Goal: Transaction & Acquisition: Purchase product/service

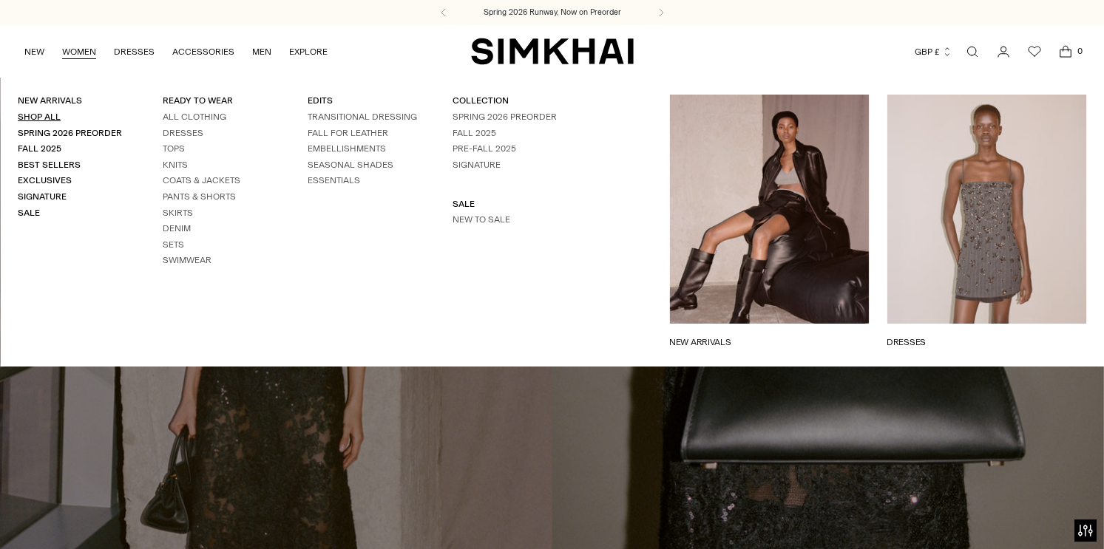
click at [35, 118] on link "Shop All" at bounding box center [39, 117] width 43 height 10
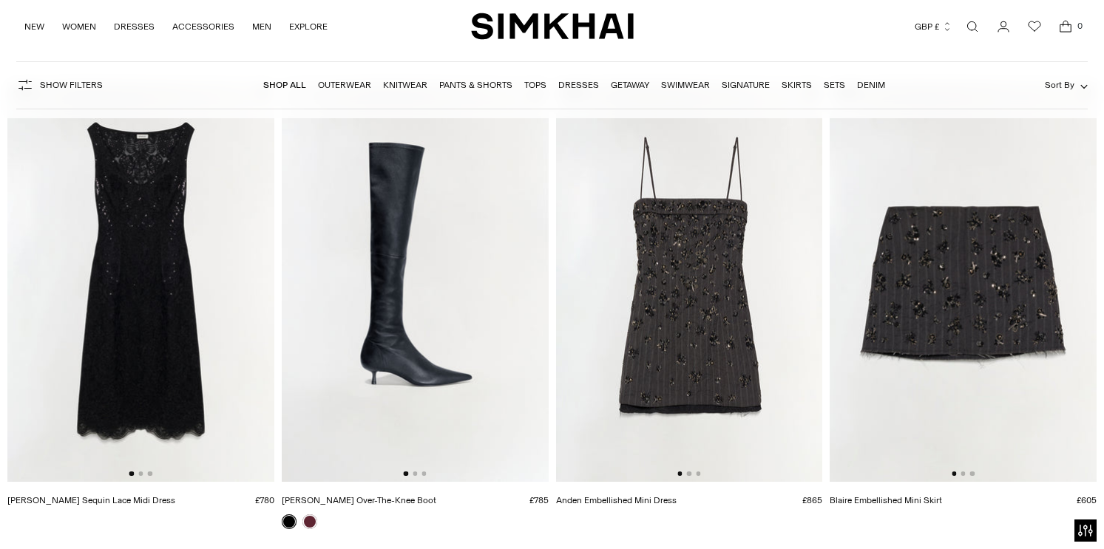
scroll to position [608, 0]
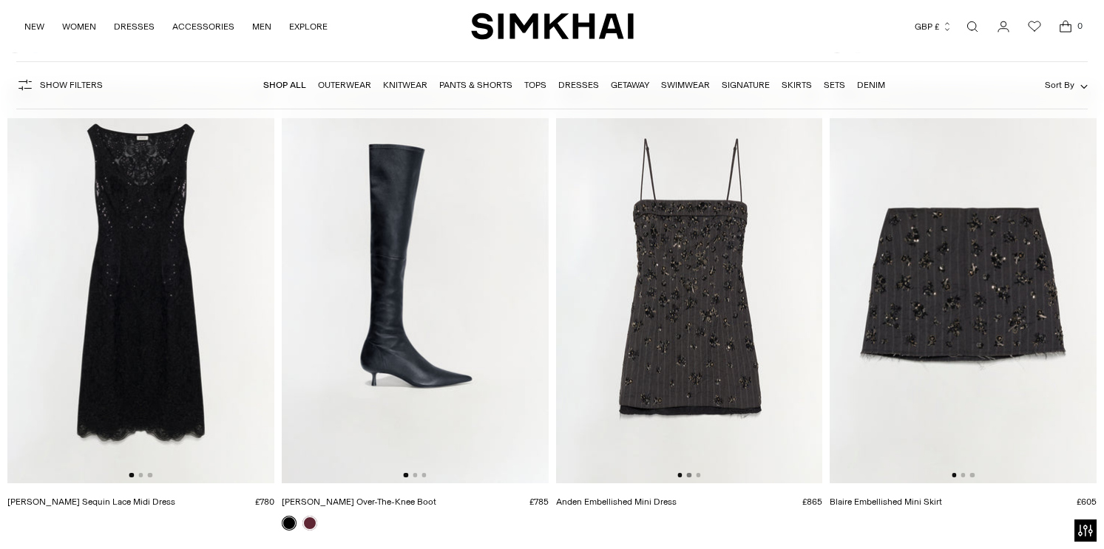
click at [690, 477] on button "Go to slide 2" at bounding box center [689, 475] width 4 height 4
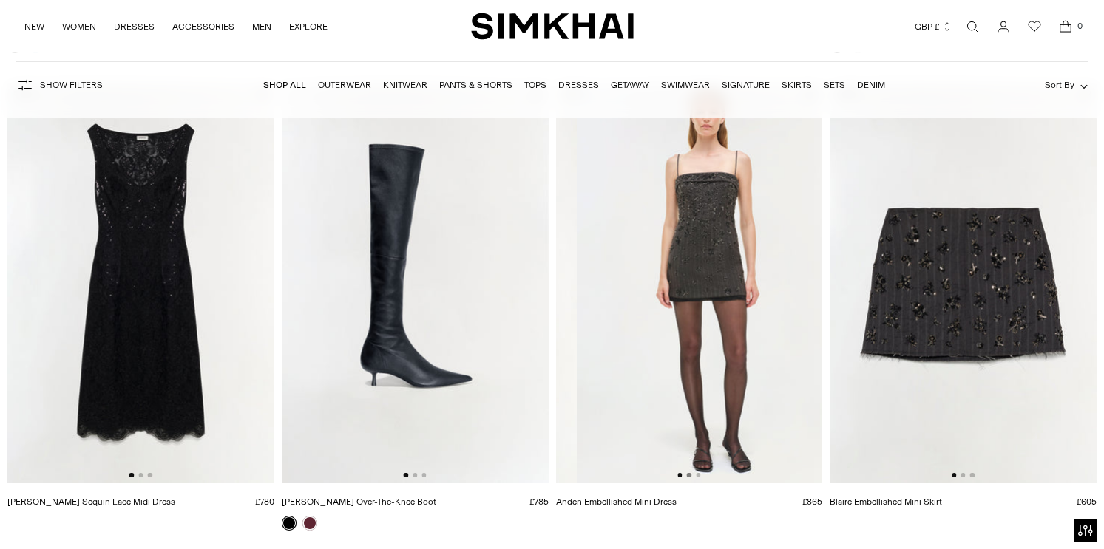
scroll to position [0, 267]
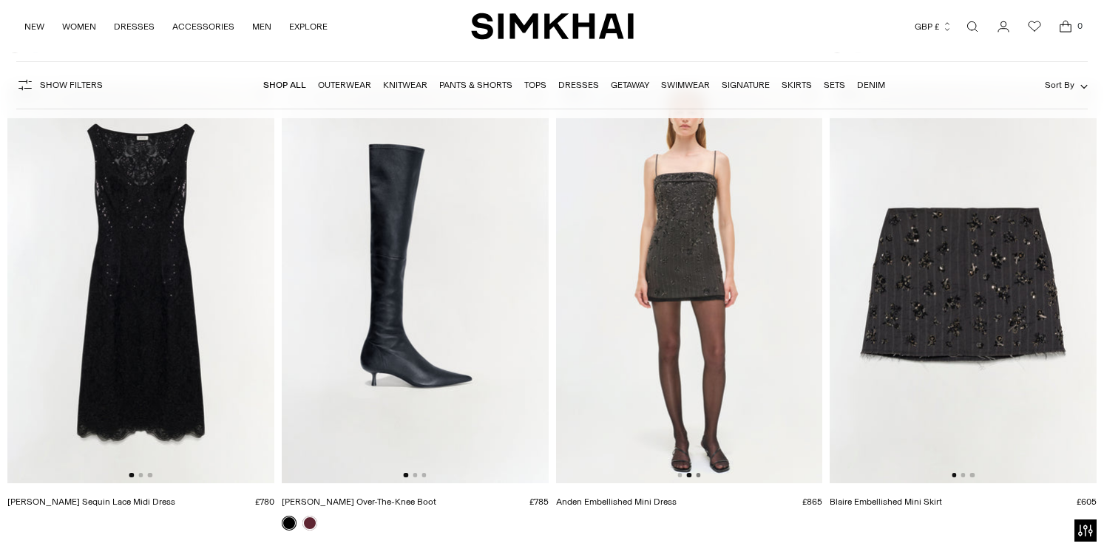
click at [699, 476] on button "Go to slide 3" at bounding box center [698, 475] width 4 height 4
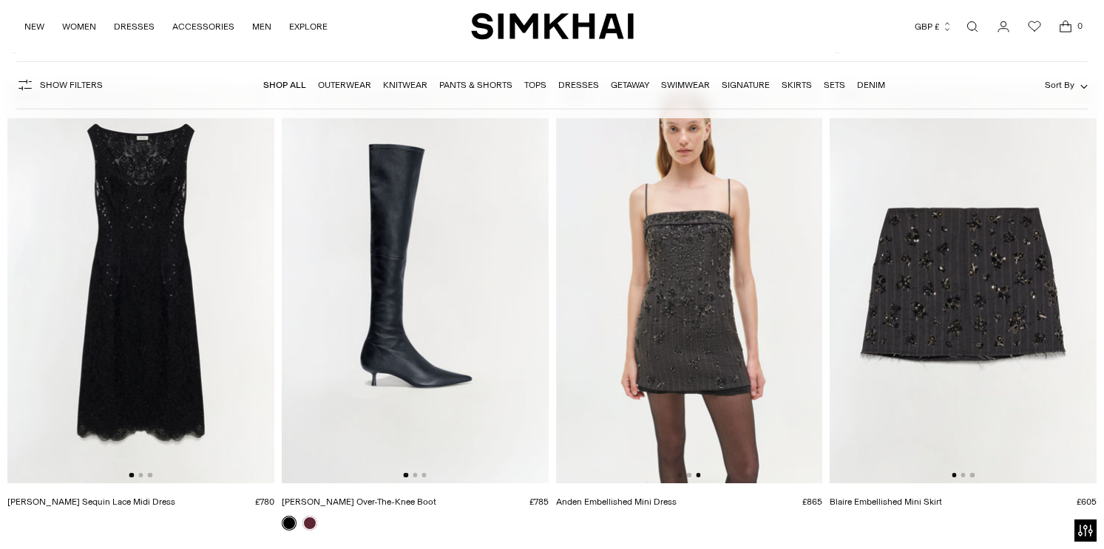
scroll to position [0, 533]
click at [961, 475] on button "Go to slide 2" at bounding box center [962, 475] width 4 height 4
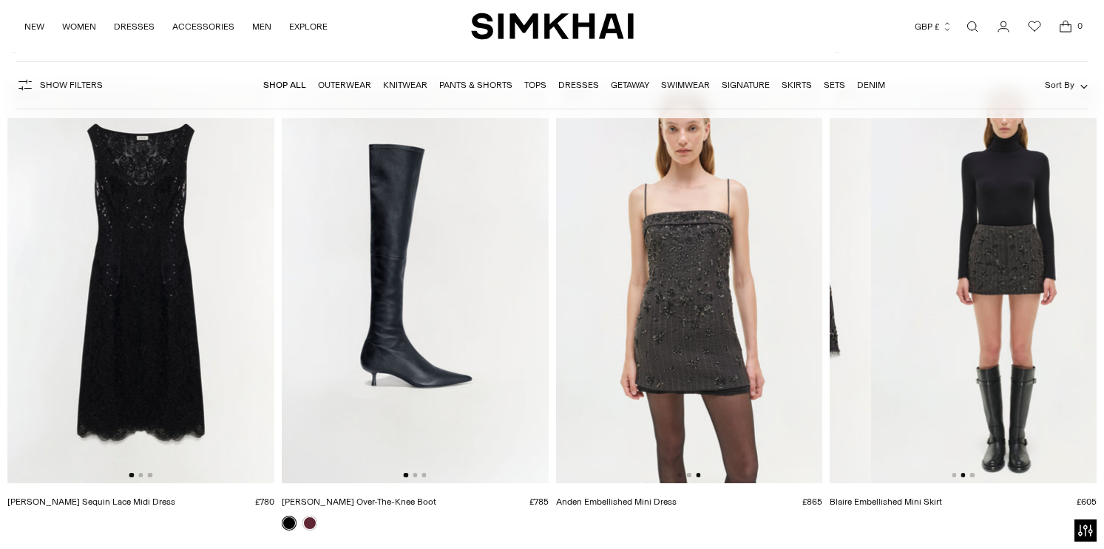
scroll to position [0, 267]
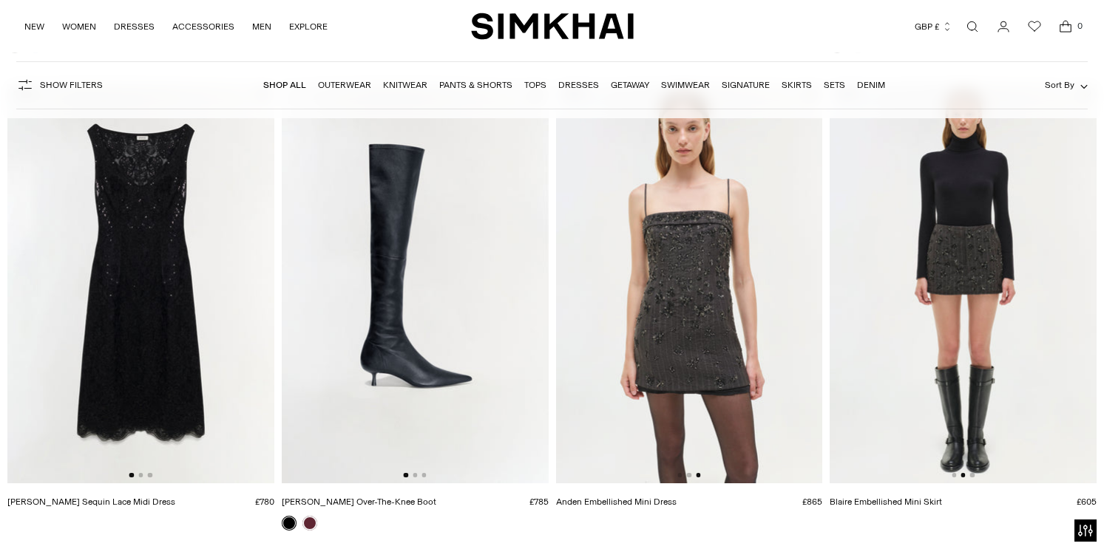
click at [975, 474] on img at bounding box center [963, 284] width 267 height 400
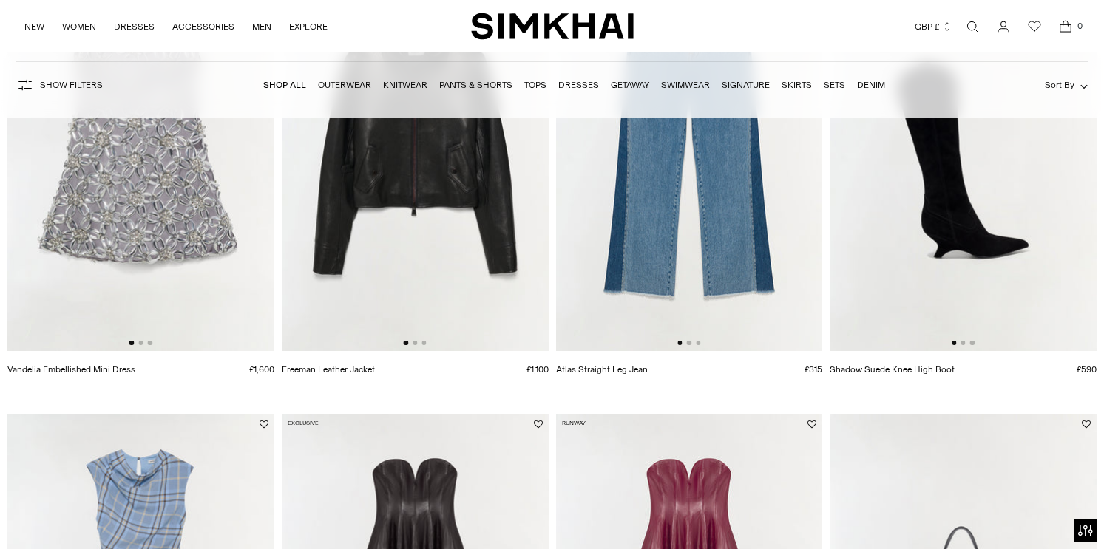
scroll to position [1217, 0]
click at [140, 345] on button "Go to slide 2" at bounding box center [140, 344] width 4 height 4
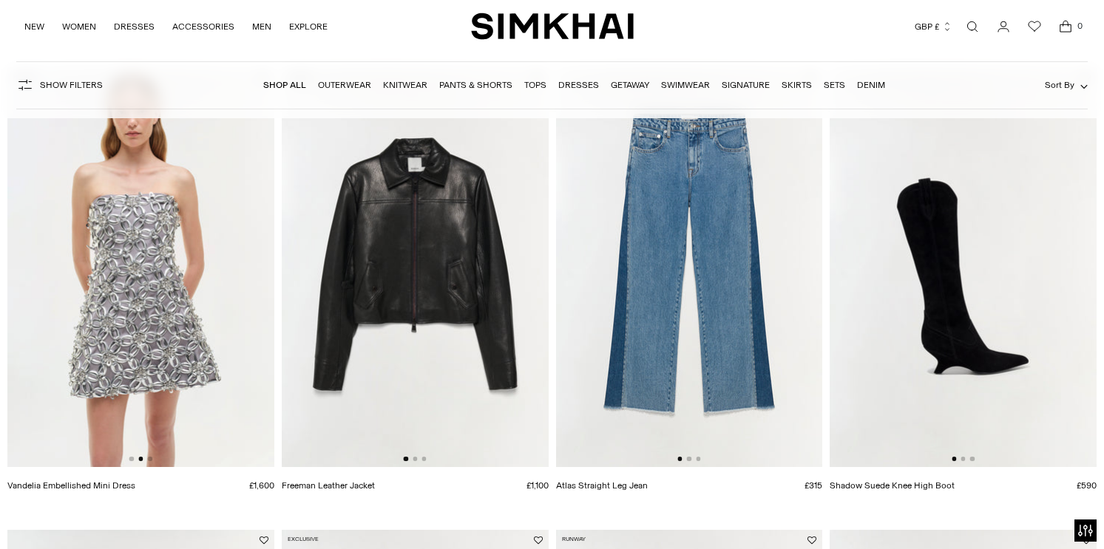
scroll to position [1099, 0]
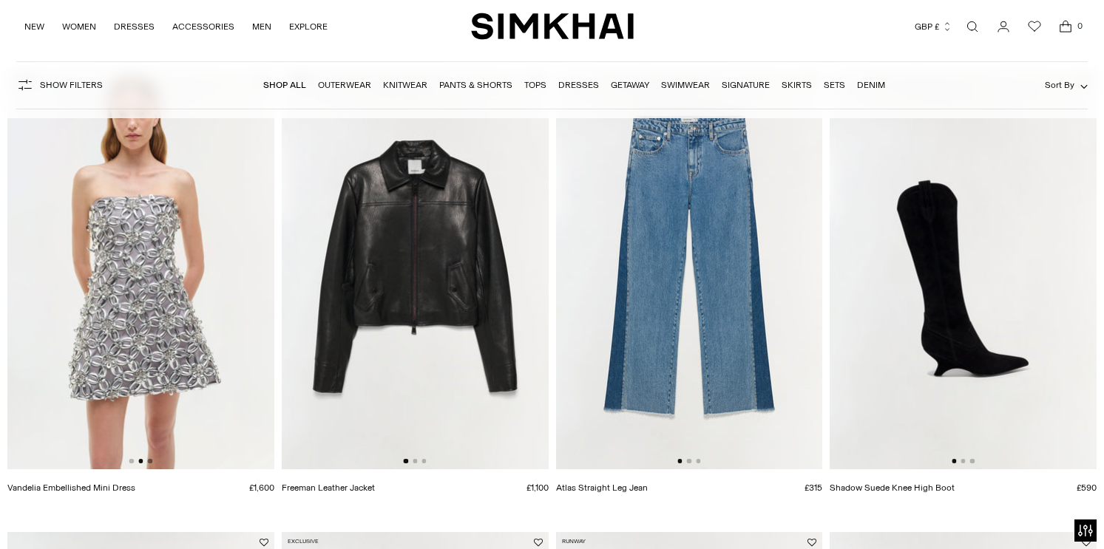
click at [148, 462] on button "Go to slide 3" at bounding box center [150, 461] width 4 height 4
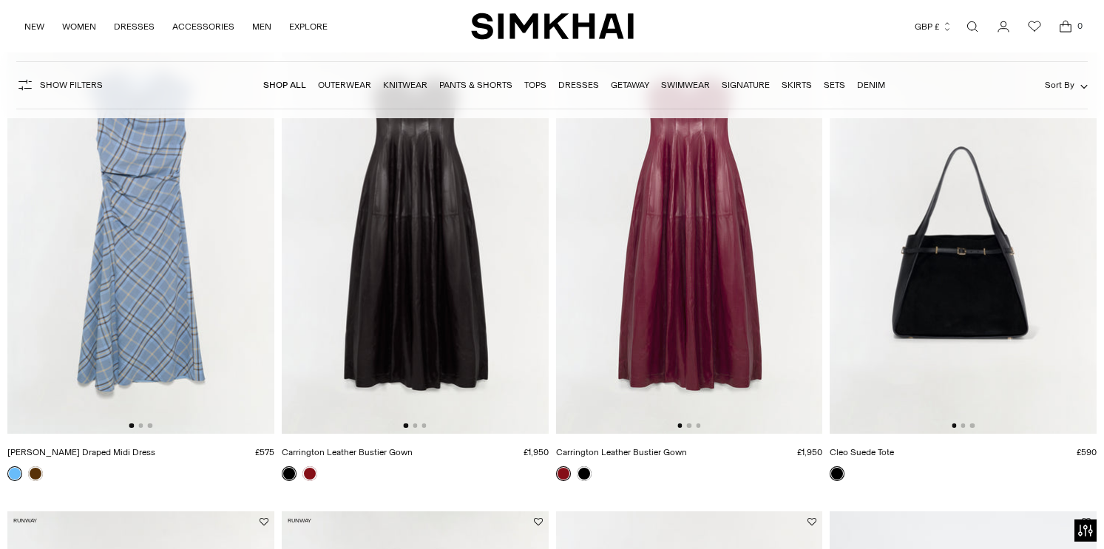
scroll to position [1613, 0]
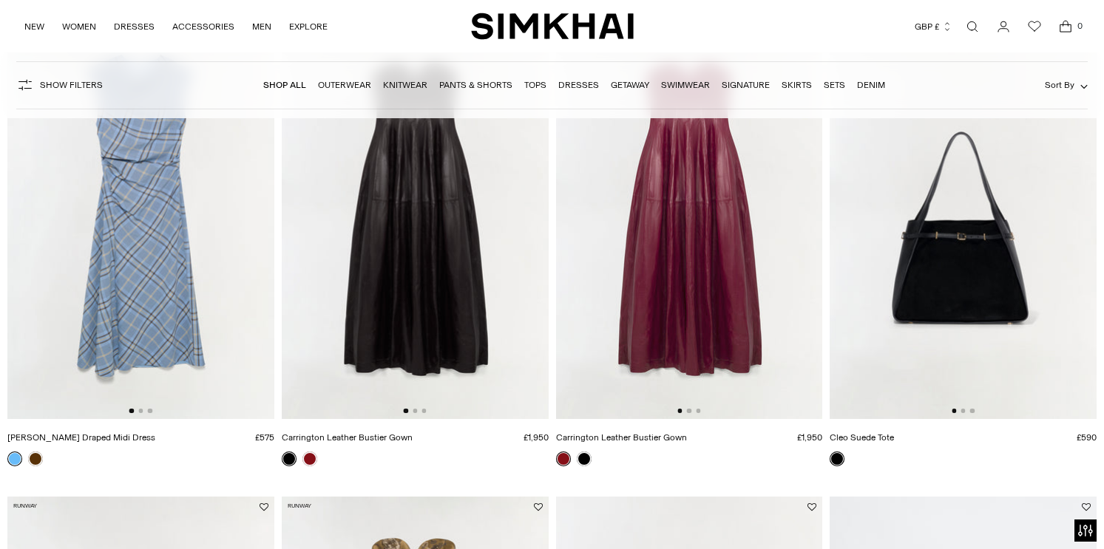
click at [413, 415] on img at bounding box center [415, 219] width 267 height 400
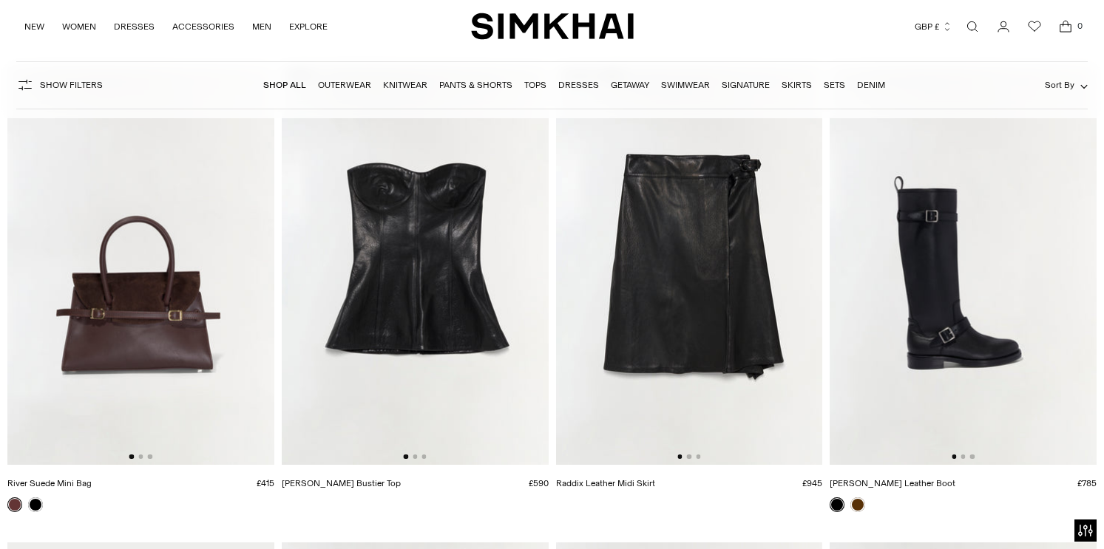
scroll to position [4438, 0]
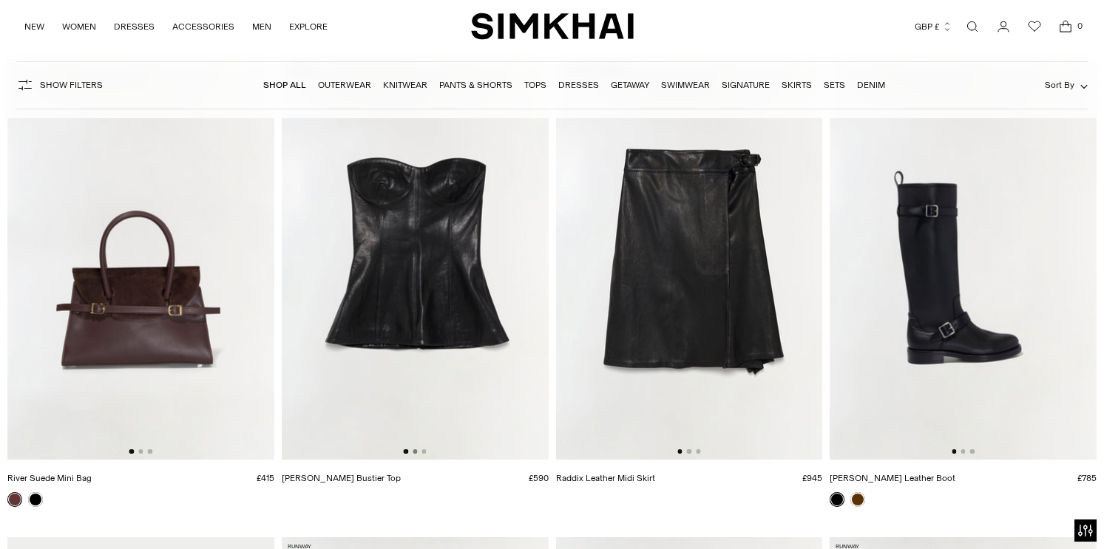
click at [416, 452] on button "Go to slide 2" at bounding box center [415, 452] width 4 height 4
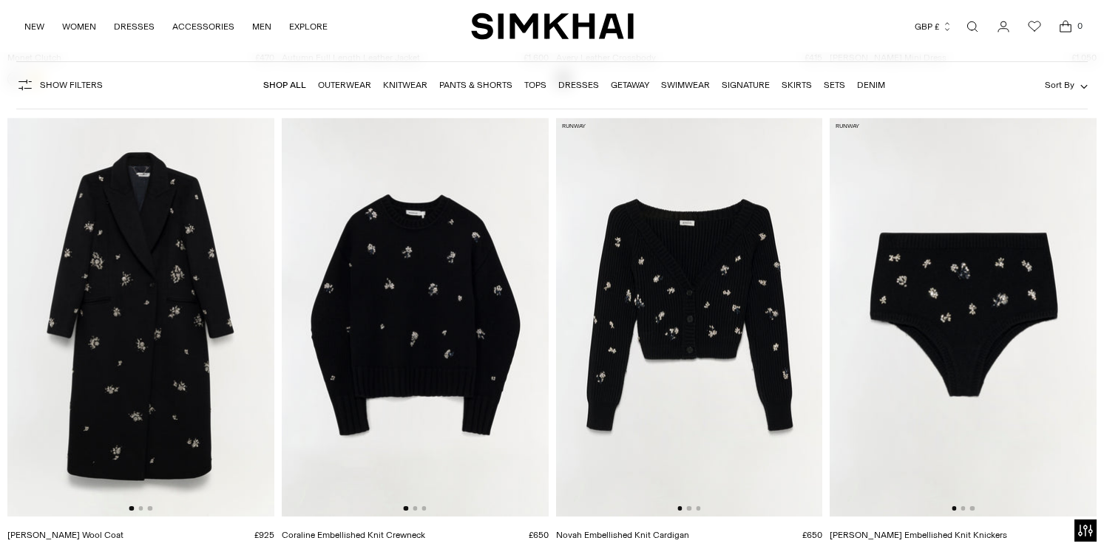
scroll to position [5407, 0]
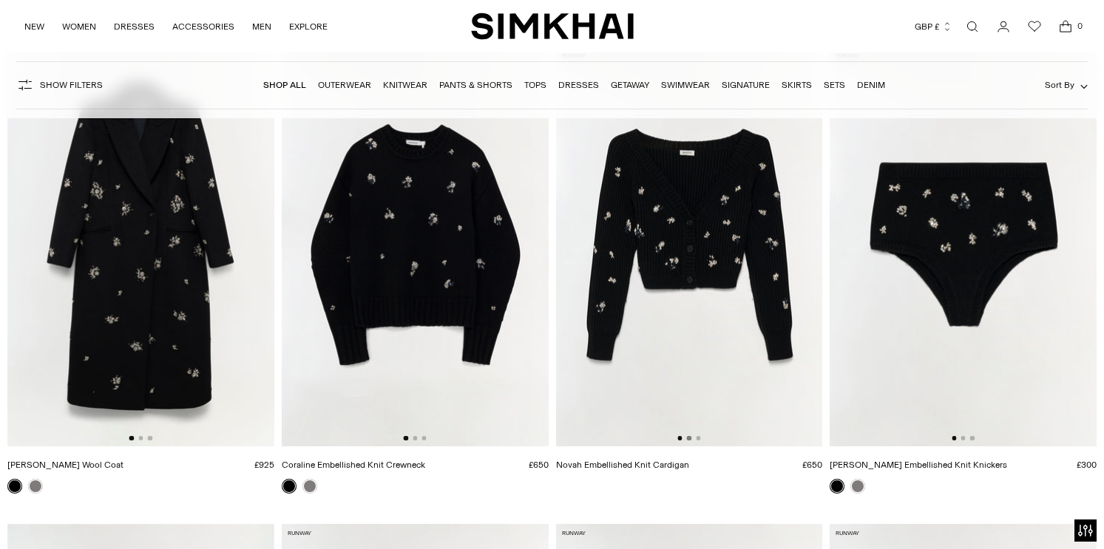
click at [691, 438] on button "Go to slide 2" at bounding box center [689, 438] width 4 height 4
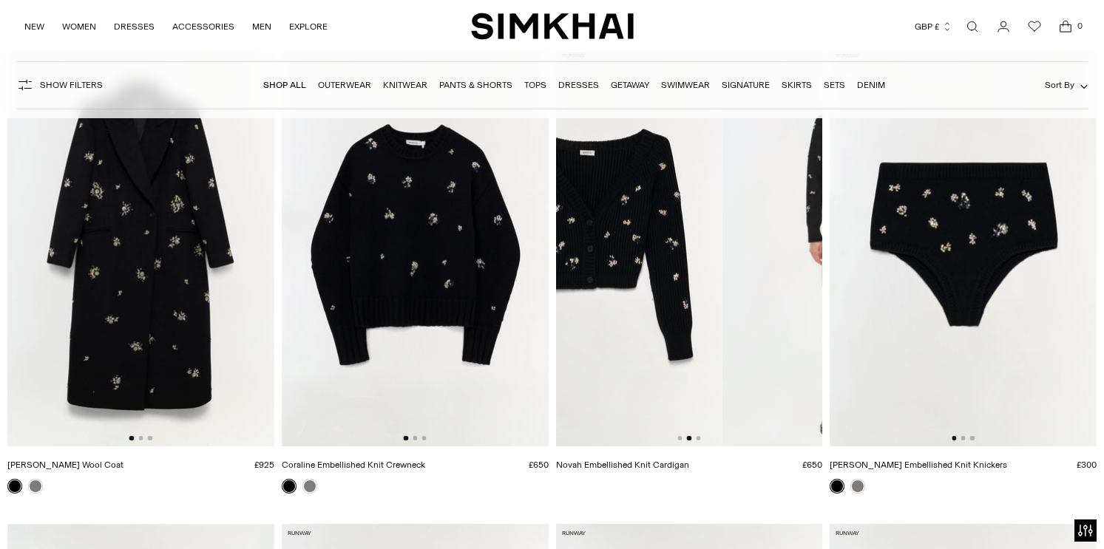
scroll to position [0, 267]
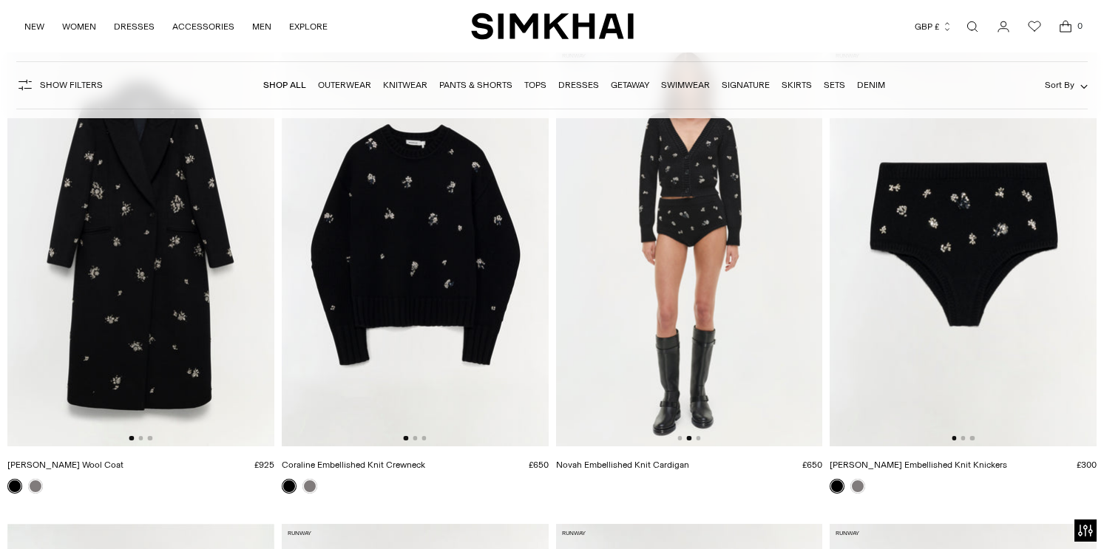
click at [701, 439] on img at bounding box center [688, 247] width 267 height 400
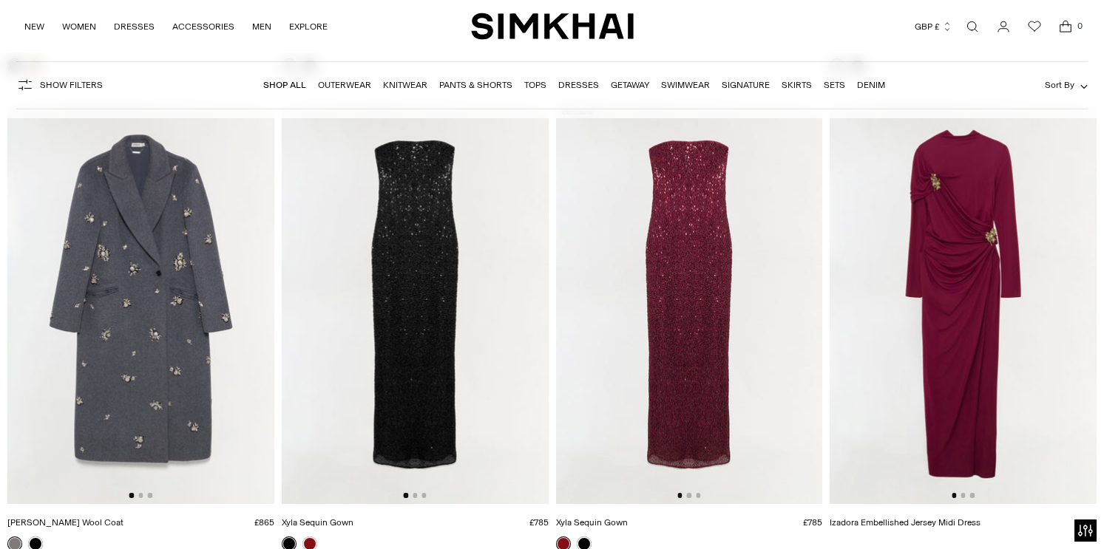
scroll to position [5910, 0]
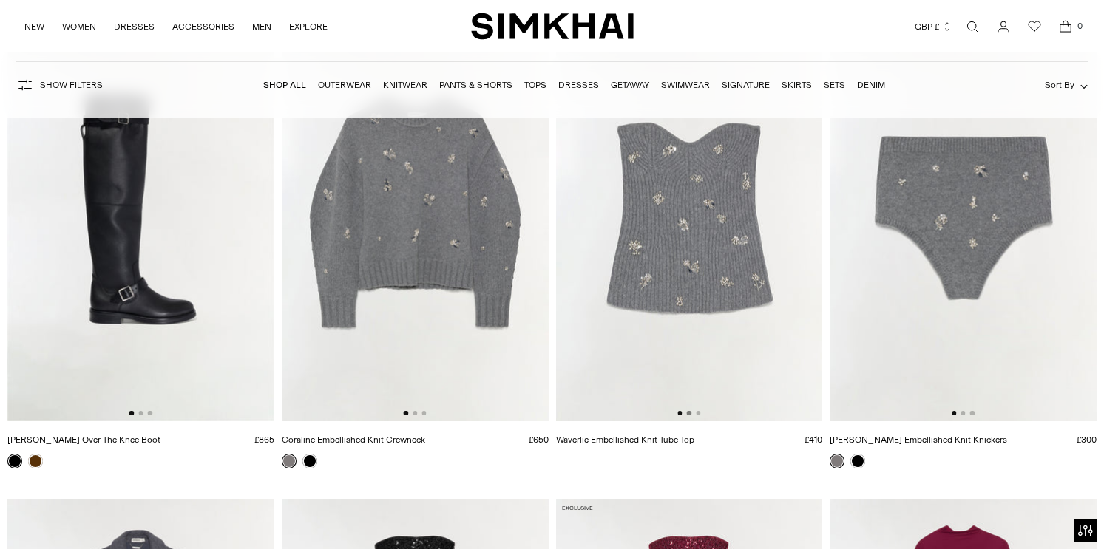
click at [688, 413] on button "Go to slide 2" at bounding box center [689, 413] width 4 height 4
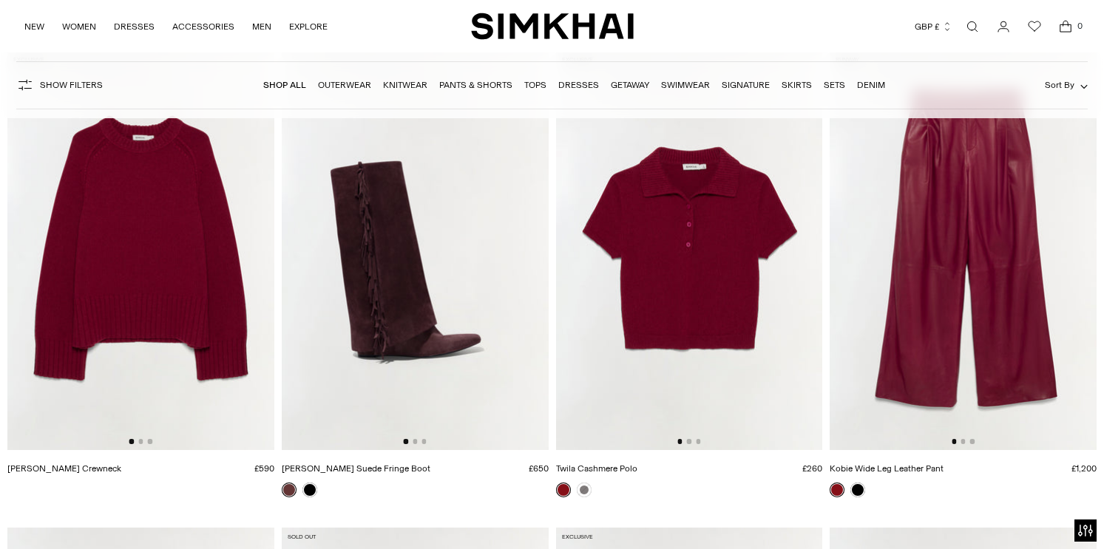
scroll to position [6845, 0]
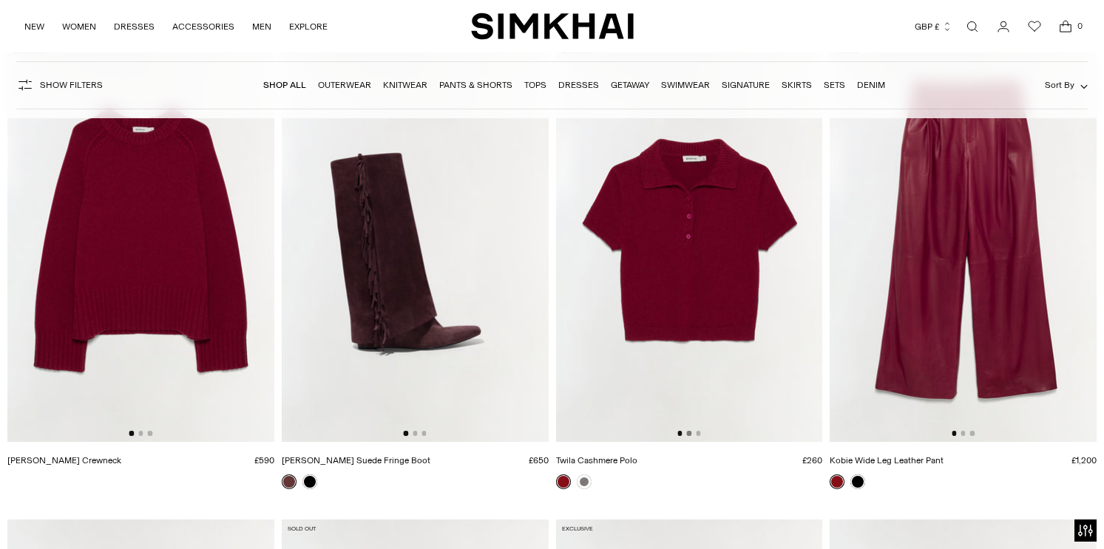
click at [688, 432] on button "Go to slide 2" at bounding box center [689, 433] width 4 height 4
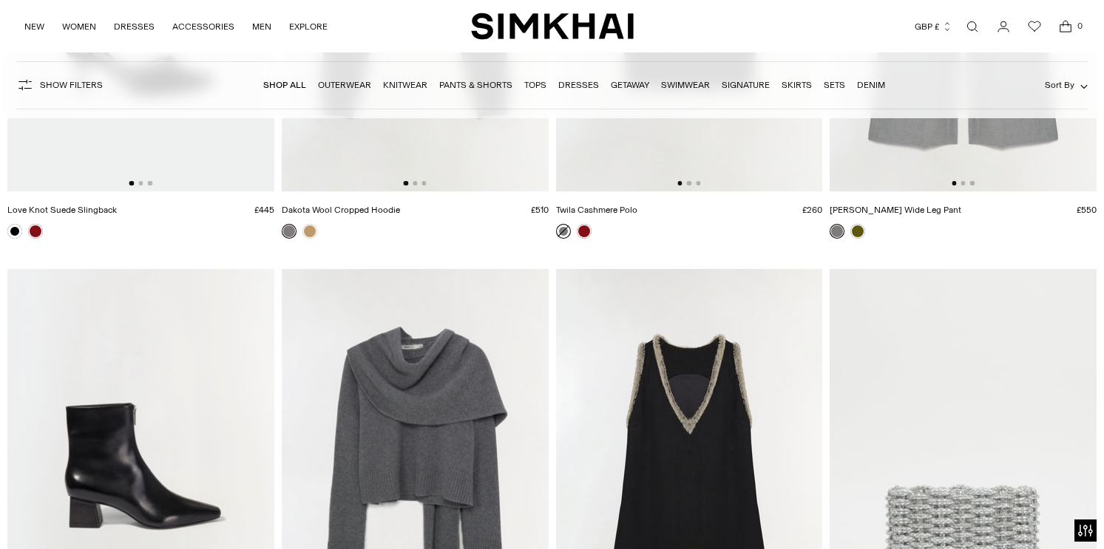
scroll to position [9214, 0]
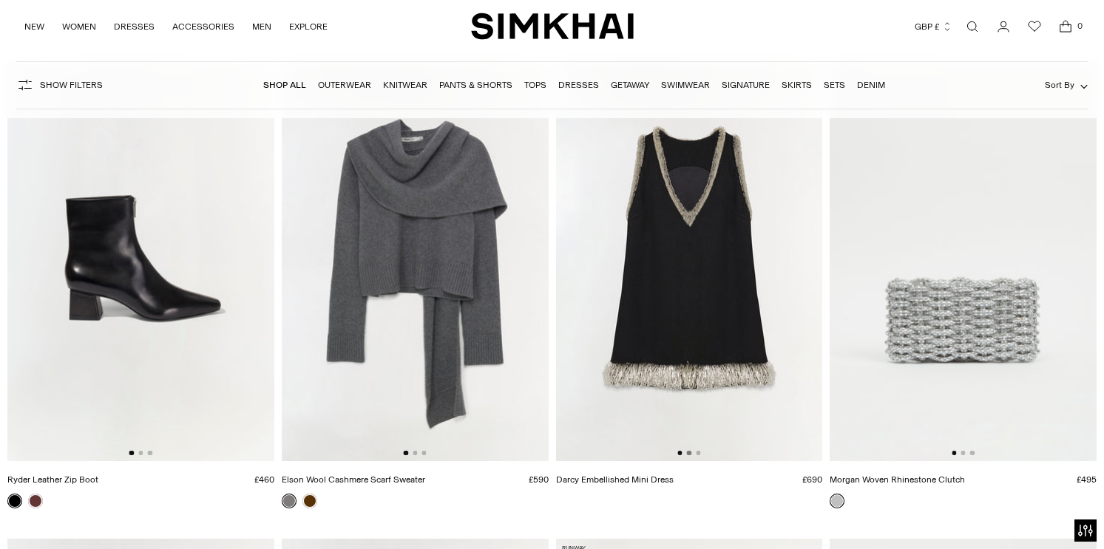
click at [690, 454] on button "Go to slide 2" at bounding box center [689, 453] width 4 height 4
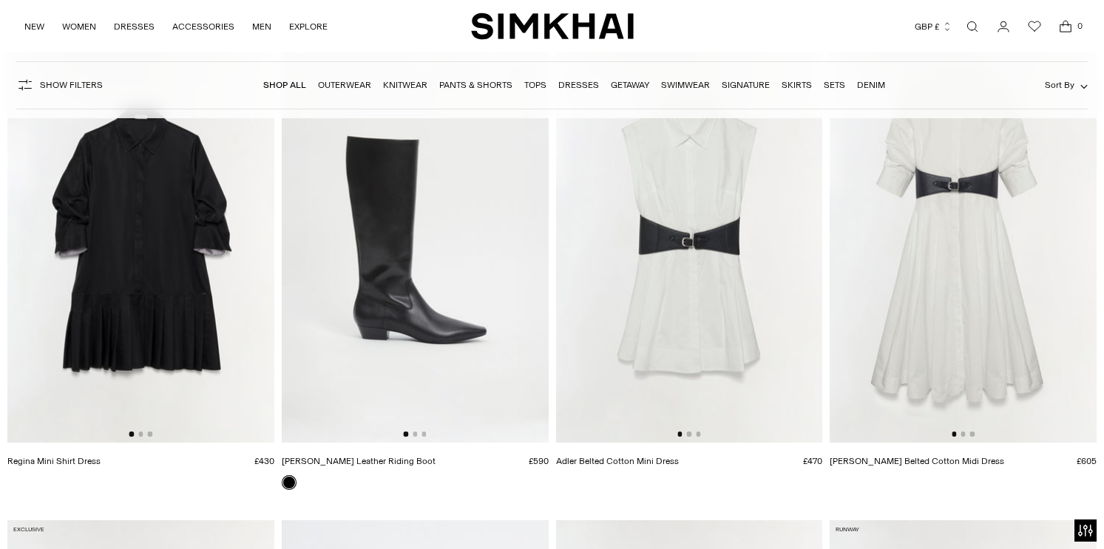
scroll to position [10670, 0]
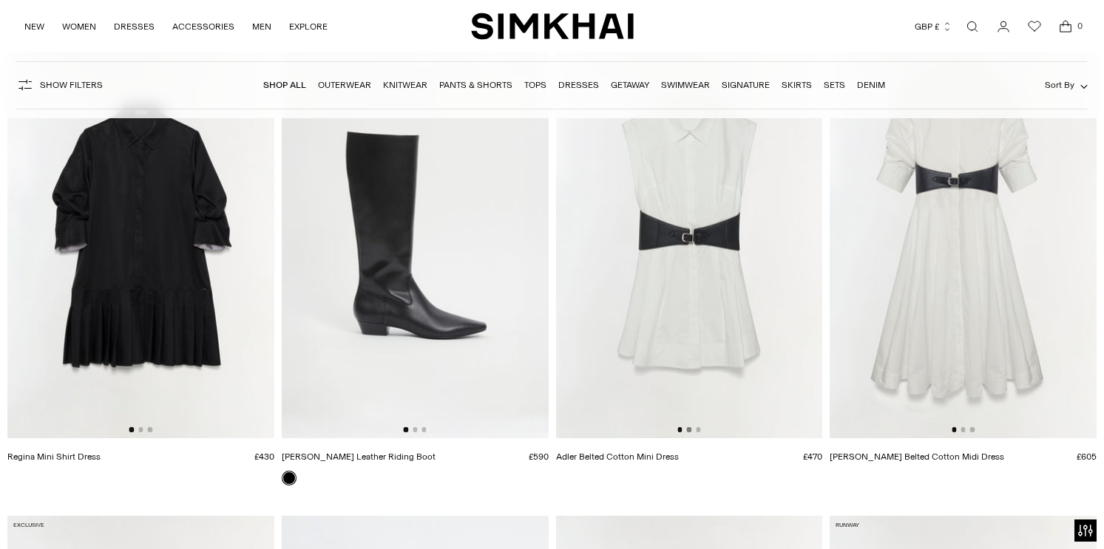
click at [690, 428] on button "Go to slide 2" at bounding box center [689, 429] width 4 height 4
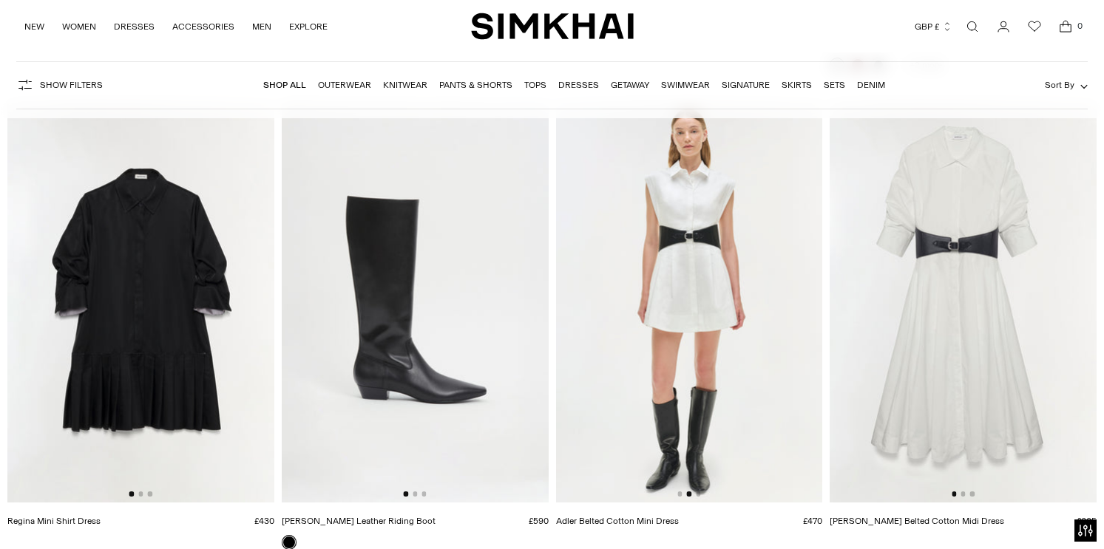
scroll to position [10605, 0]
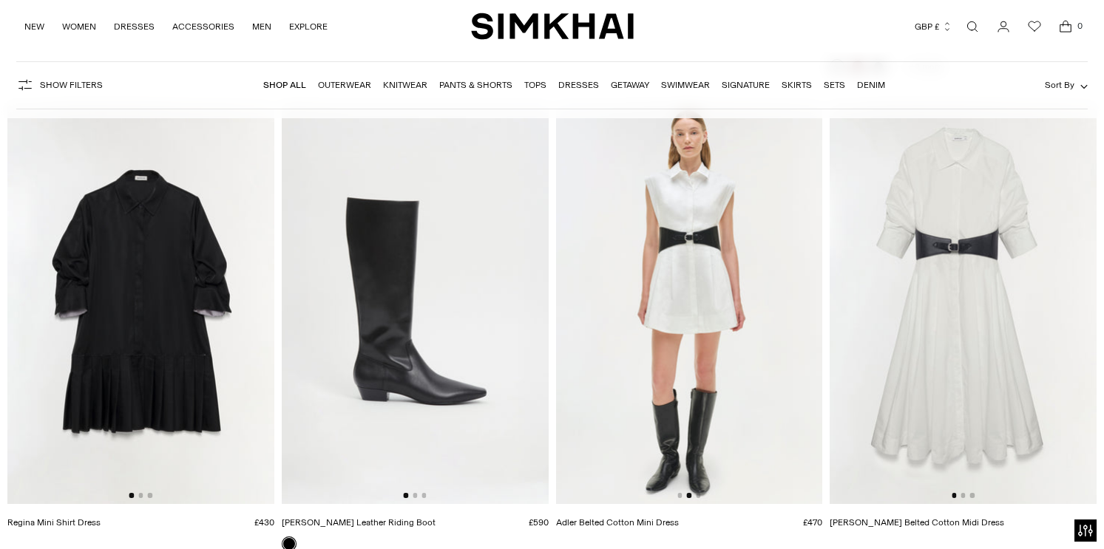
click at [691, 496] on div at bounding box center [688, 495] width 23 height 4
click at [698, 495] on button "Go to slide 3" at bounding box center [698, 495] width 4 height 4
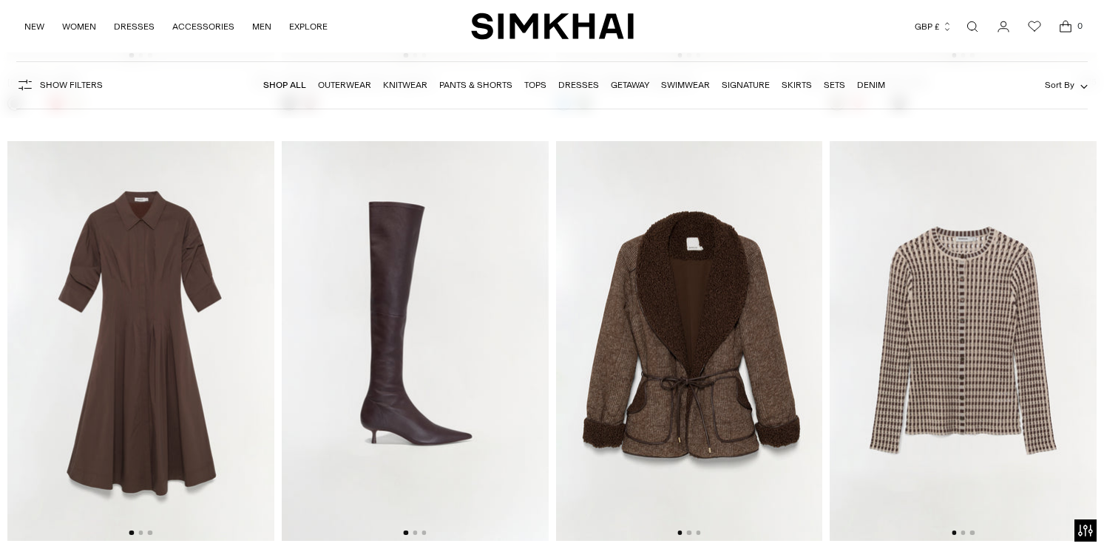
scroll to position [12035, 0]
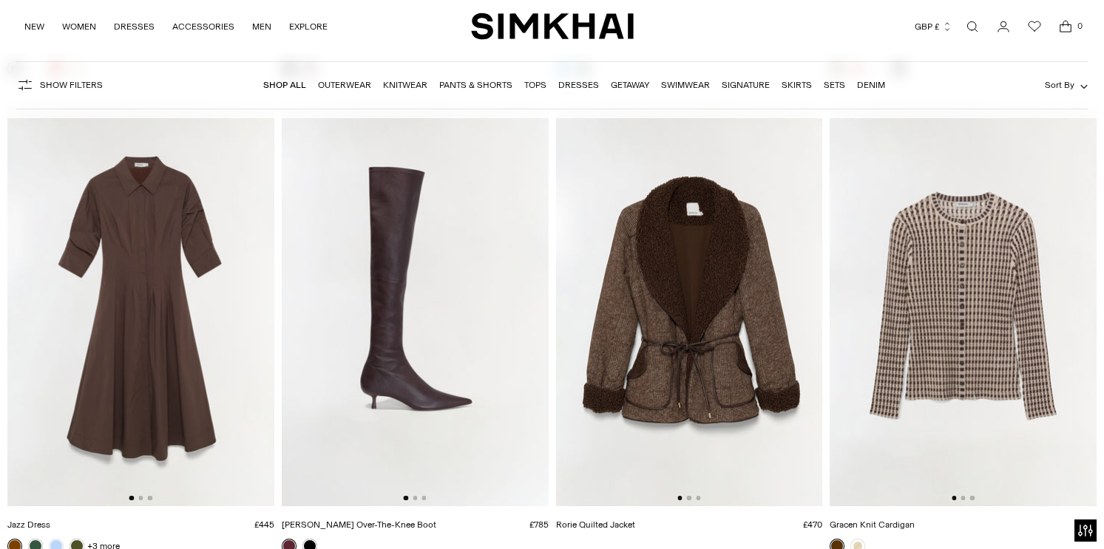
click at [691, 495] on img at bounding box center [689, 306] width 267 height 400
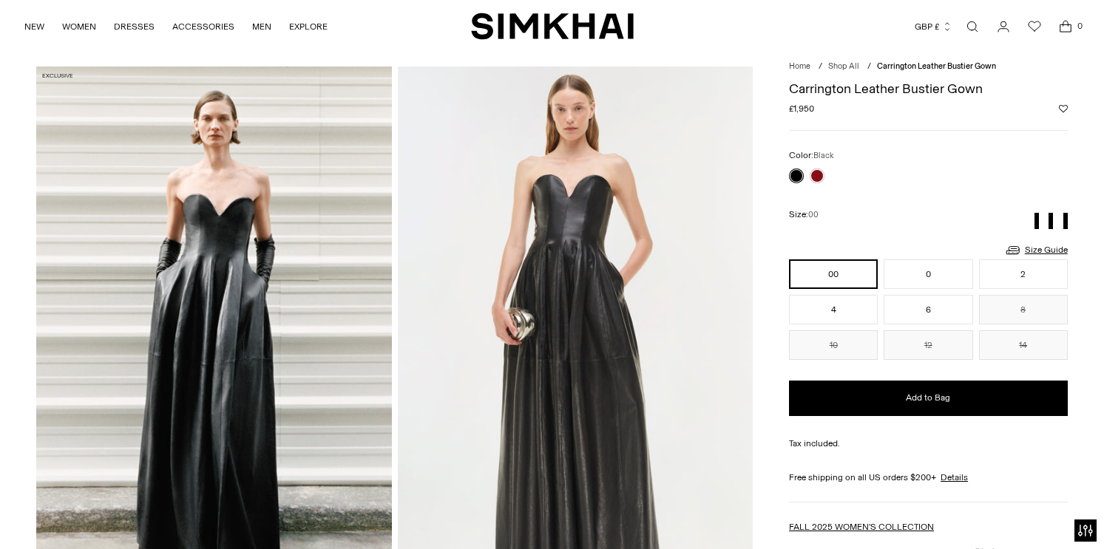
scroll to position [42, 0]
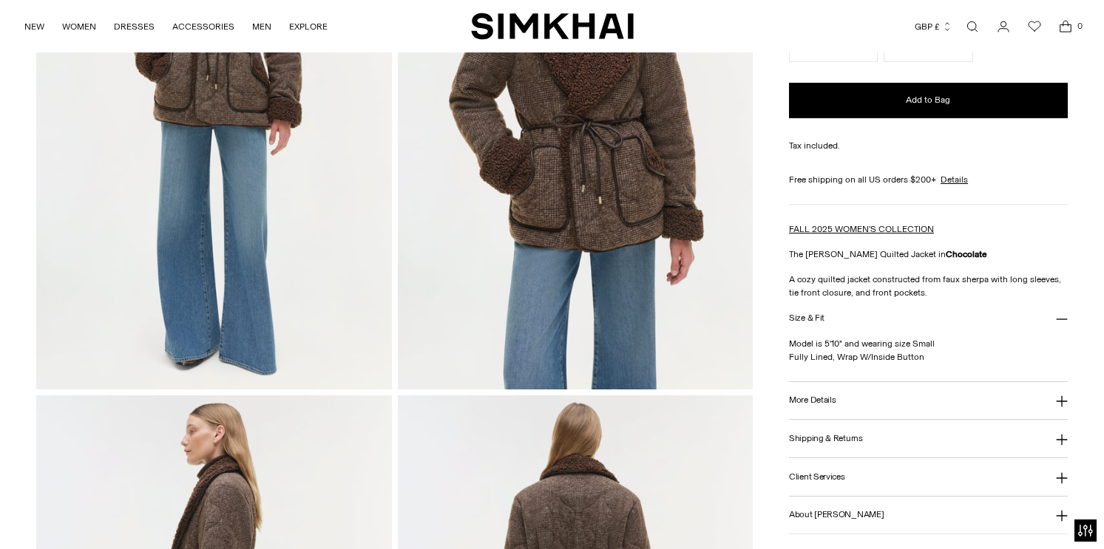
scroll to position [264, 0]
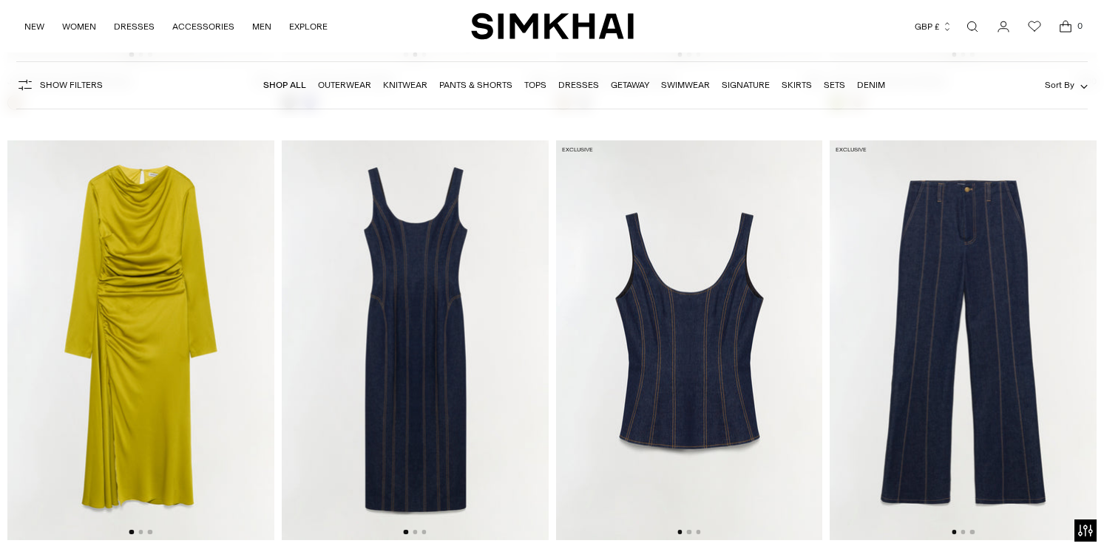
scroll to position [13448, 0]
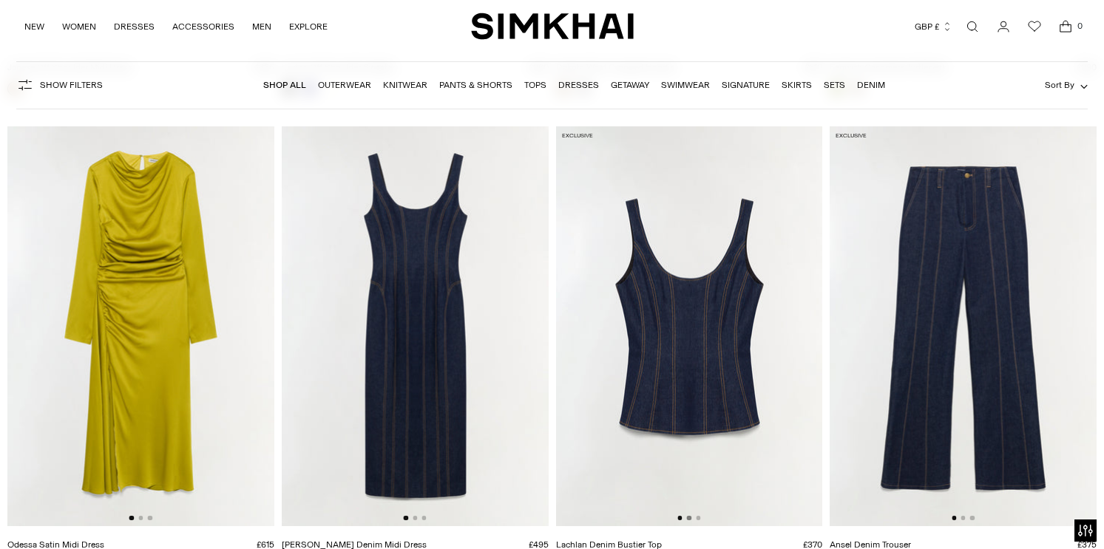
click at [690, 521] on button "Go to slide 2" at bounding box center [689, 518] width 4 height 4
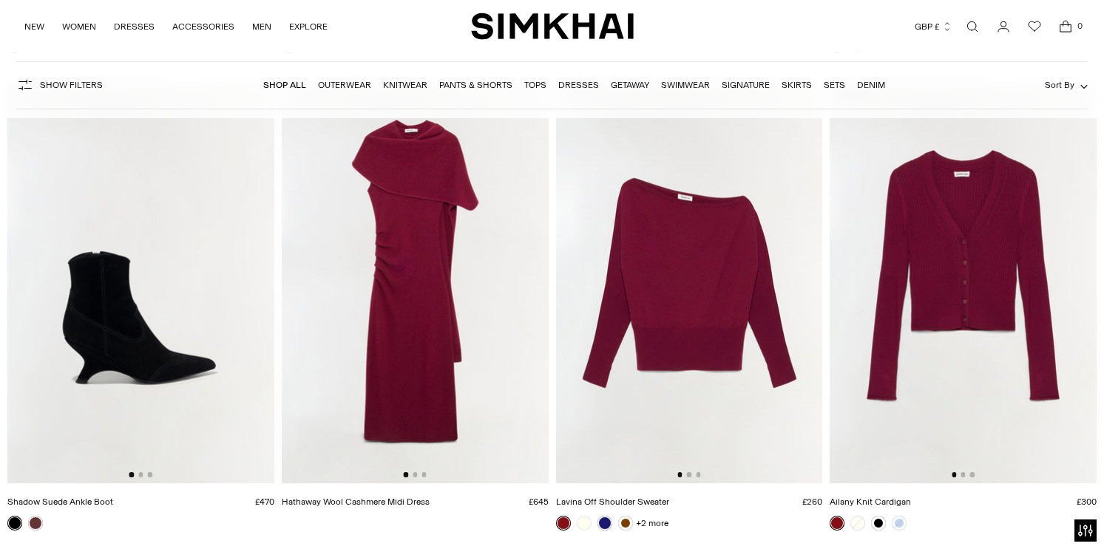
scroll to position [14922, 0]
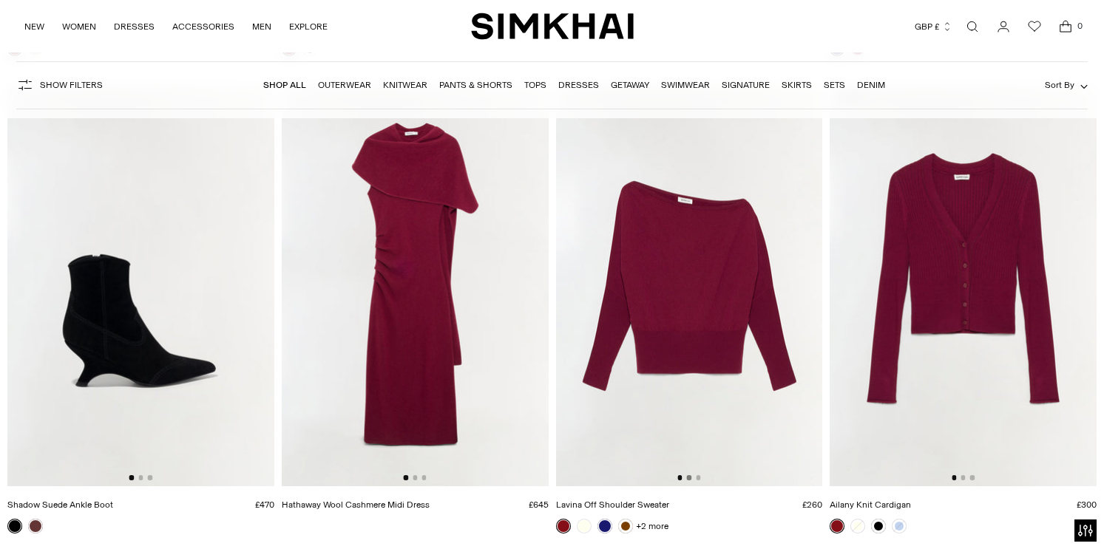
click at [689, 478] on button "Go to slide 2" at bounding box center [689, 477] width 4 height 4
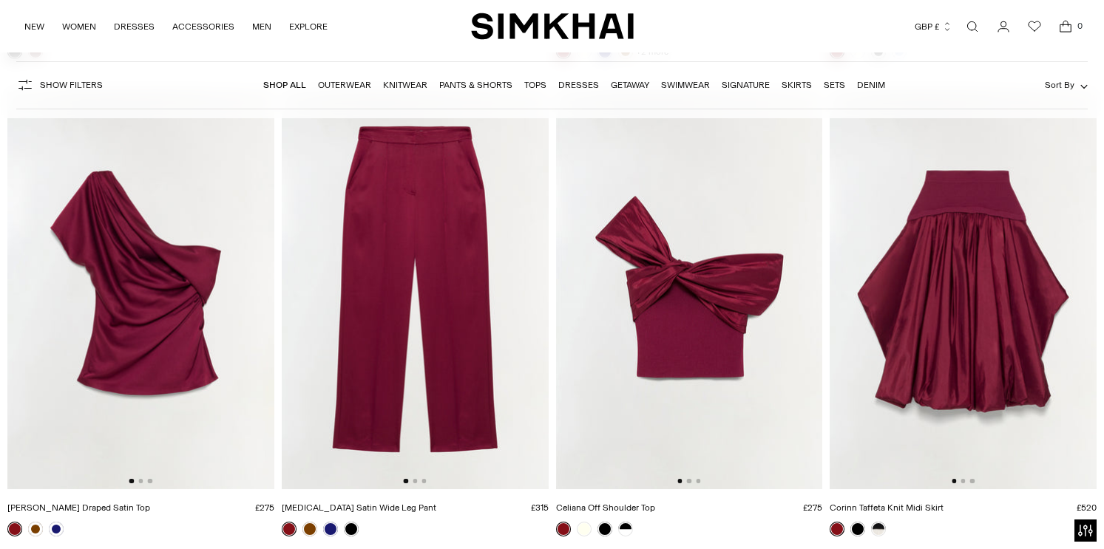
scroll to position [15402, 0]
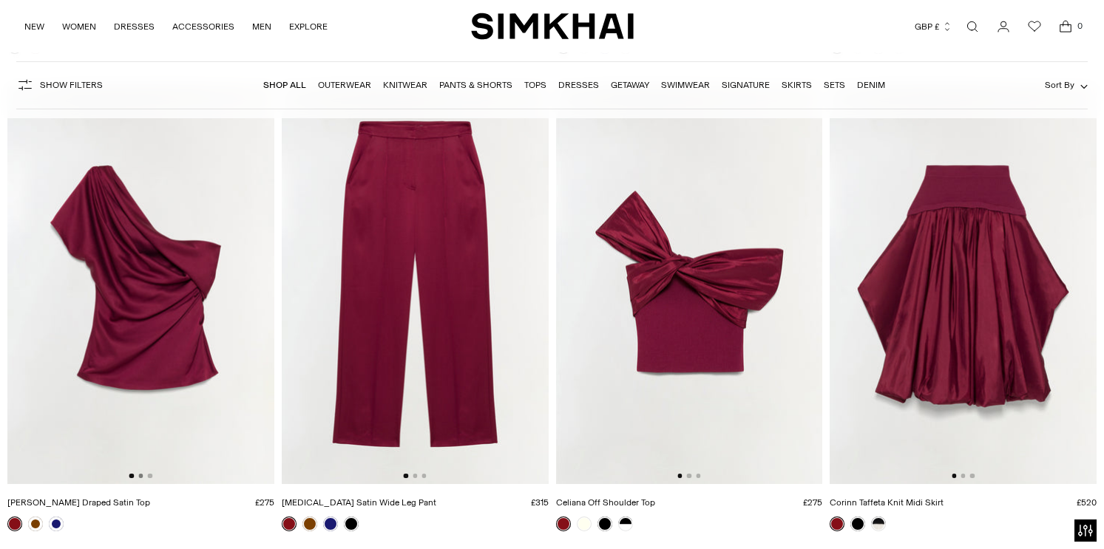
click at [140, 476] on button "Go to slide 2" at bounding box center [140, 476] width 4 height 4
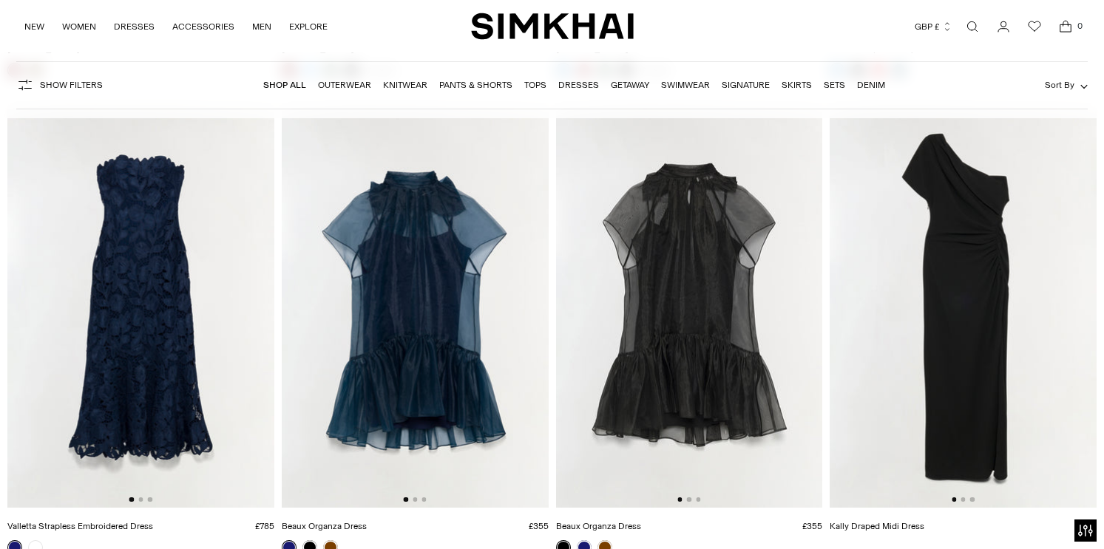
scroll to position [16327, 0]
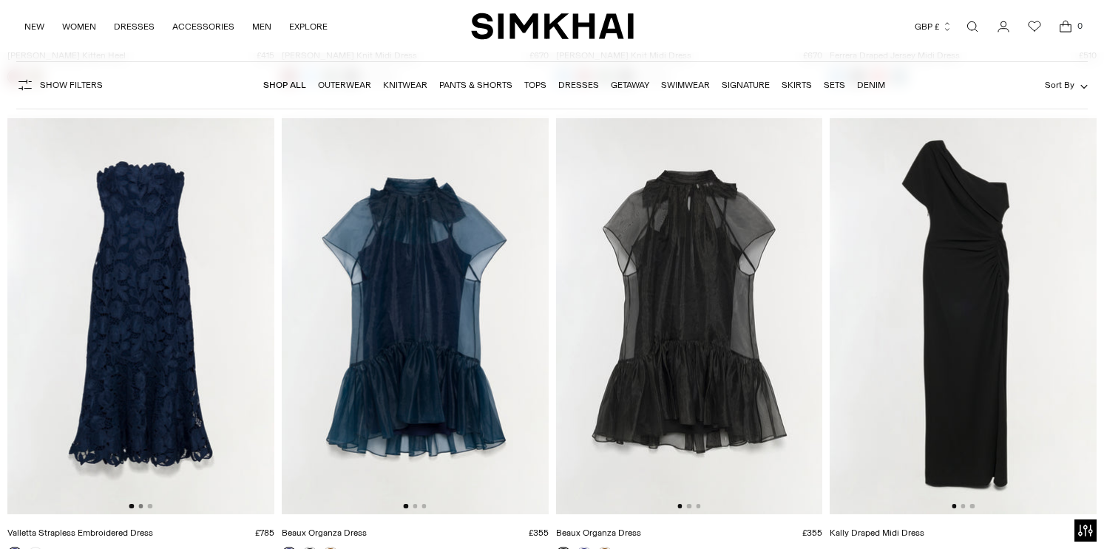
click at [140, 506] on button "Go to slide 2" at bounding box center [140, 506] width 4 height 4
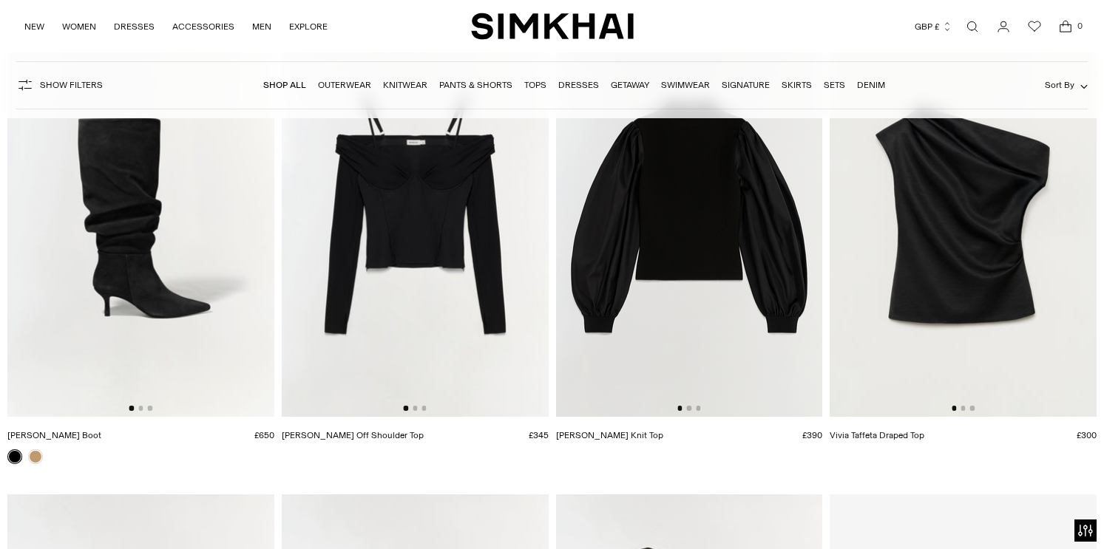
scroll to position [18304, 0]
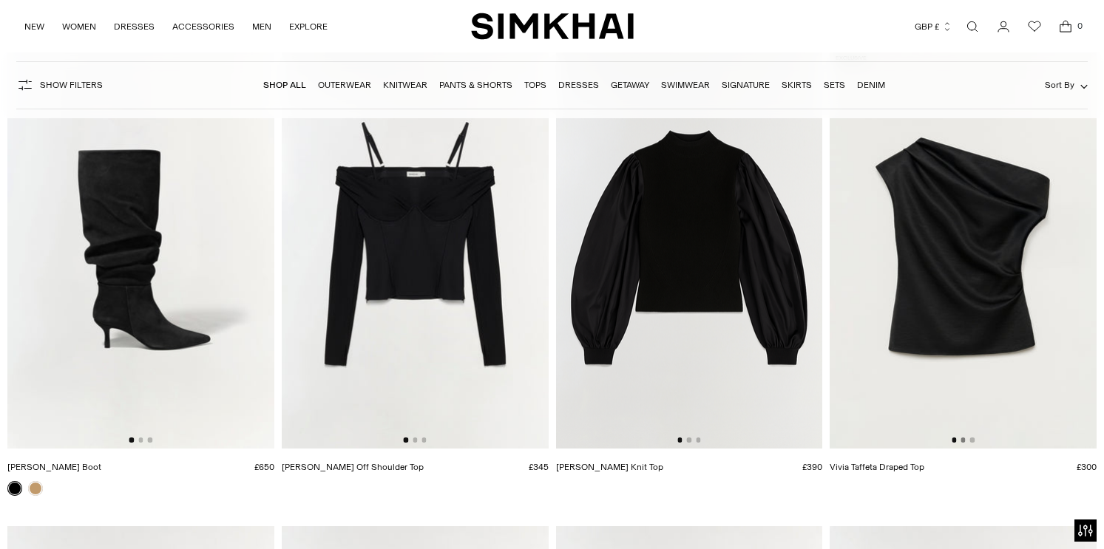
click at [962, 442] on button "Go to slide 2" at bounding box center [962, 440] width 4 height 4
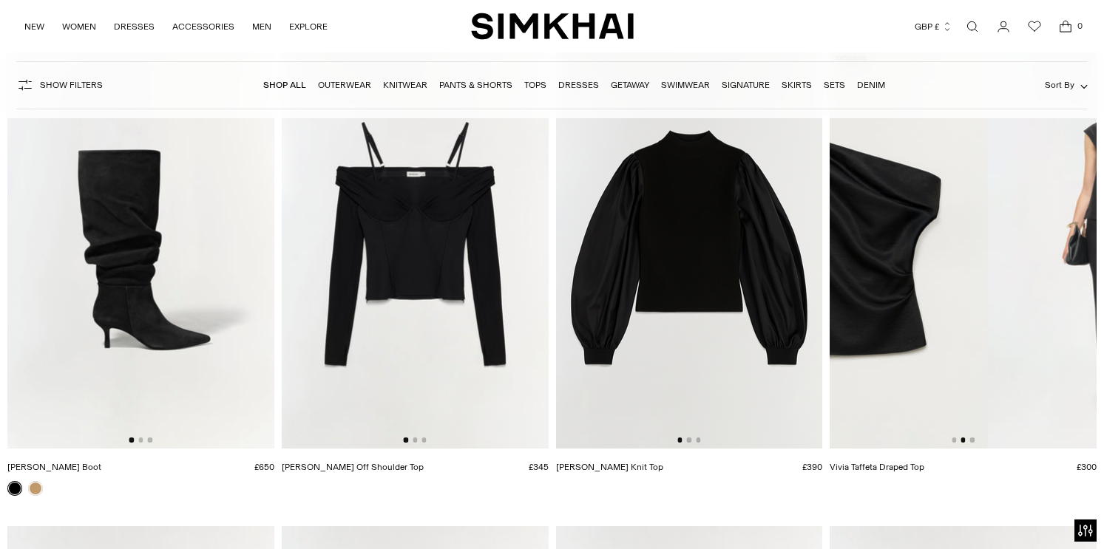
scroll to position [0, 267]
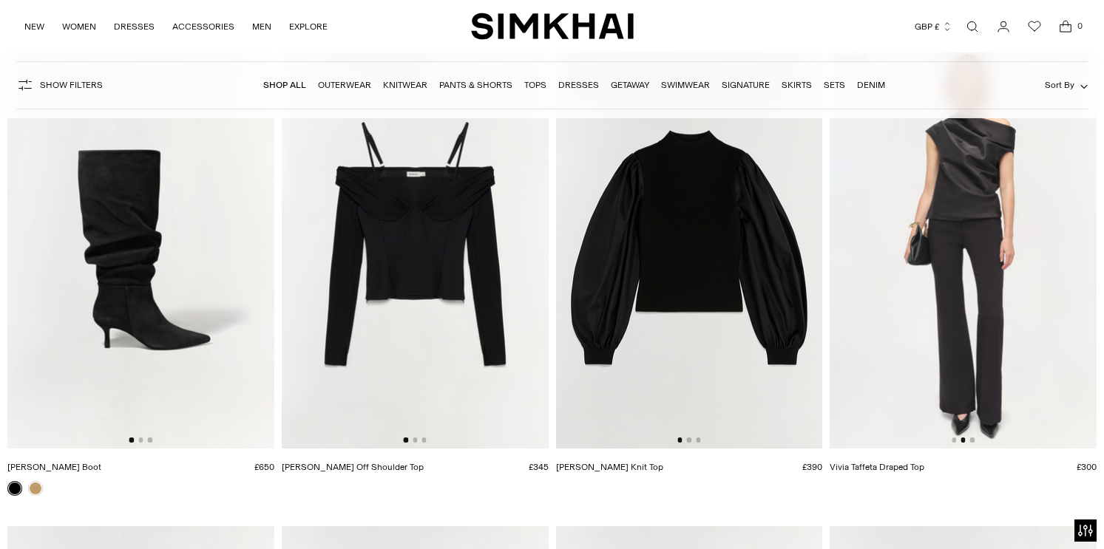
click at [691, 439] on div at bounding box center [688, 440] width 23 height 4
click at [691, 439] on button "Go to slide 2" at bounding box center [689, 440] width 4 height 4
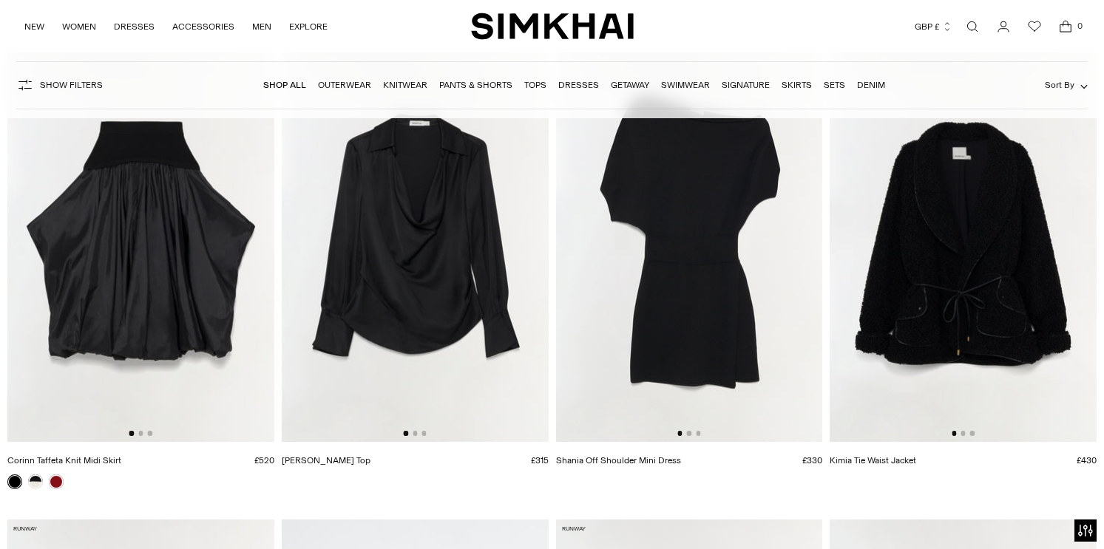
scroll to position [18793, 0]
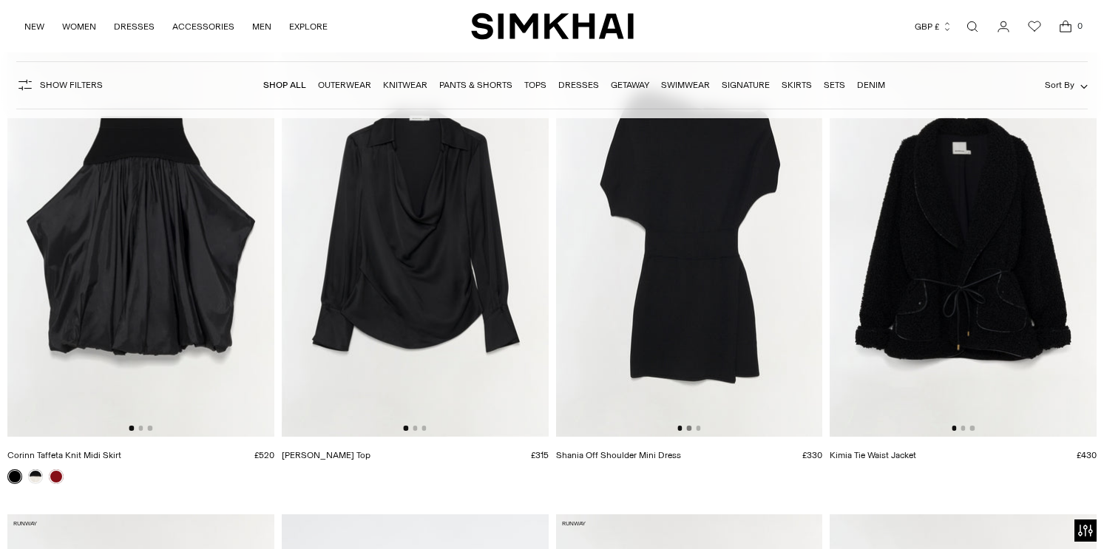
click at [688, 427] on button "Go to slide 2" at bounding box center [689, 428] width 4 height 4
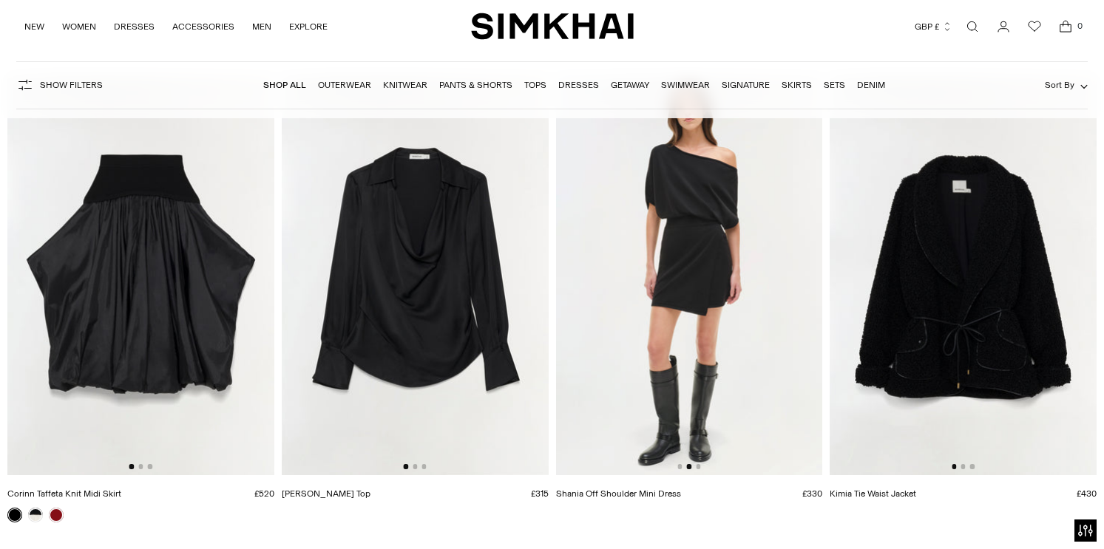
scroll to position [18753, 0]
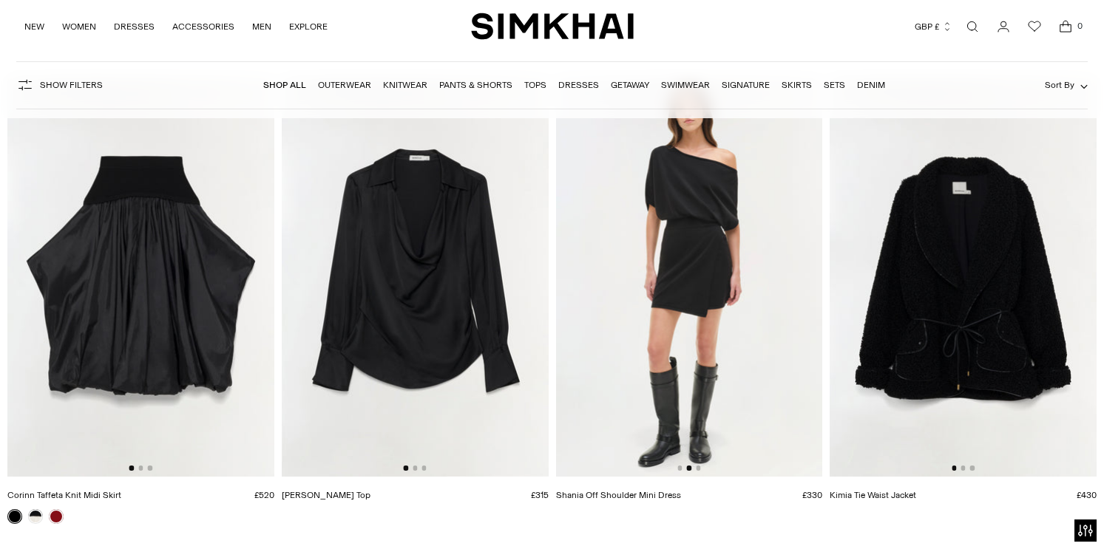
click at [964, 467] on div at bounding box center [963, 468] width 23 height 4
click at [964, 469] on button "Go to slide 2" at bounding box center [962, 468] width 4 height 4
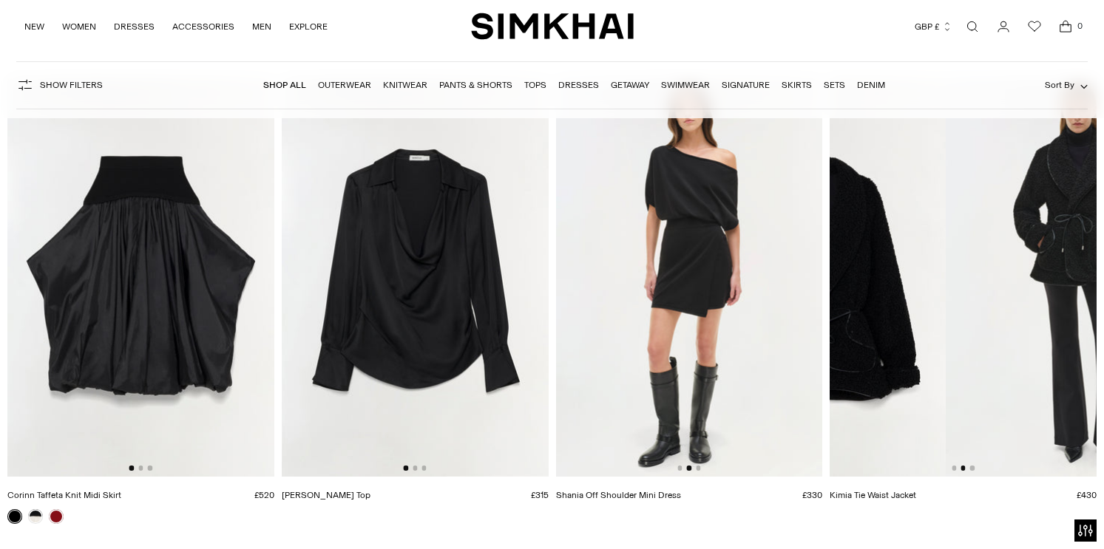
scroll to position [0, 267]
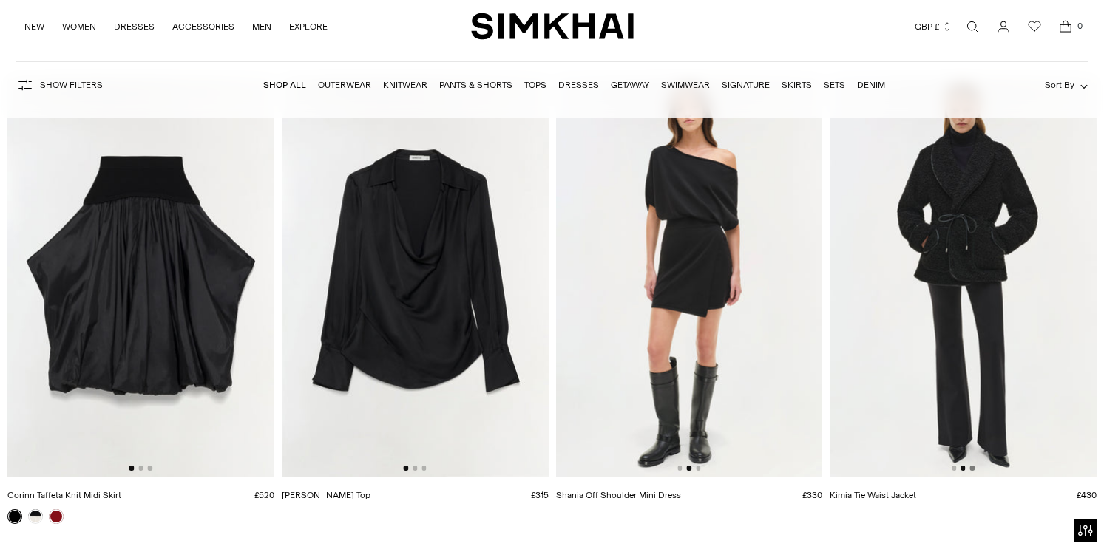
click at [973, 467] on button "Go to slide 3" at bounding box center [972, 468] width 4 height 4
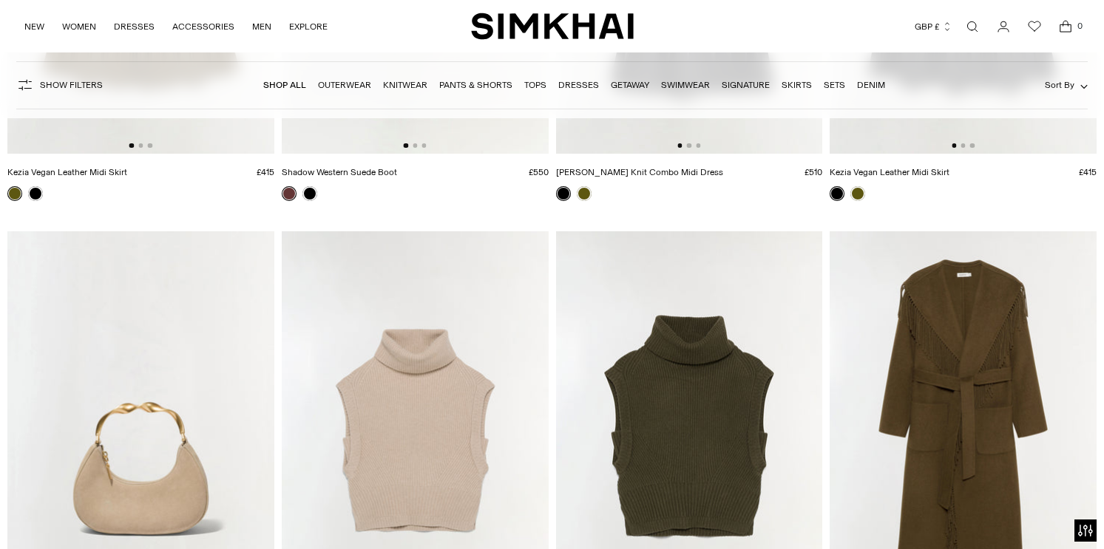
scroll to position [20660, 0]
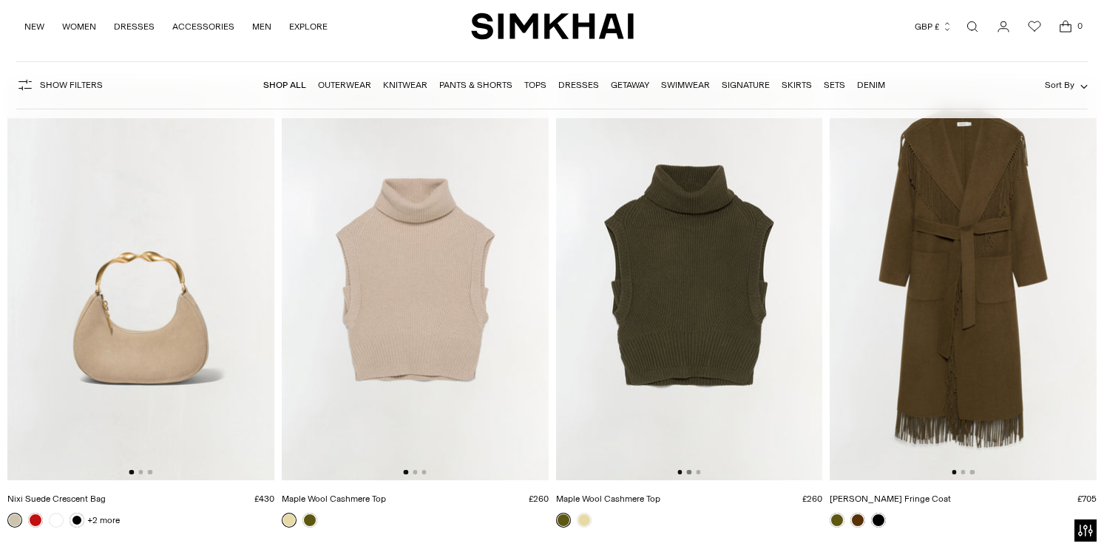
click at [689, 475] on button "Go to slide 2" at bounding box center [689, 472] width 4 height 4
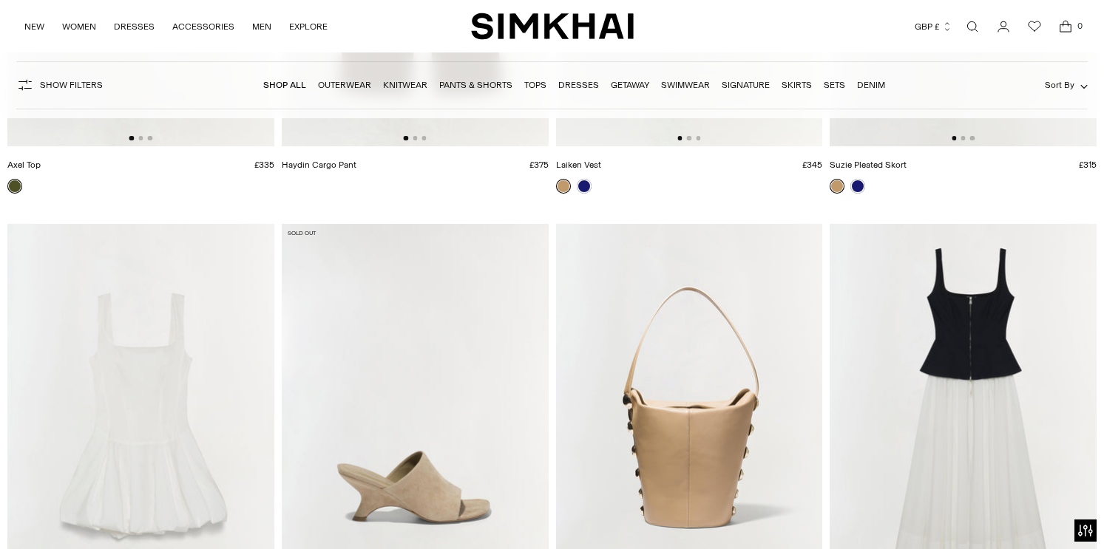
scroll to position [23492, 0]
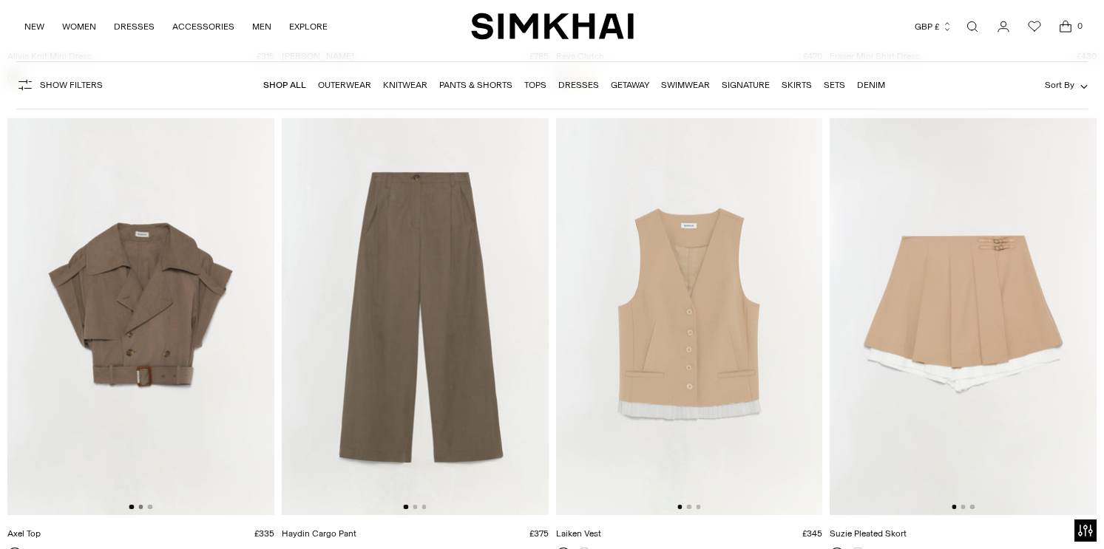
click at [140, 506] on button "Go to slide 2" at bounding box center [140, 507] width 4 height 4
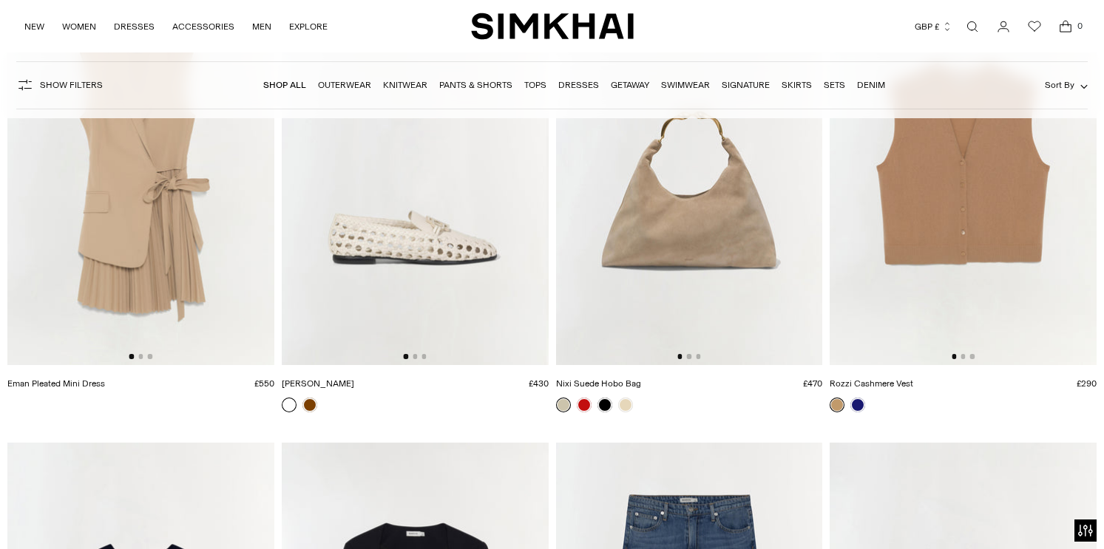
scroll to position [25513, 0]
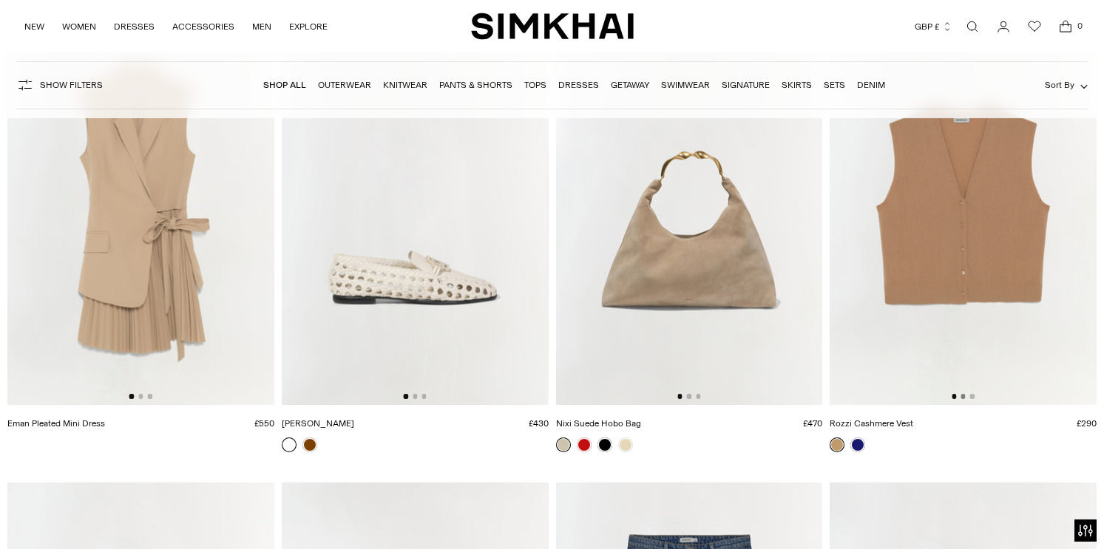
click at [962, 396] on button "Go to slide 2" at bounding box center [962, 396] width 4 height 4
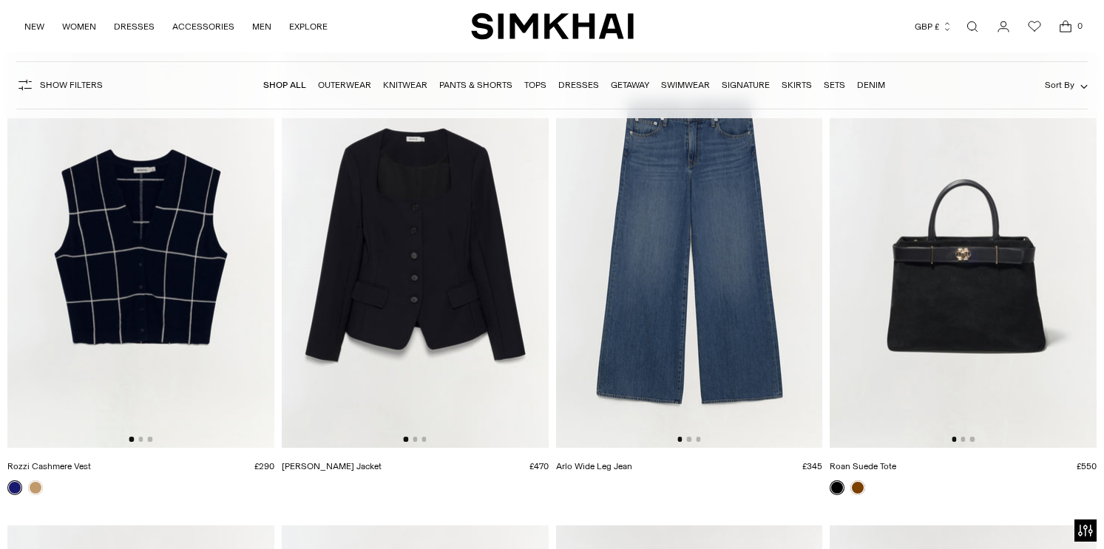
scroll to position [25949, 0]
click at [141, 440] on button "Go to slide 2" at bounding box center [140, 438] width 4 height 4
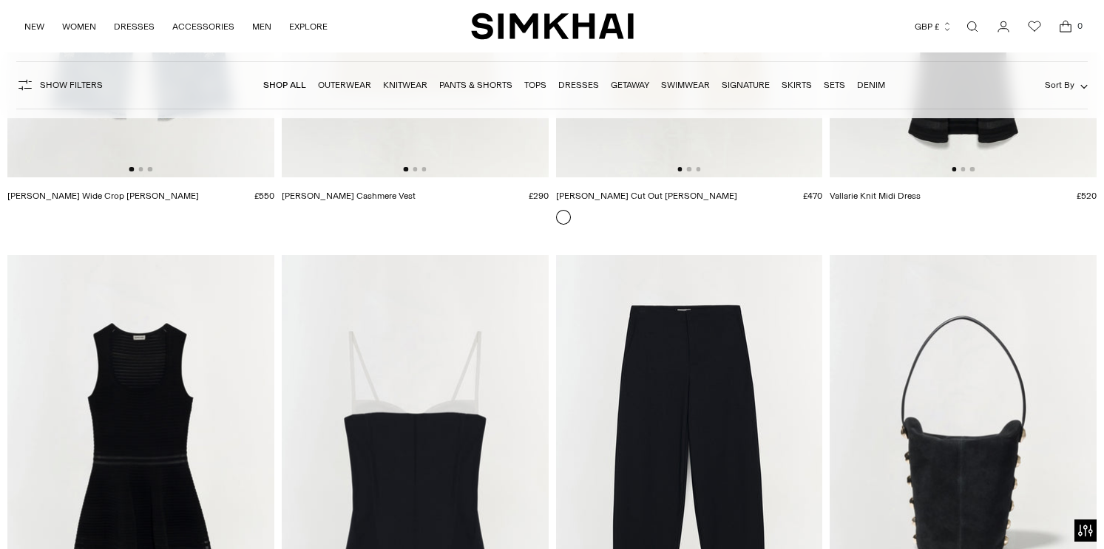
scroll to position [27348, 0]
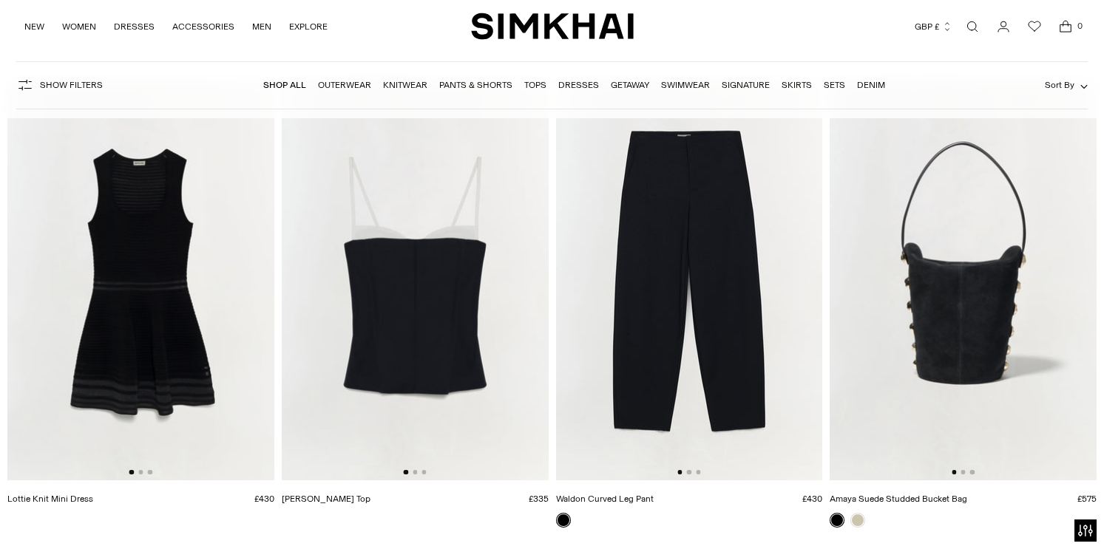
click at [413, 475] on div at bounding box center [415, 472] width 23 height 4
click at [414, 473] on button "Go to slide 2" at bounding box center [415, 472] width 4 height 4
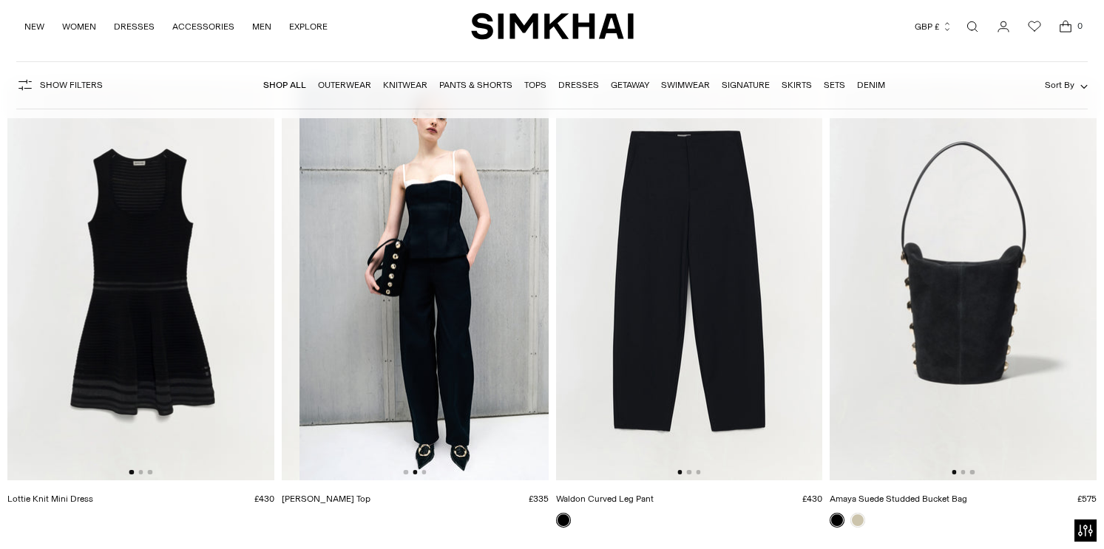
scroll to position [0, 267]
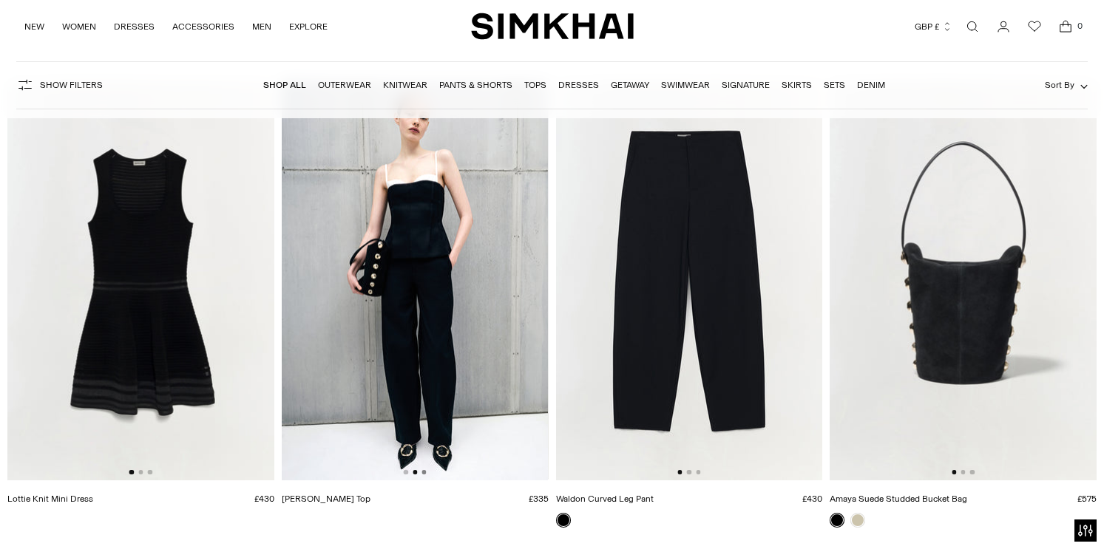
click at [424, 472] on button "Go to slide 3" at bounding box center [423, 472] width 4 height 4
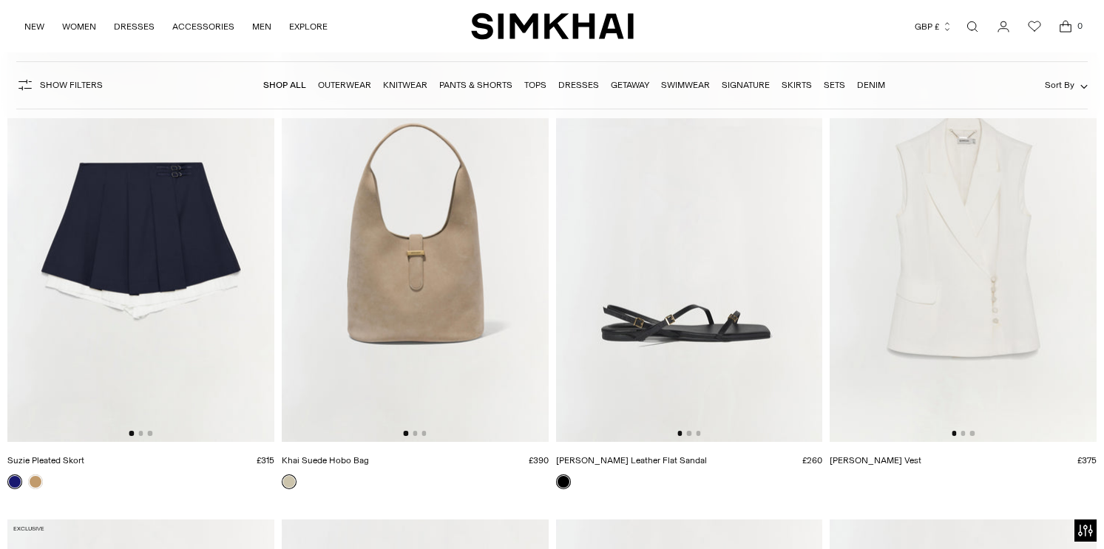
scroll to position [29778, 0]
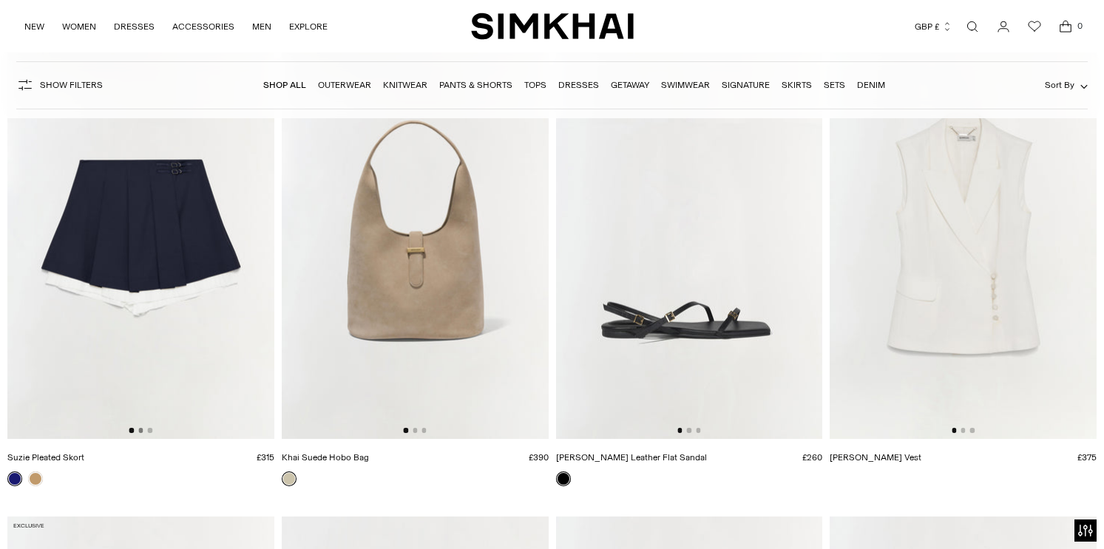
click at [141, 430] on button "Go to slide 2" at bounding box center [140, 430] width 4 height 4
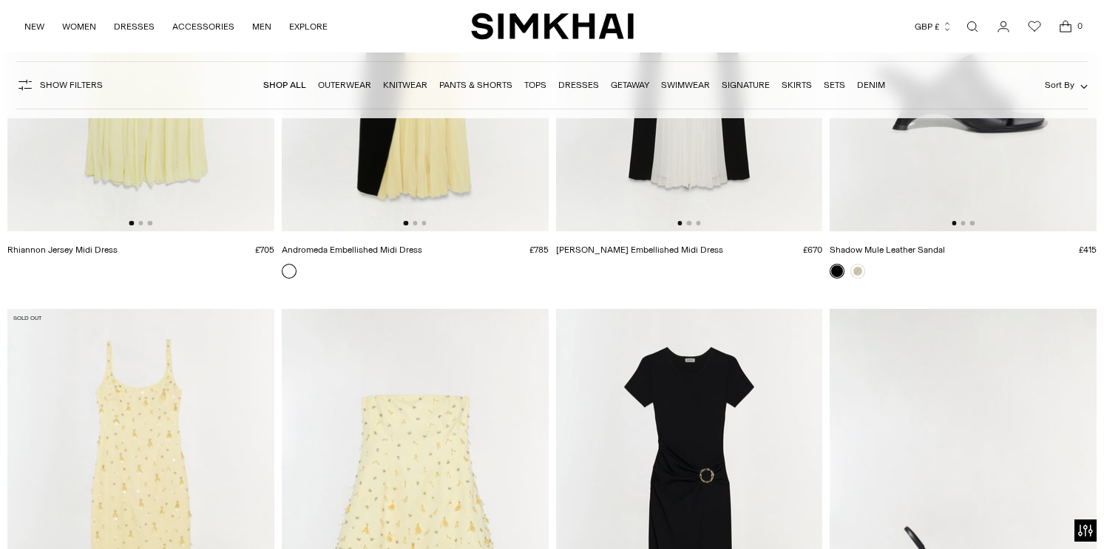
scroll to position [31157, 0]
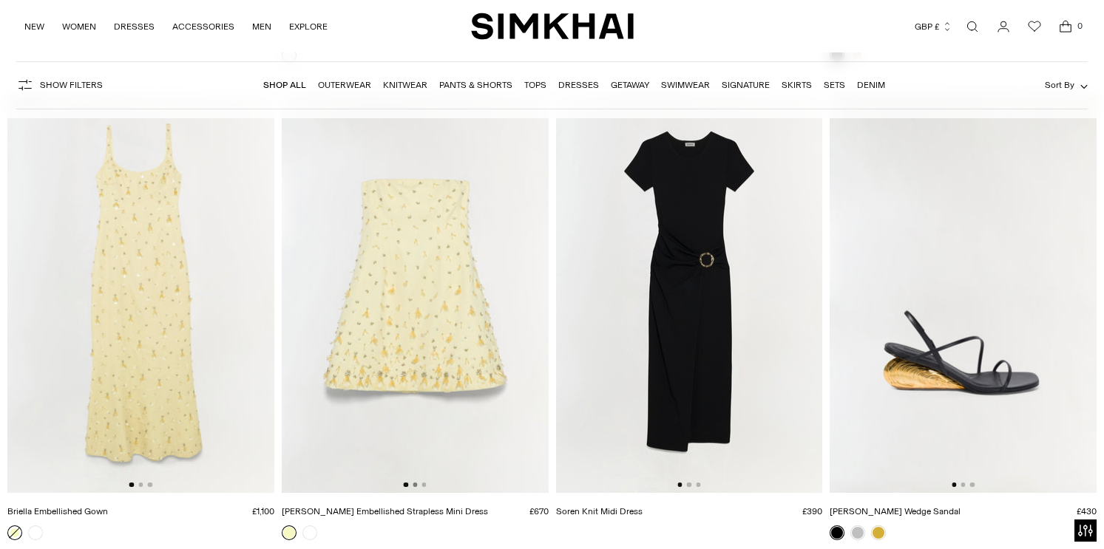
click at [413, 484] on button "Go to slide 2" at bounding box center [415, 485] width 4 height 4
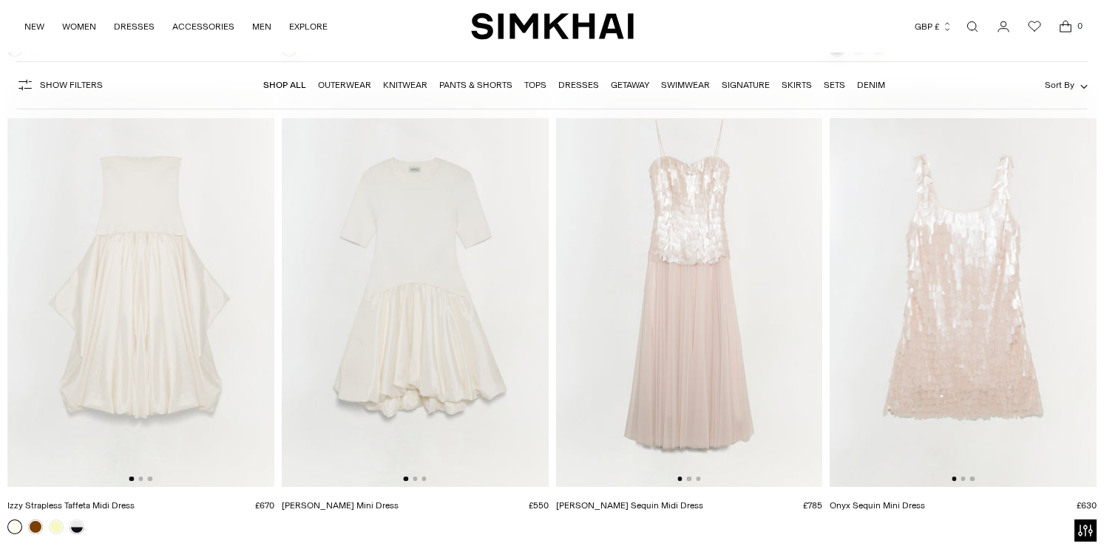
scroll to position [31645, 0]
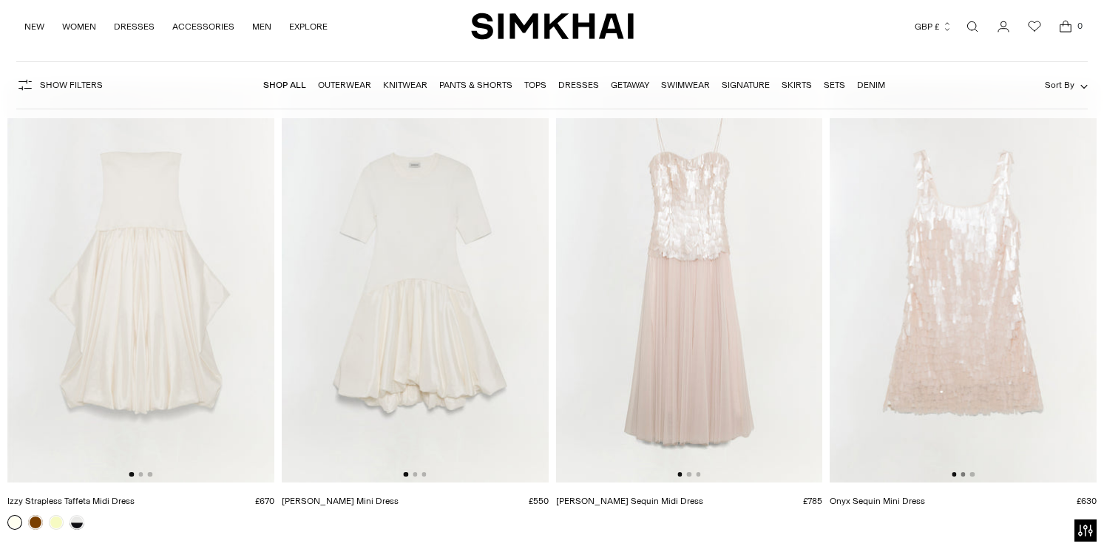
click at [964, 475] on button "Go to slide 2" at bounding box center [962, 474] width 4 height 4
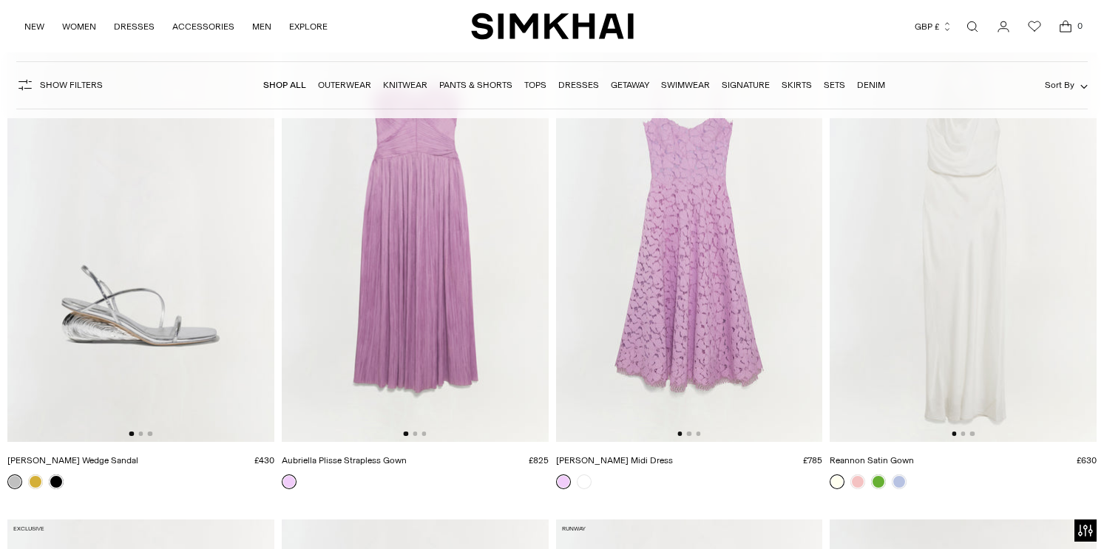
scroll to position [32179, 0]
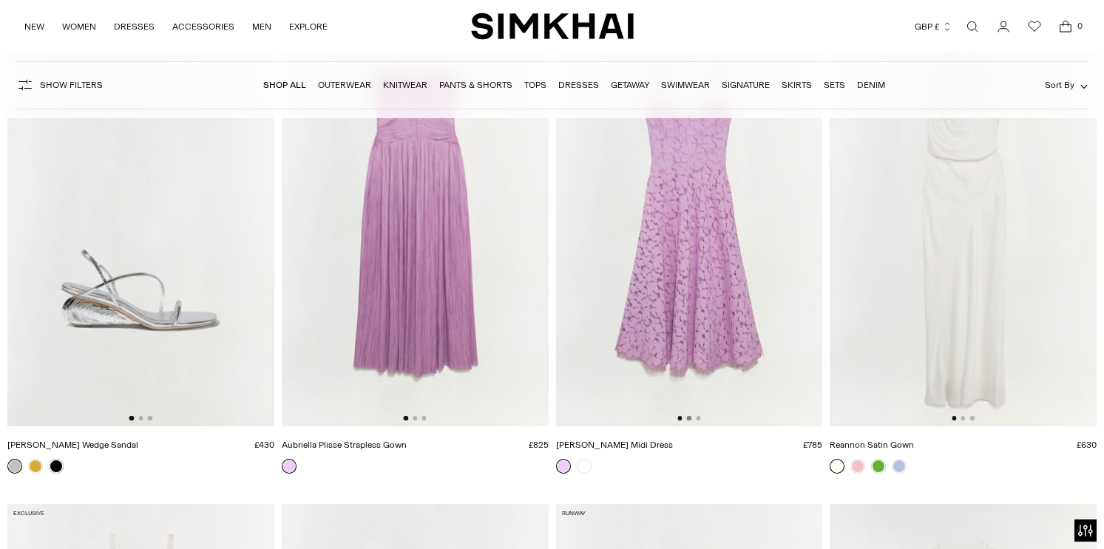
click at [687, 418] on button "Go to slide 2" at bounding box center [689, 418] width 4 height 4
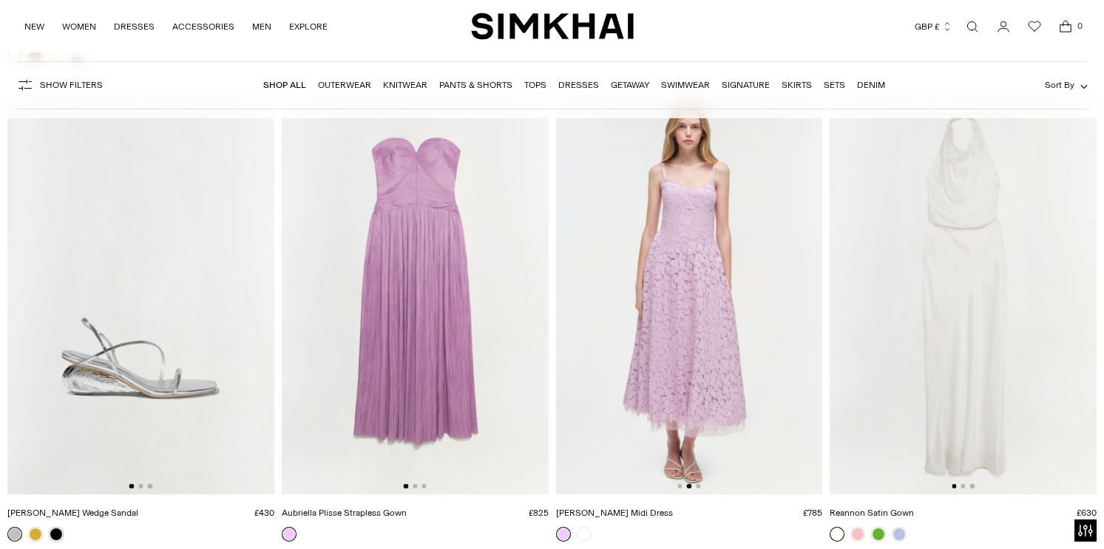
scroll to position [32112, 0]
click at [964, 485] on button "Go to slide 2" at bounding box center [962, 486] width 4 height 4
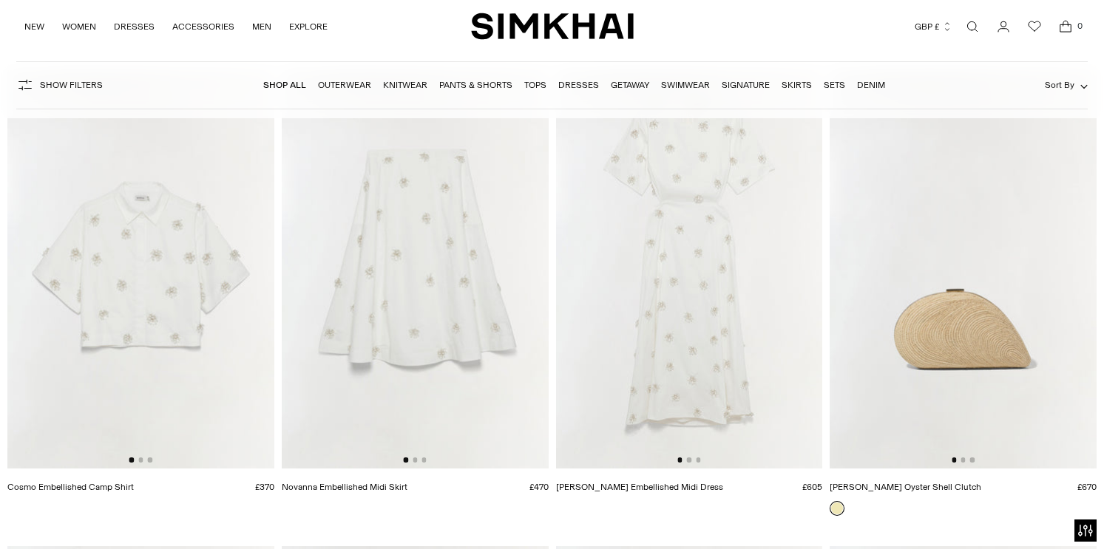
scroll to position [33575, 0]
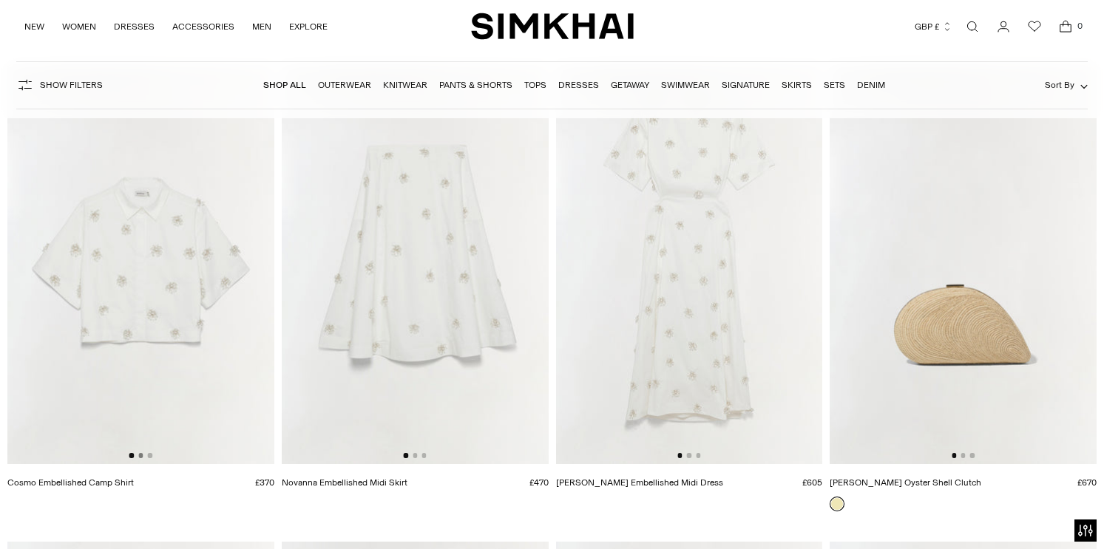
click at [140, 457] on button "Go to slide 2" at bounding box center [140, 455] width 4 height 4
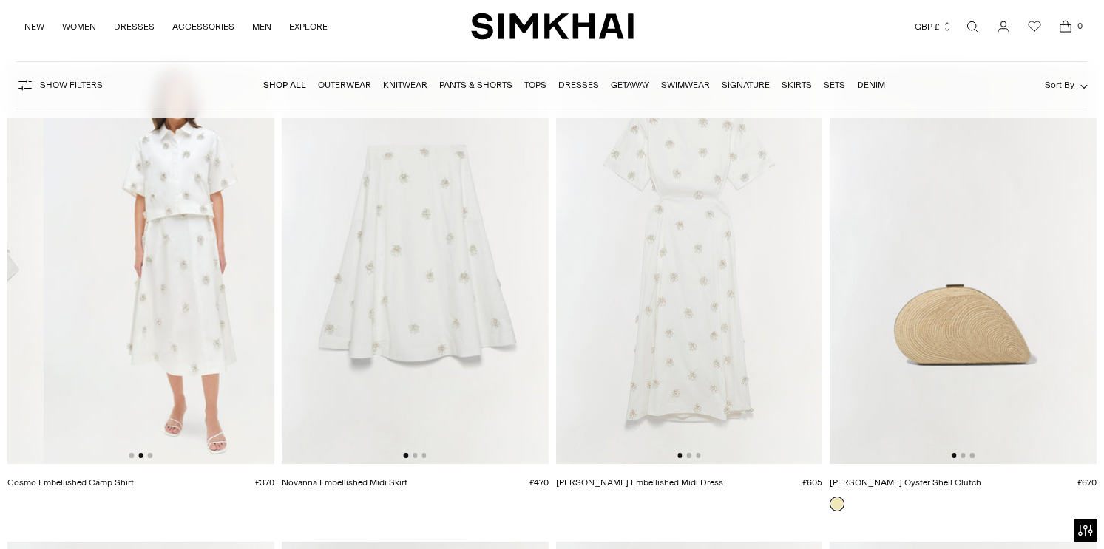
scroll to position [0, 267]
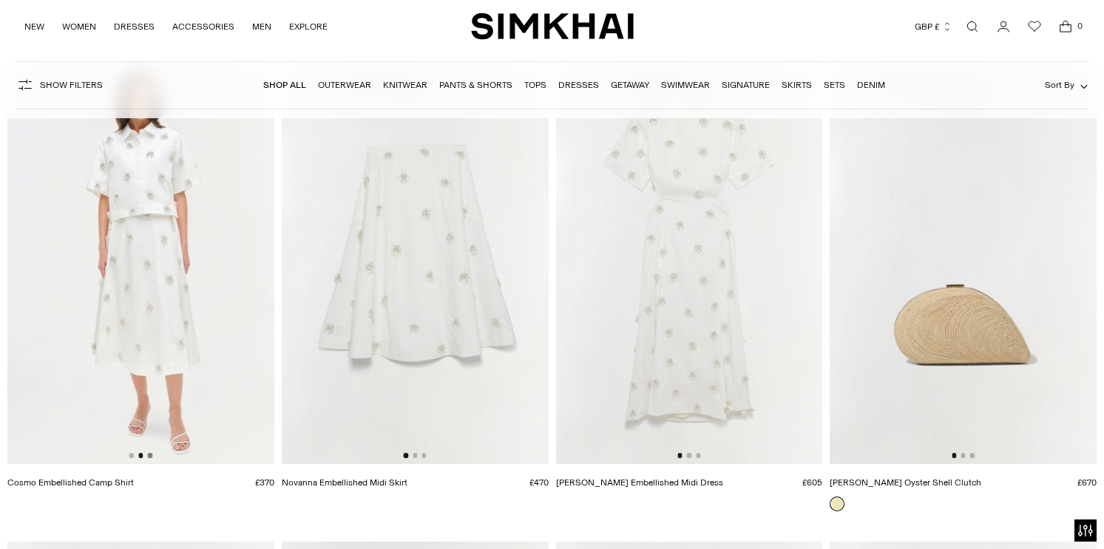
click at [152, 456] on button "Go to slide 3" at bounding box center [150, 455] width 4 height 4
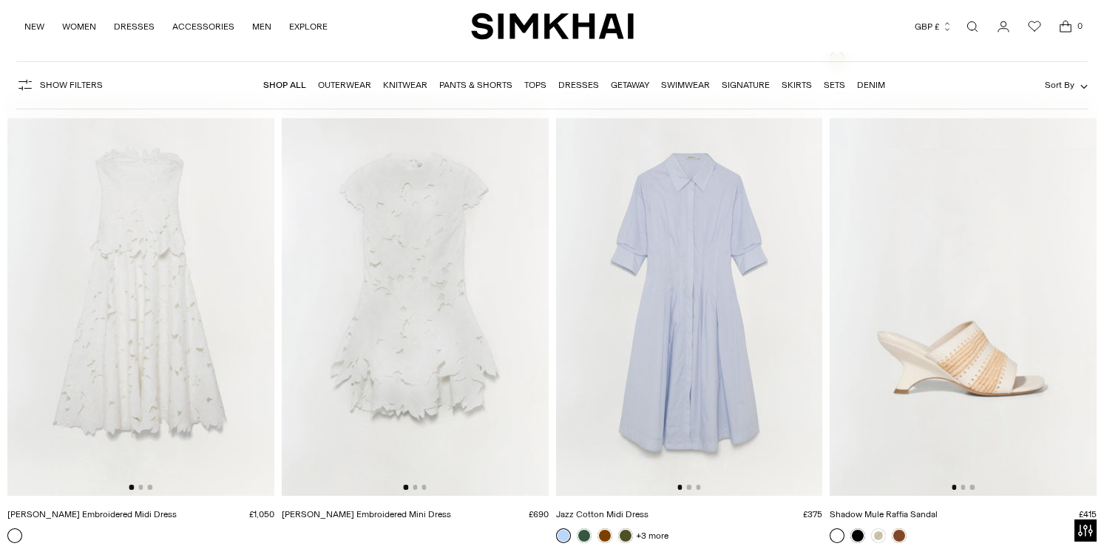
scroll to position [34164, 0]
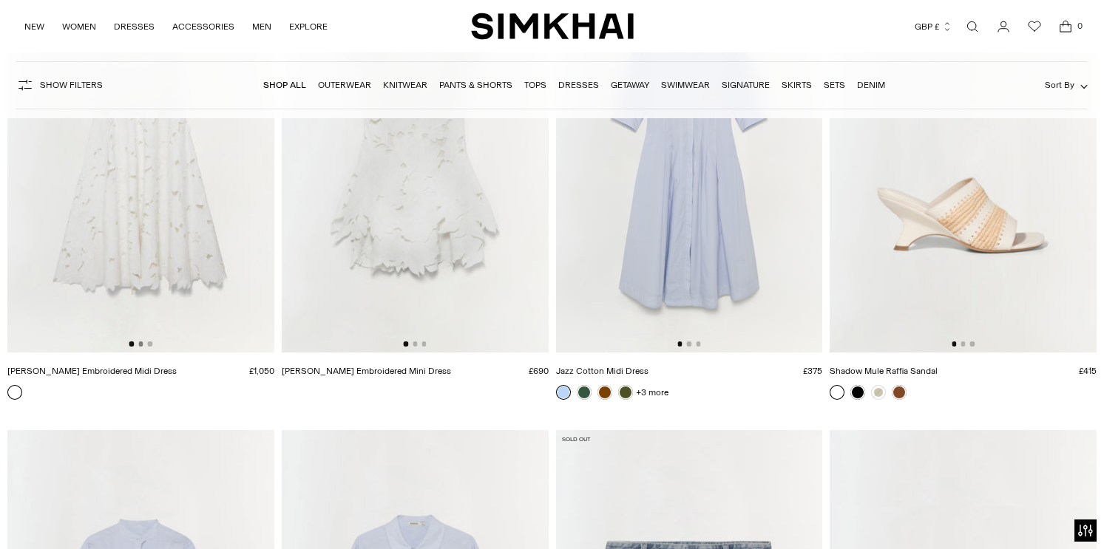
click at [140, 344] on button "Go to slide 2" at bounding box center [140, 344] width 4 height 4
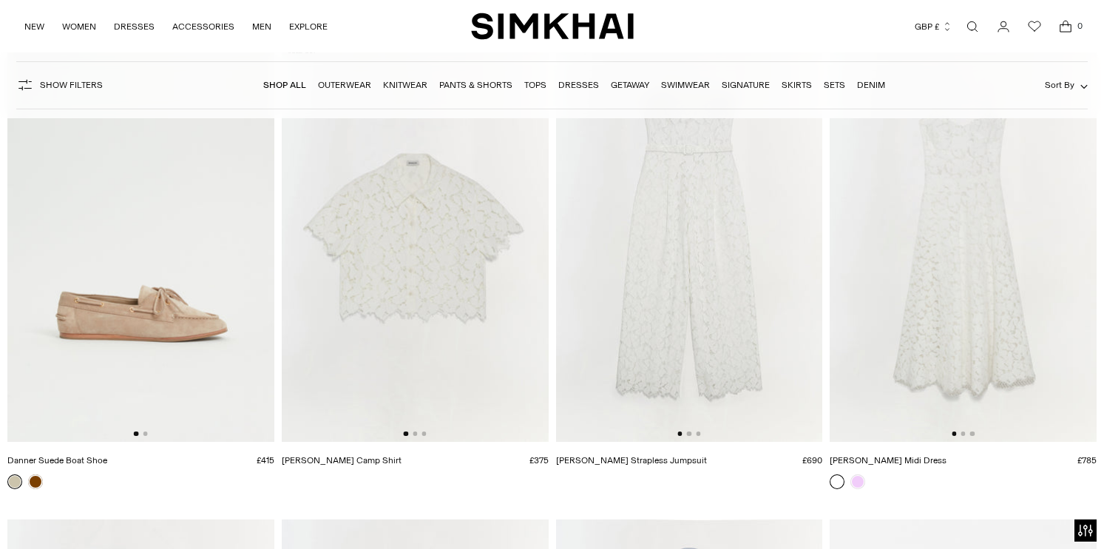
scroll to position [35488, 0]
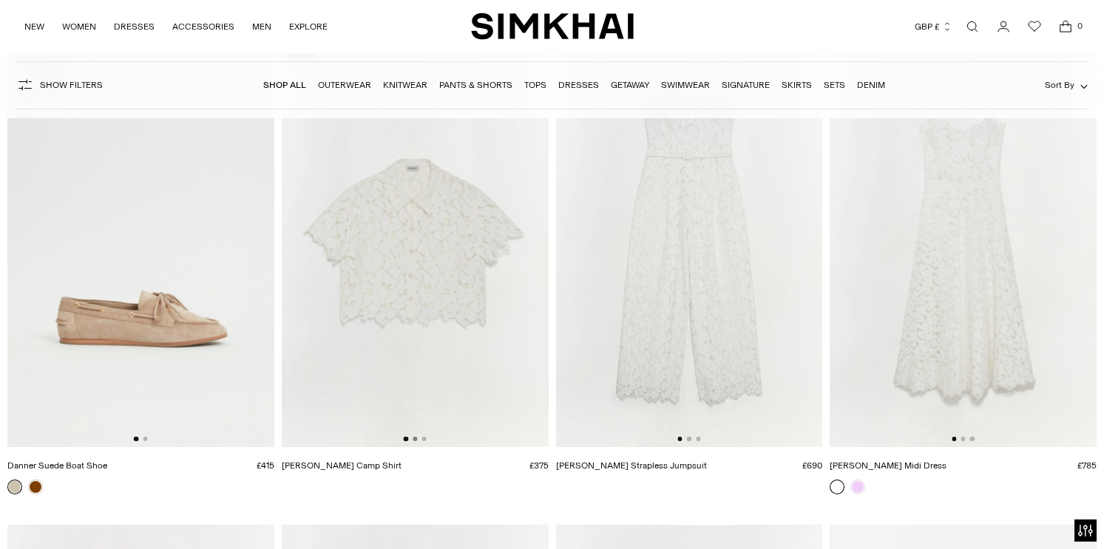
click at [414, 439] on button "Go to slide 2" at bounding box center [415, 439] width 4 height 4
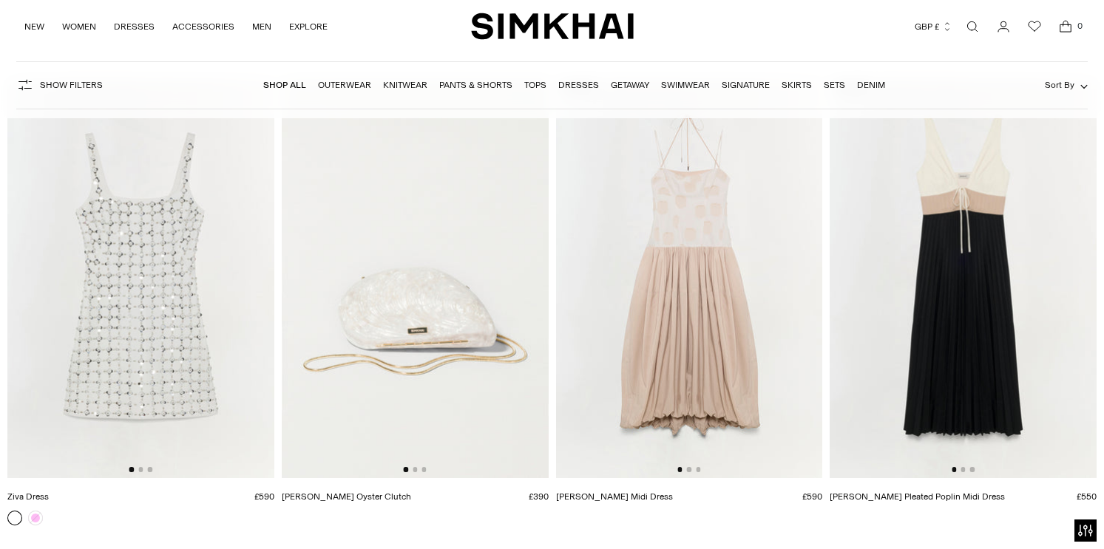
scroll to position [37369, 0]
click at [141, 468] on button "Go to slide 2" at bounding box center [140, 468] width 4 height 4
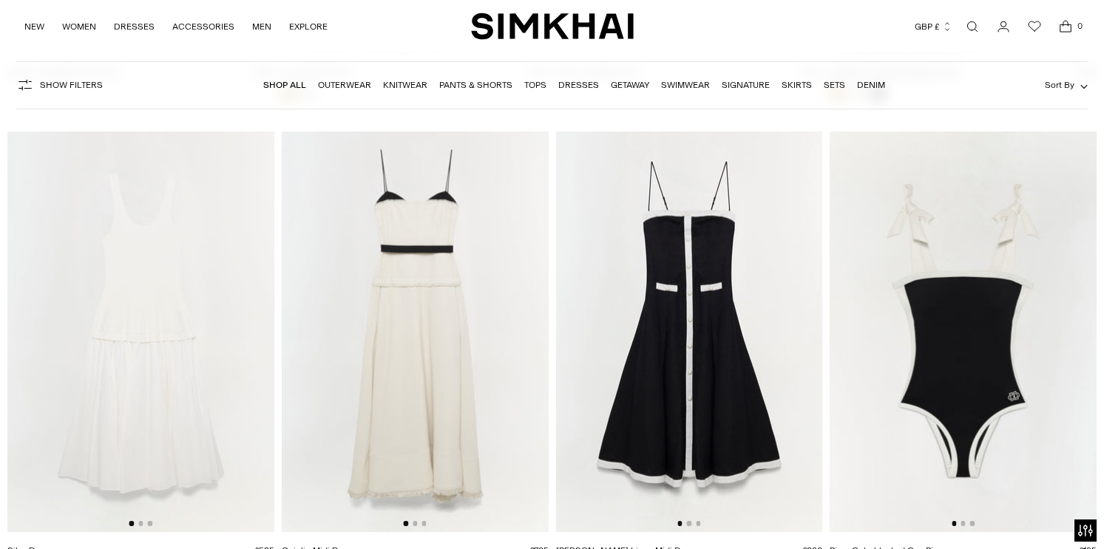
scroll to position [40656, 0]
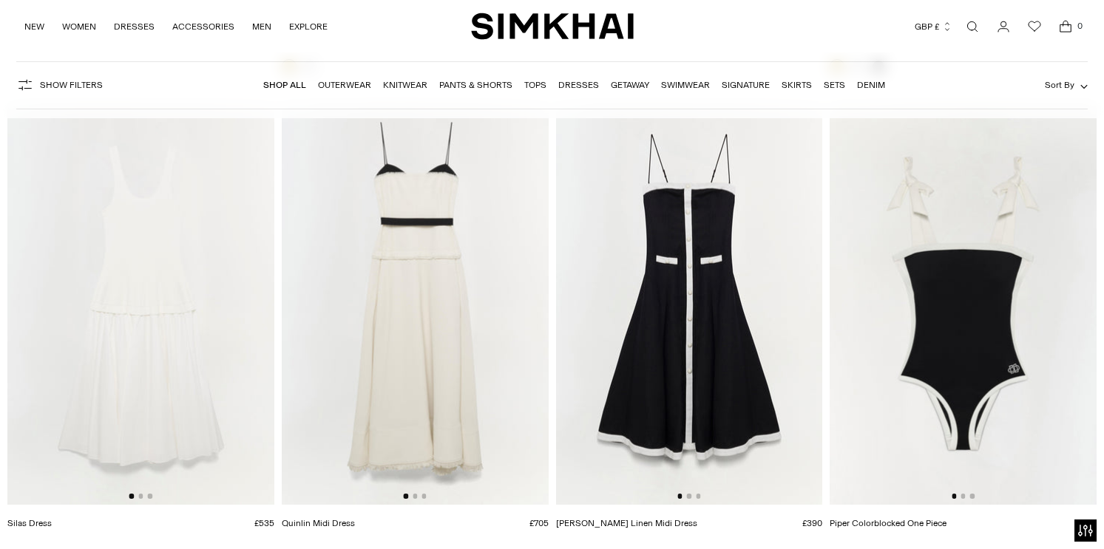
click at [418, 496] on div at bounding box center [415, 496] width 23 height 4
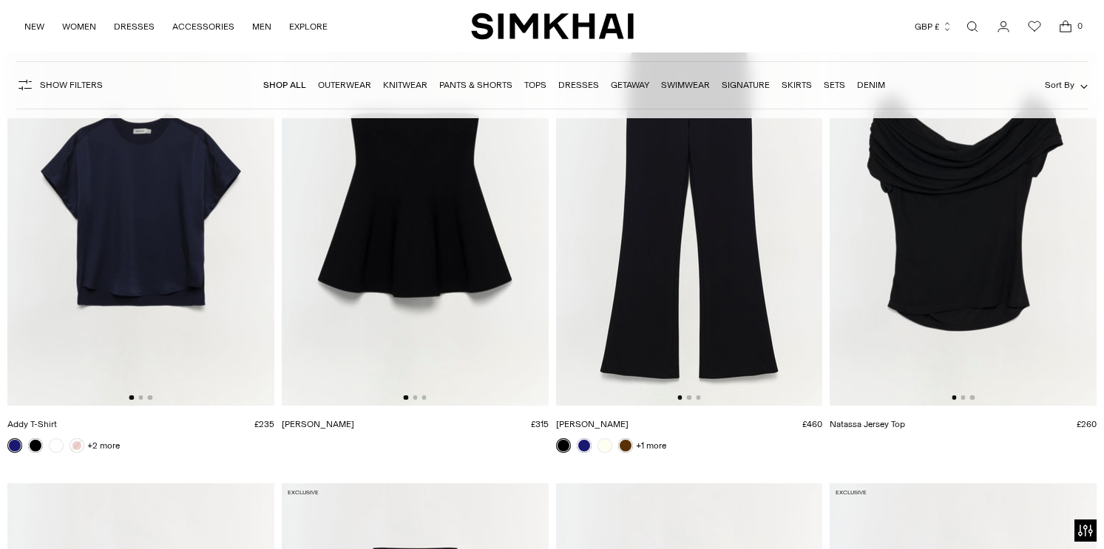
scroll to position [42600, 0]
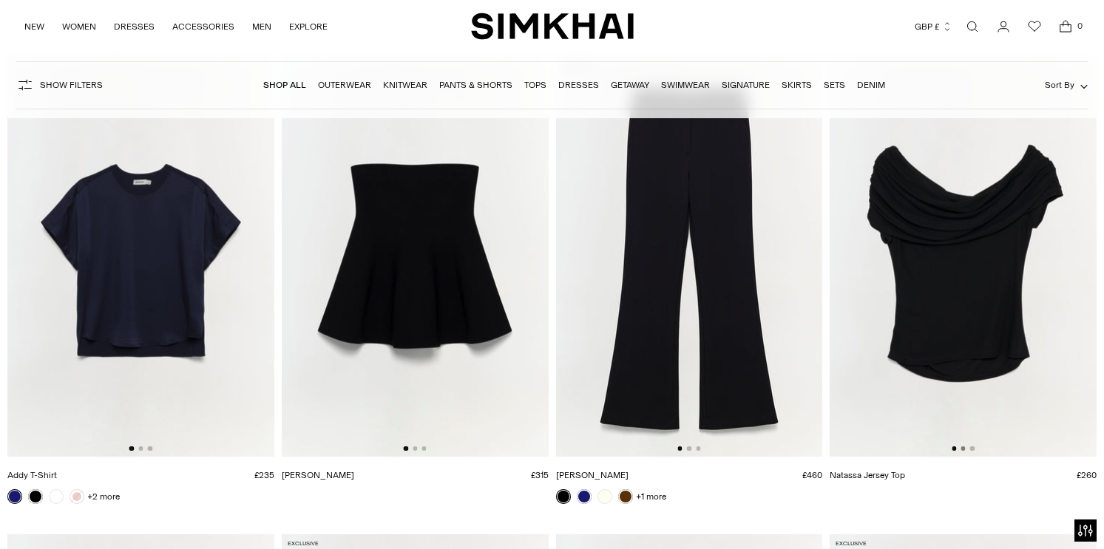
click at [965, 447] on button "Go to slide 2" at bounding box center [962, 449] width 4 height 4
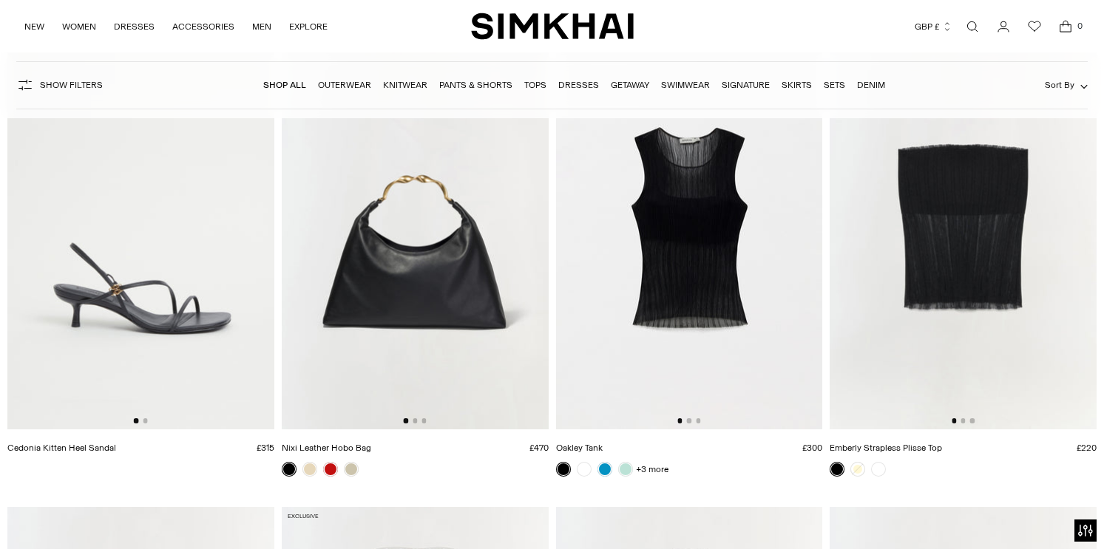
scroll to position [45025, 0]
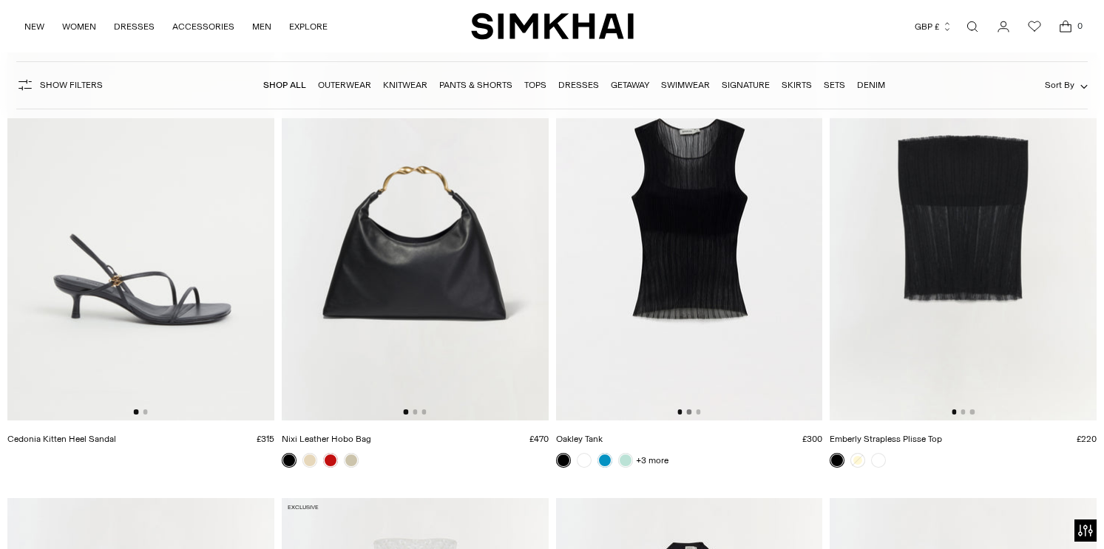
click at [688, 413] on button "Go to slide 2" at bounding box center [689, 412] width 4 height 4
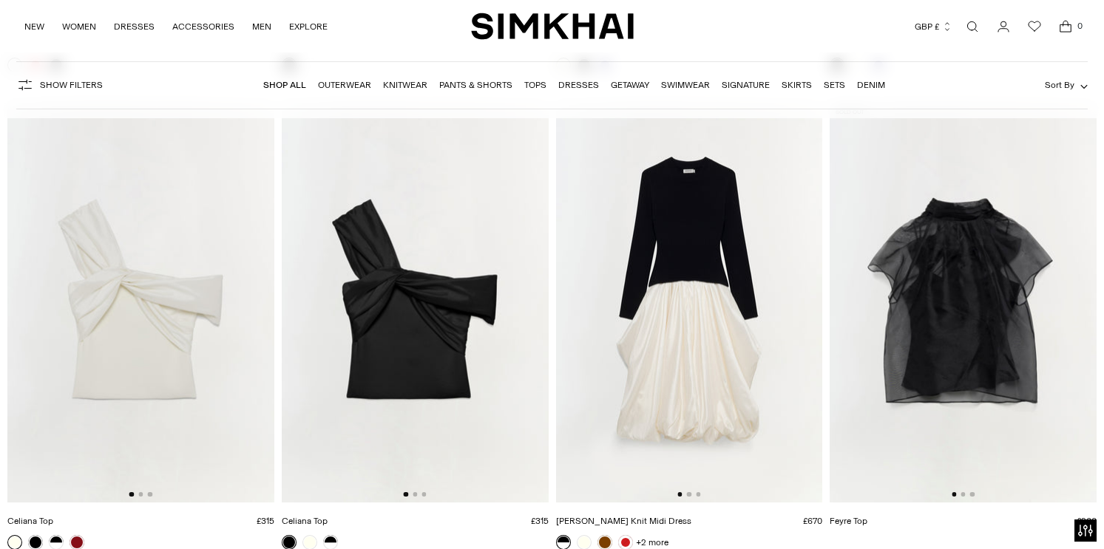
scroll to position [50203, 0]
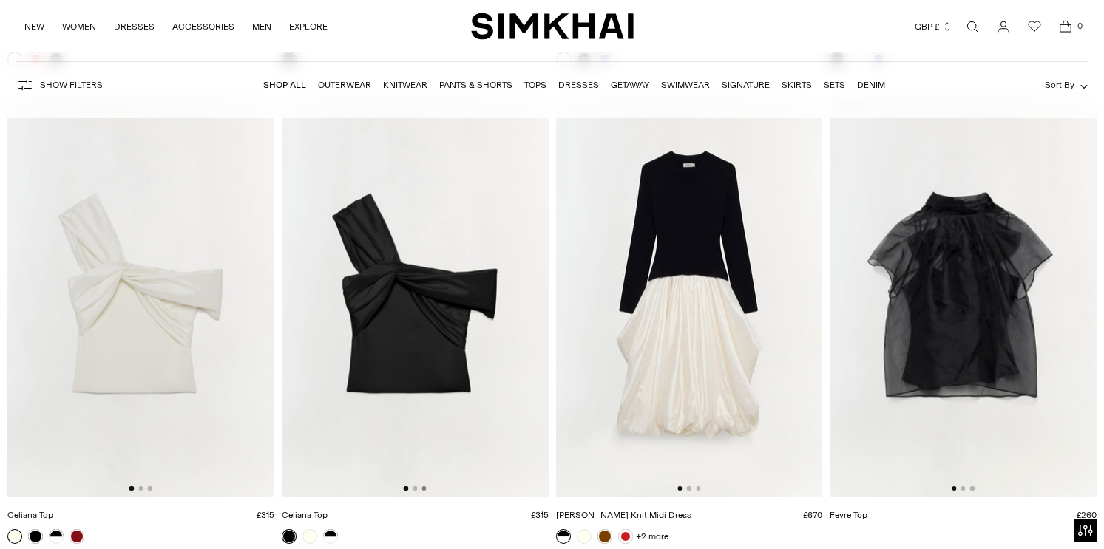
click at [424, 488] on button "Go to slide 3" at bounding box center [423, 488] width 4 height 4
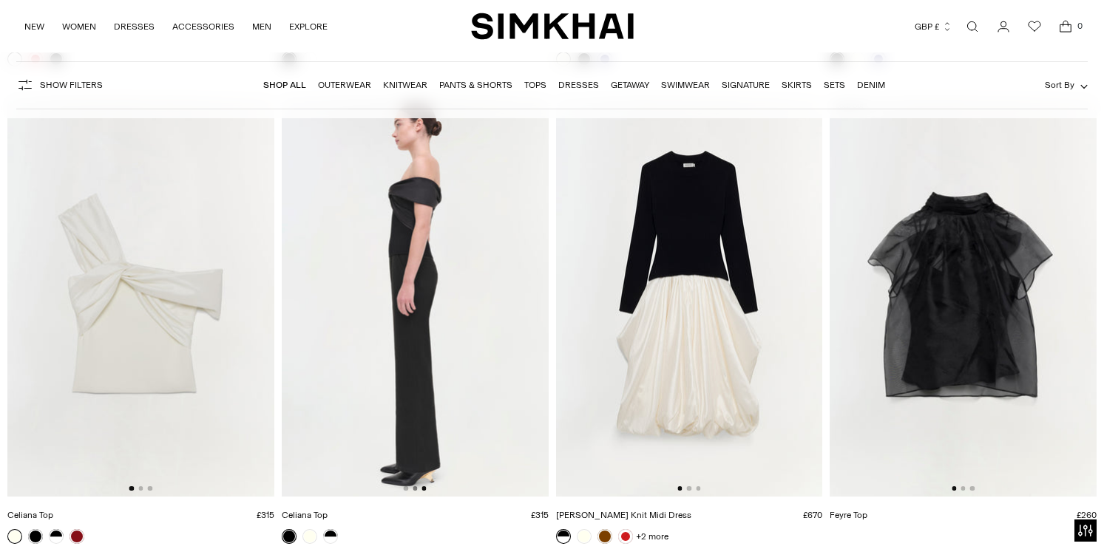
click at [416, 487] on button "Go to slide 2" at bounding box center [415, 488] width 4 height 4
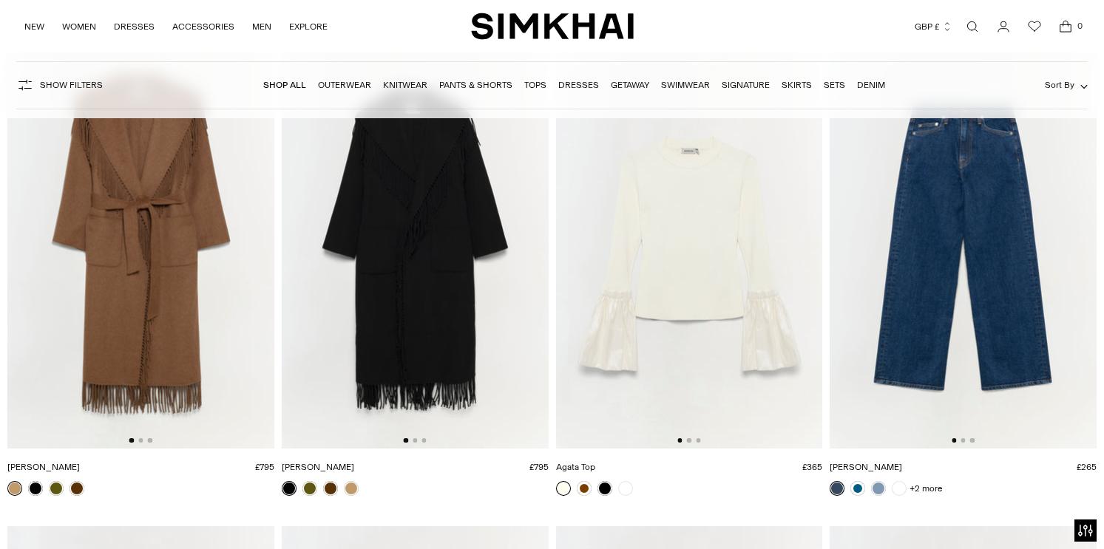
scroll to position [51208, 0]
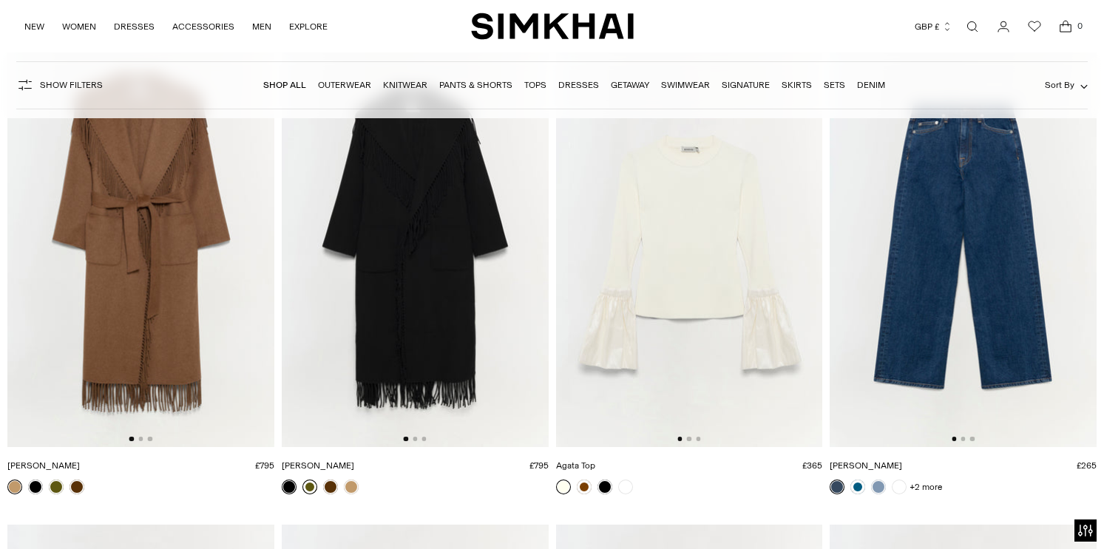
click at [311, 489] on link at bounding box center [309, 487] width 15 height 15
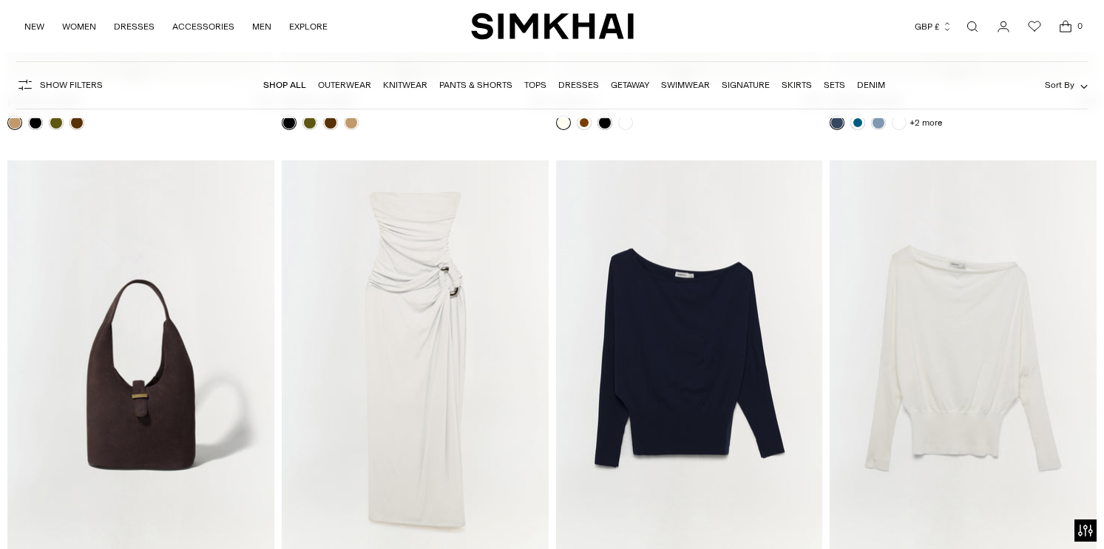
scroll to position [51582, 0]
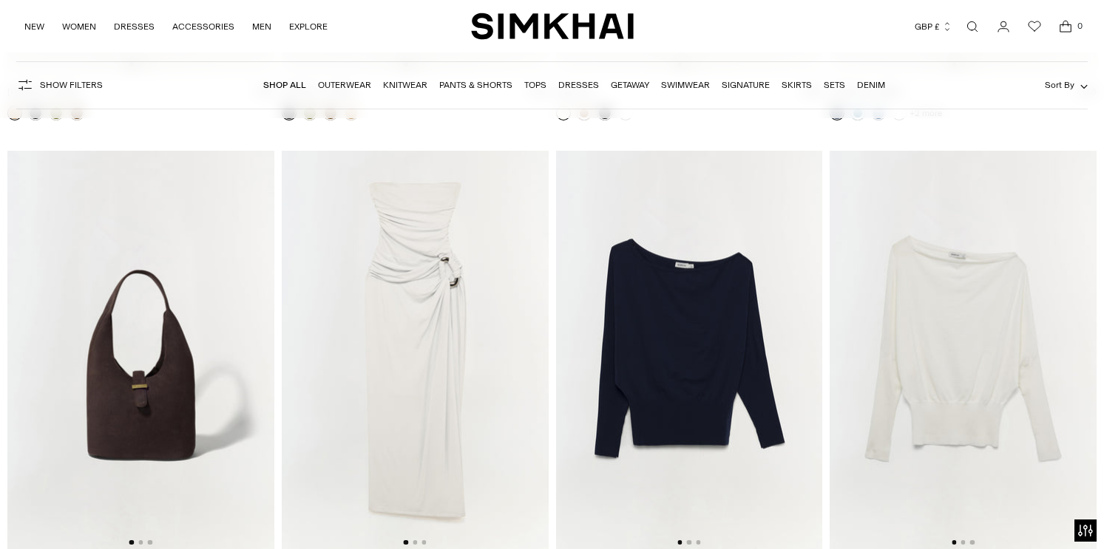
click at [826, 21] on div "Currency GBP £ Albania (ALL L) Algeria (DZD د.ج) Andorra (EUR €) Angola (AOA Kz…" at bounding box center [857, 26] width 447 height 33
click at [939, 33] on button "GBP £" at bounding box center [934, 26] width 38 height 33
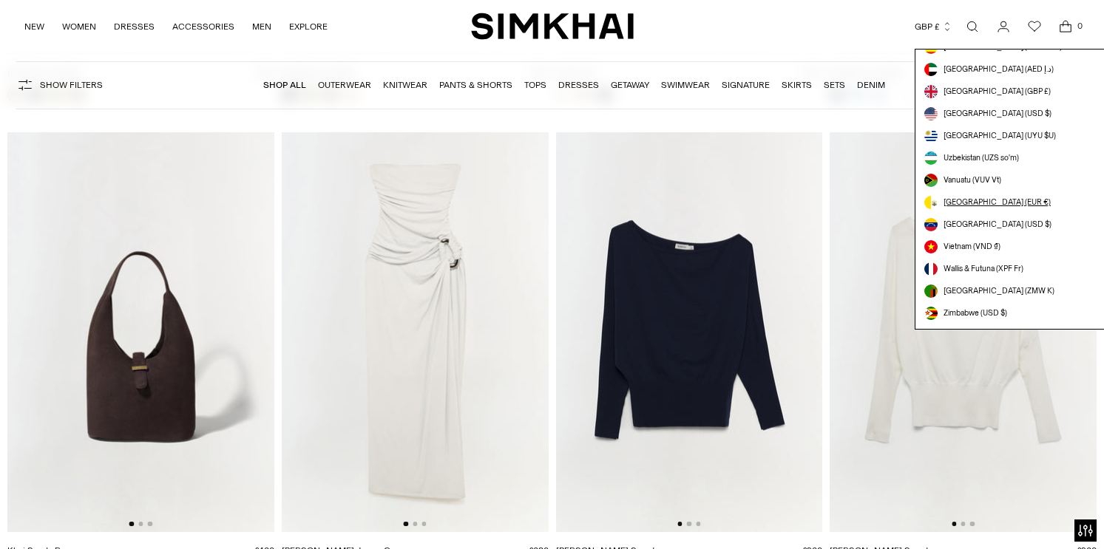
scroll to position [4135, 0]
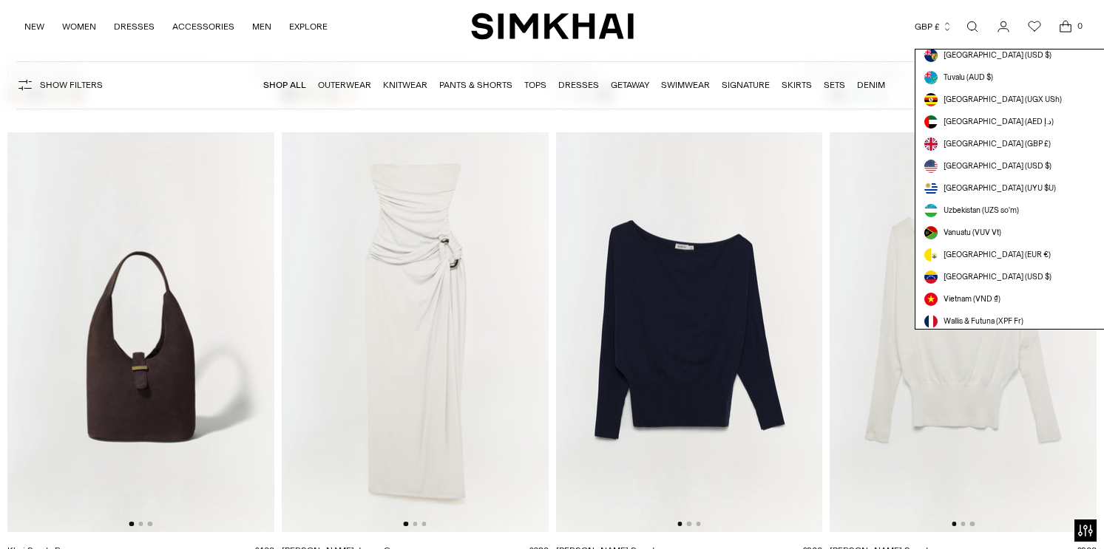
click at [781, 38] on div "Currency GBP £ Albania (ALL L) Algeria (DZD د.ج) Andorra (EUR €) Angola (AOA Kz…" at bounding box center [857, 26] width 447 height 33
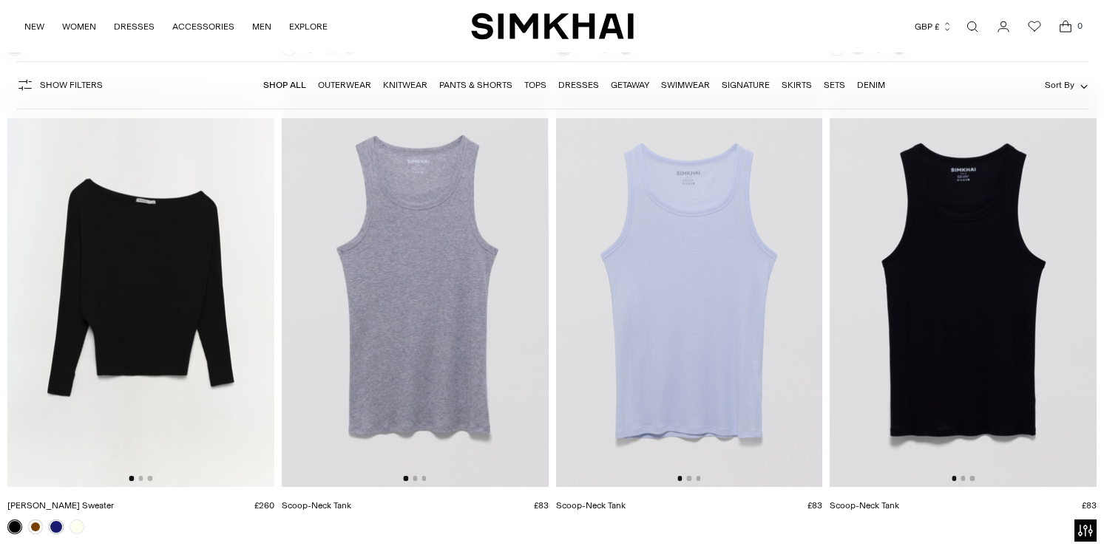
scroll to position [52123, 0]
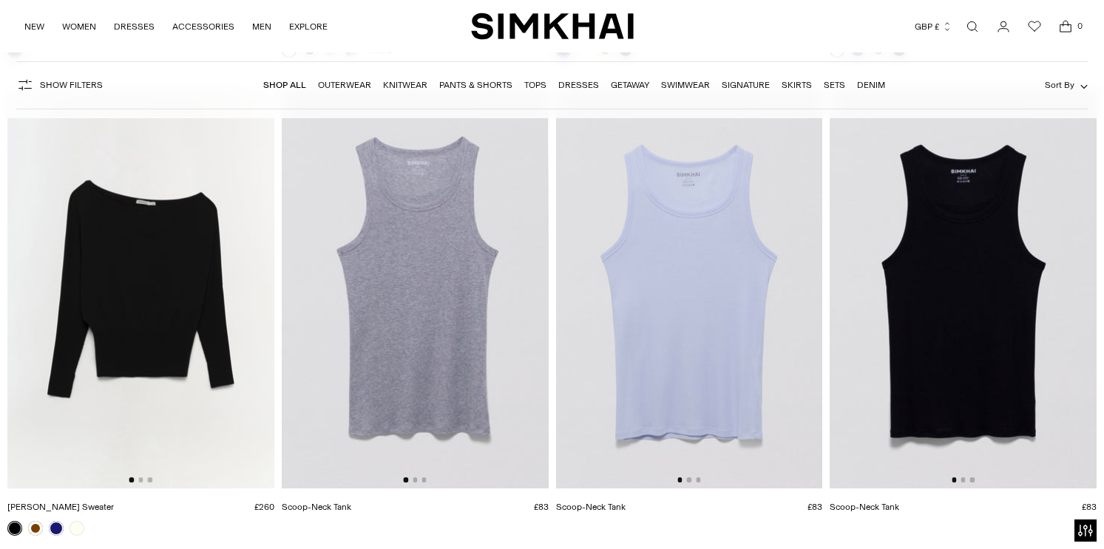
click at [388, 41] on div "NEW WOMEN New Arrivals Shop All Spring 2026 Preorder Fall 2025 Best Sellers Exc…" at bounding box center [247, 26] width 447 height 52
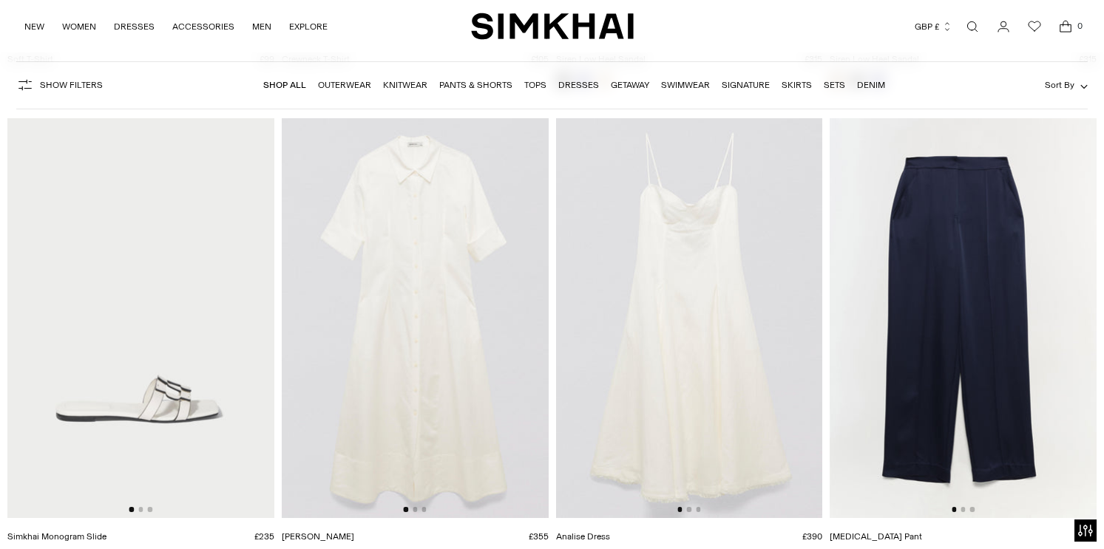
scroll to position [53104, 0]
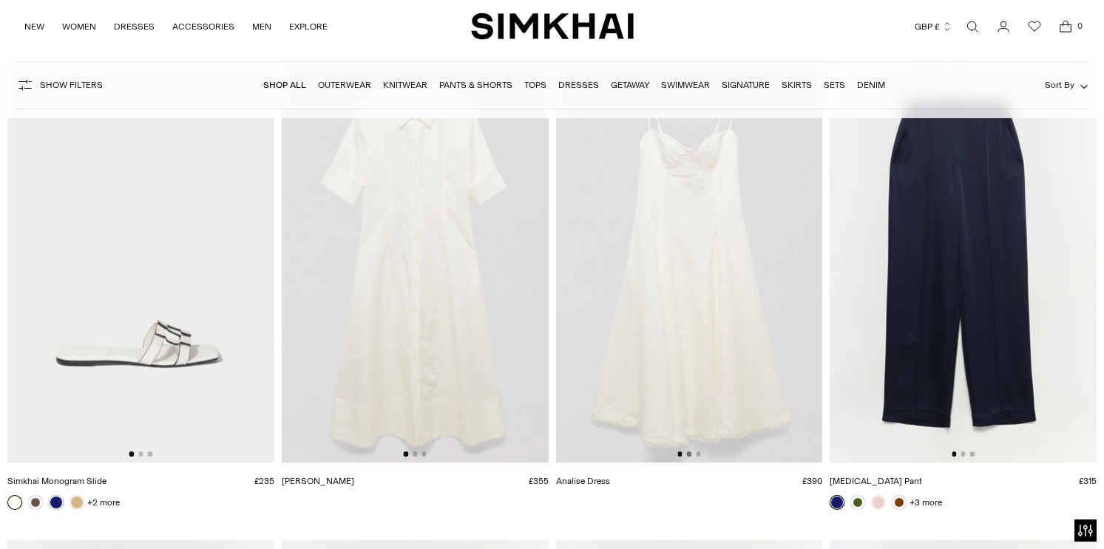
click at [688, 453] on button "Go to slide 2" at bounding box center [689, 454] width 4 height 4
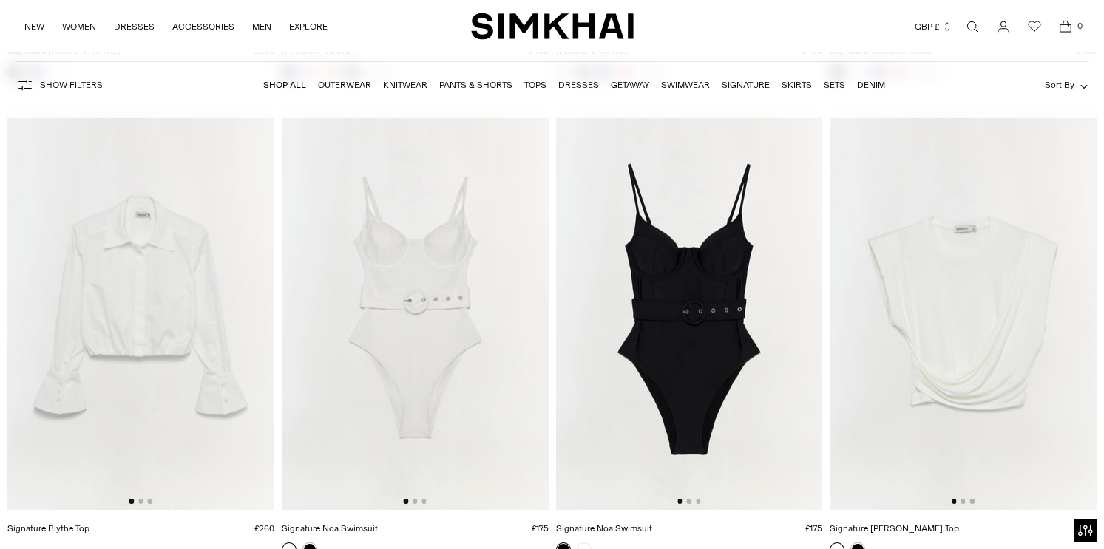
scroll to position [56416, 0]
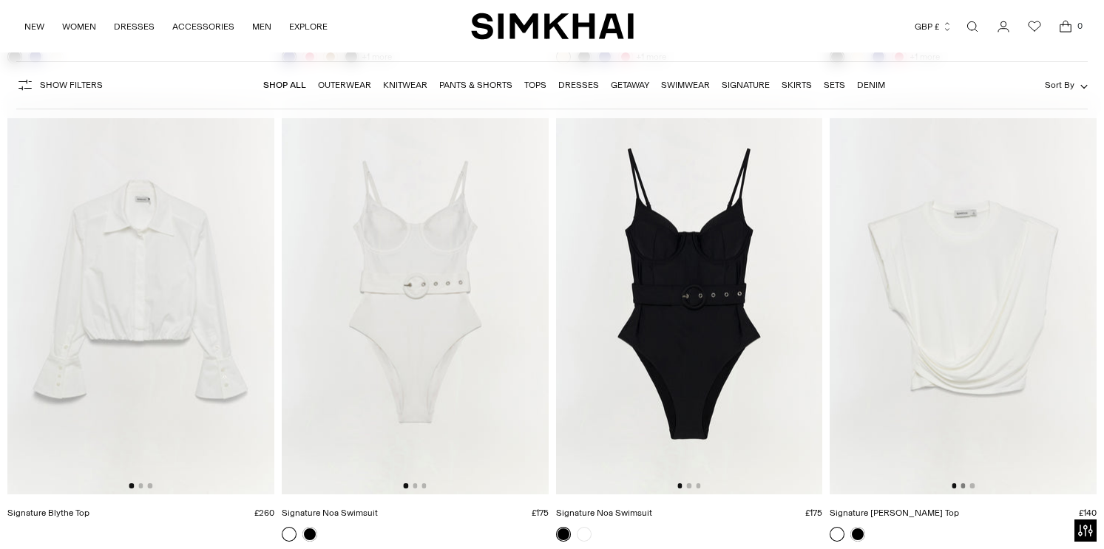
click at [964, 486] on button "Go to slide 2" at bounding box center [962, 486] width 4 height 4
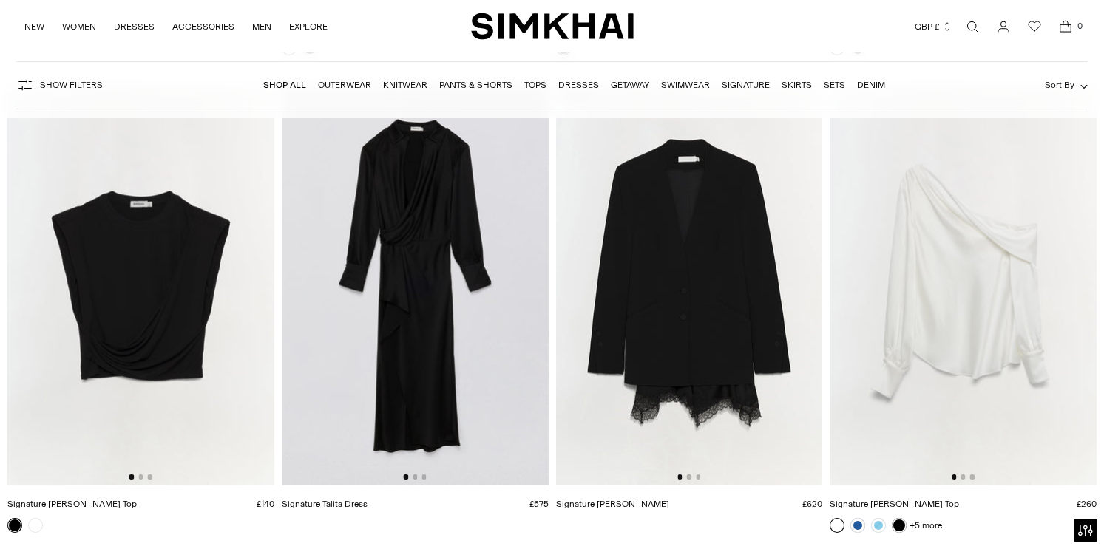
scroll to position [56908, 0]
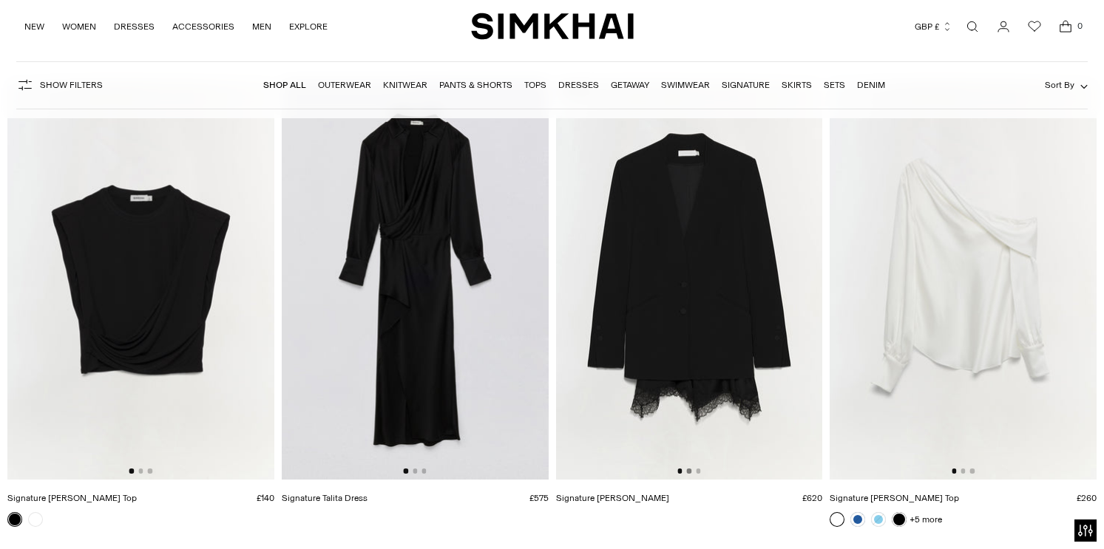
click at [689, 472] on button "Go to slide 2" at bounding box center [689, 471] width 4 height 4
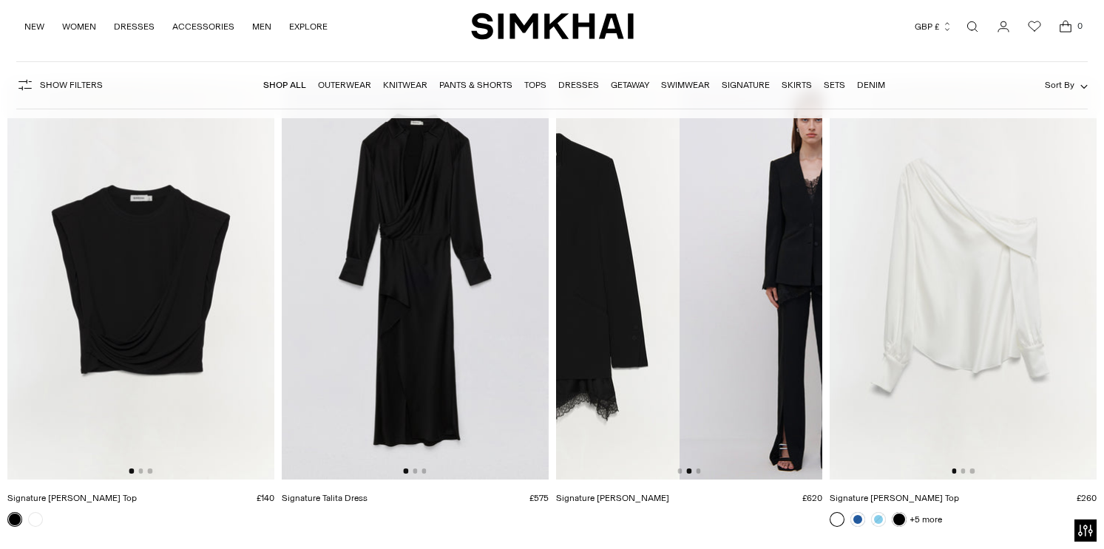
scroll to position [0, 267]
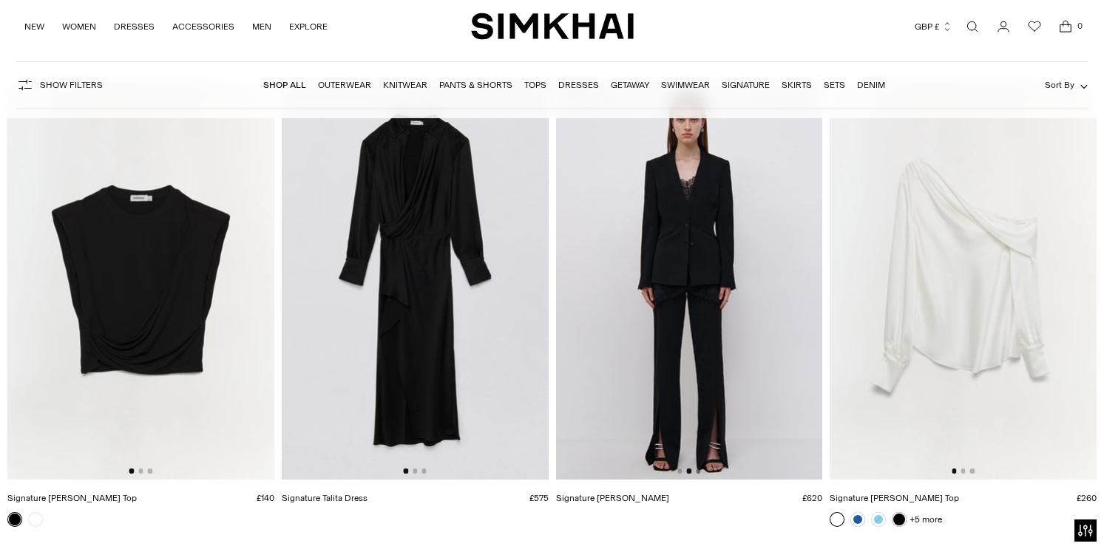
click at [699, 471] on button "Go to slide 3" at bounding box center [698, 471] width 4 height 4
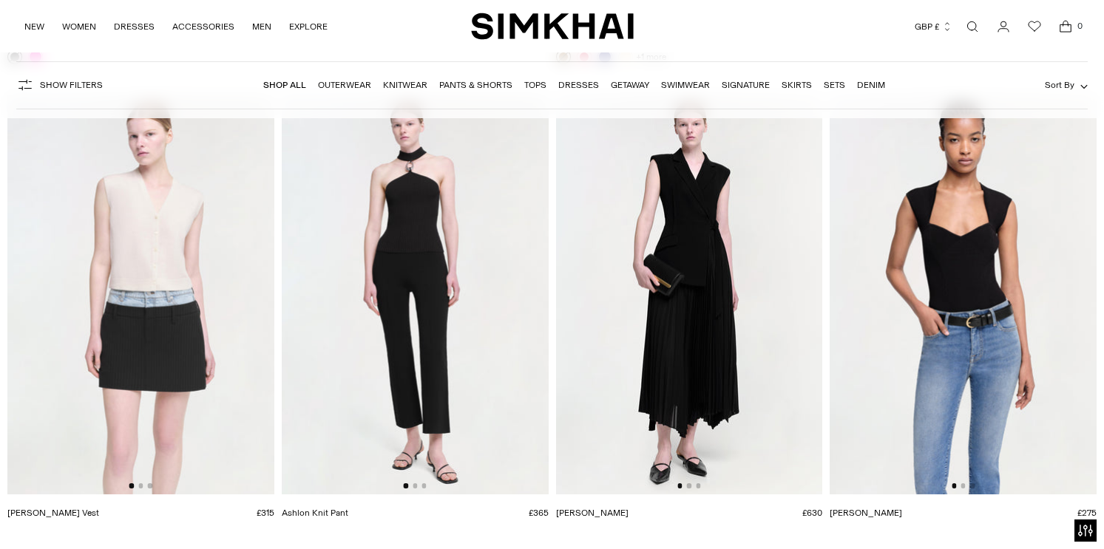
scroll to position [60708, 0]
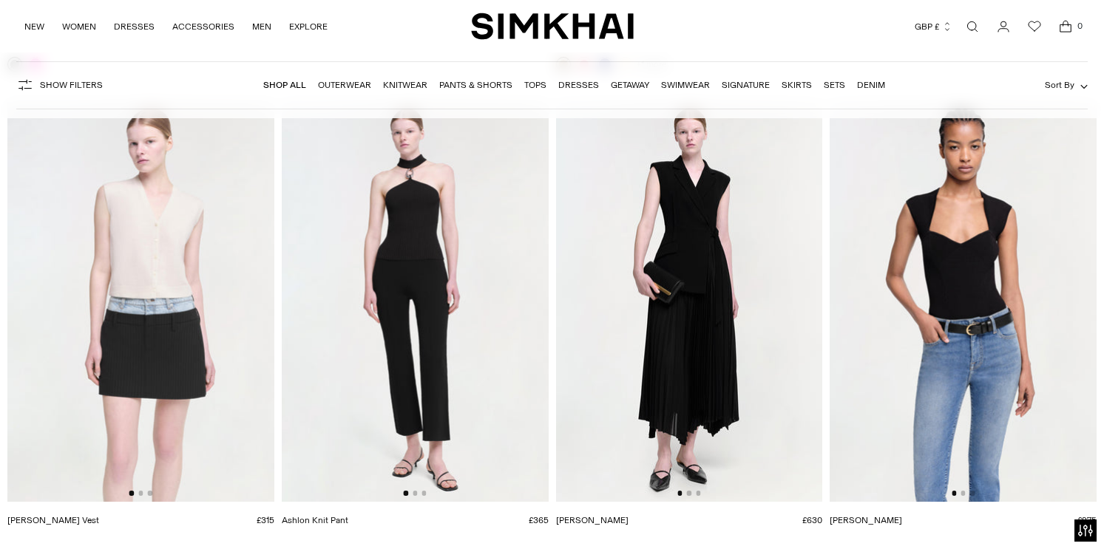
click at [416, 492] on div at bounding box center [415, 493] width 23 height 4
click at [416, 493] on button "Go to slide 2" at bounding box center [415, 493] width 4 height 4
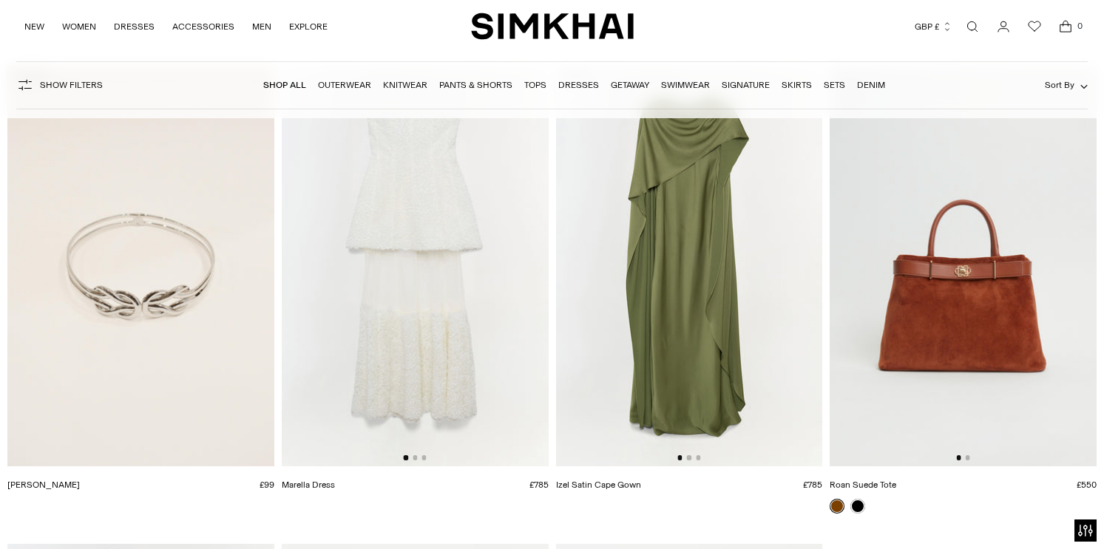
scroll to position [63589, 0]
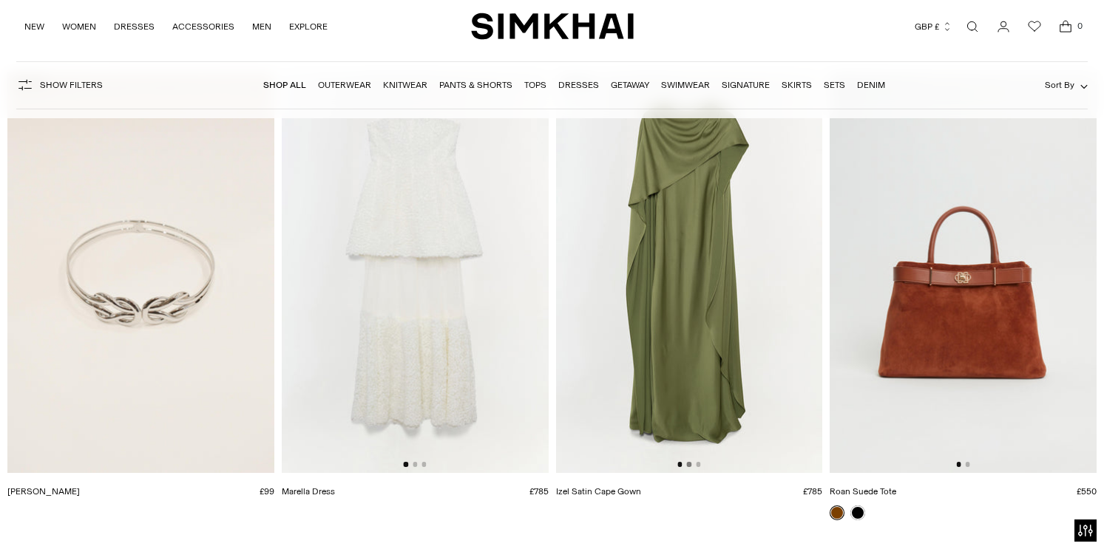
click at [689, 465] on button "Go to slide 2" at bounding box center [689, 464] width 4 height 4
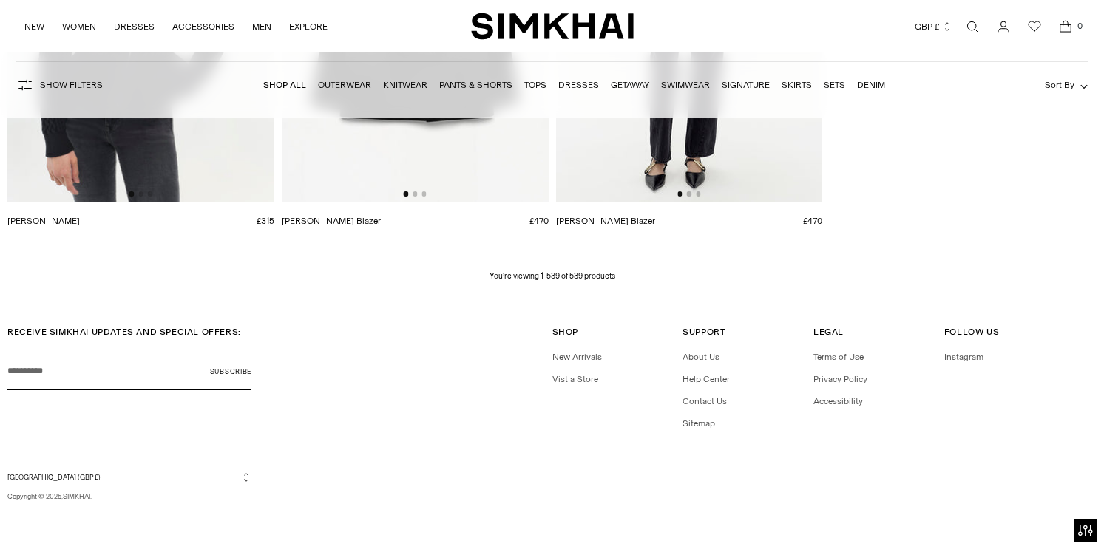
scroll to position [64337, 0]
click at [833, 86] on link "Sets" at bounding box center [834, 85] width 21 height 10
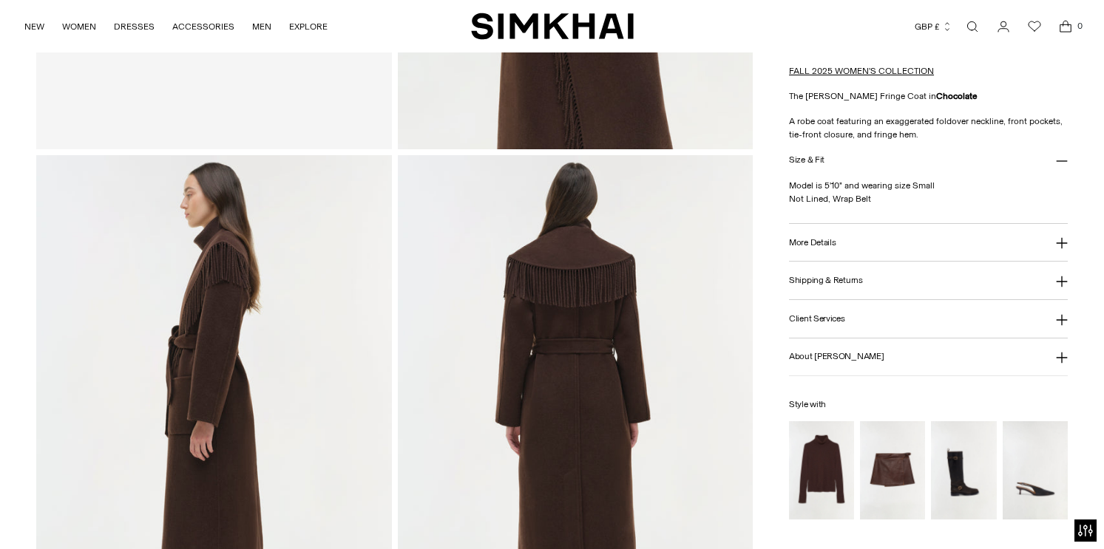
scroll to position [508, 0]
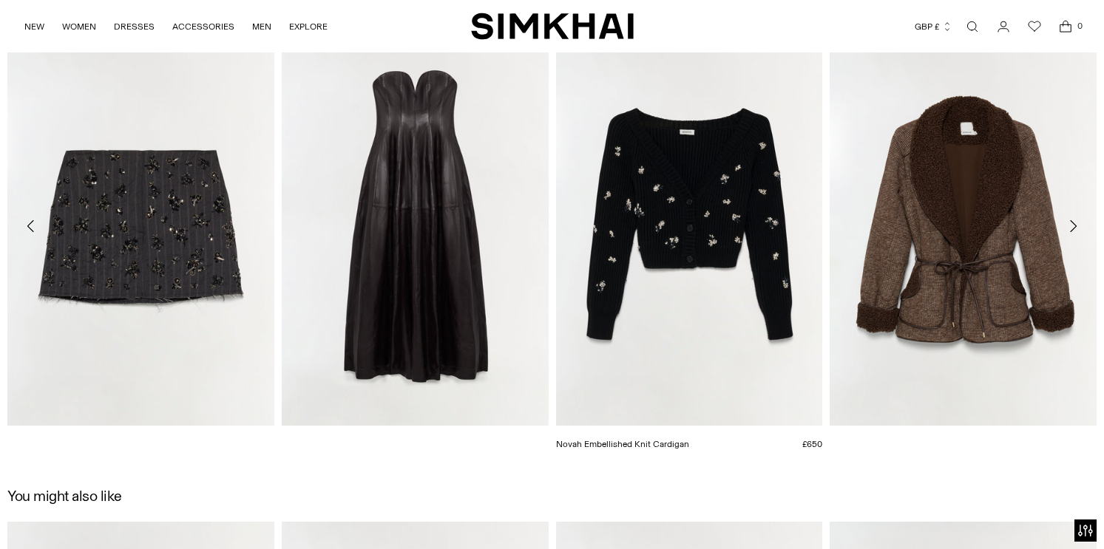
scroll to position [2316, 0]
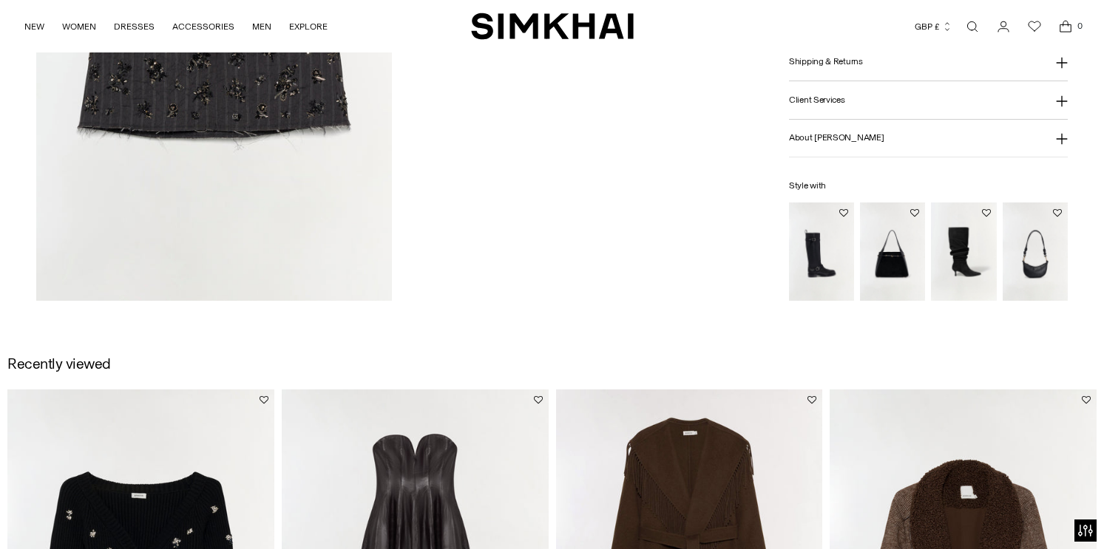
scroll to position [1763, 0]
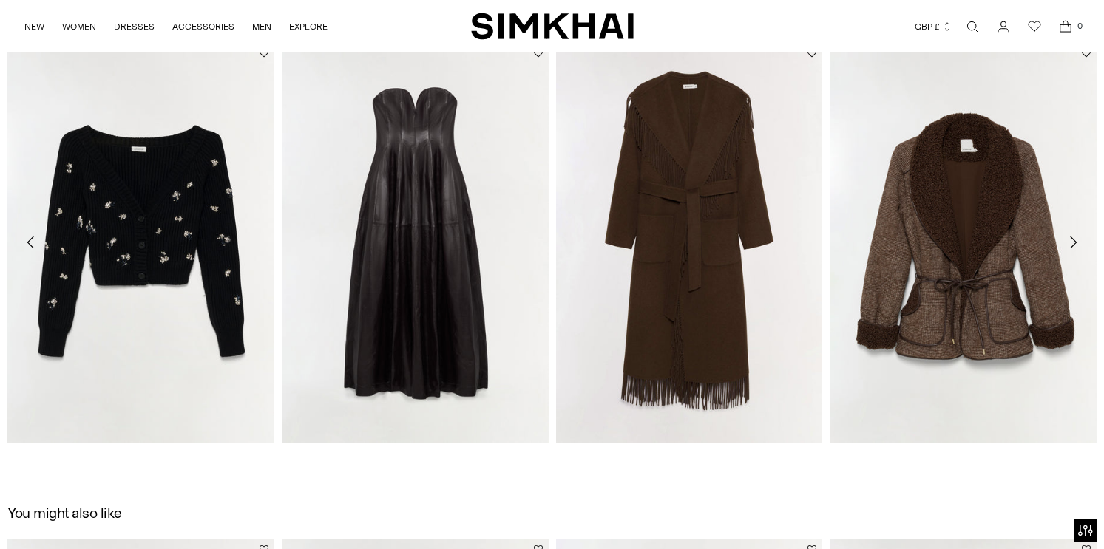
click at [1080, 238] on icon "Move to next carousel slide" at bounding box center [1073, 243] width 18 height 18
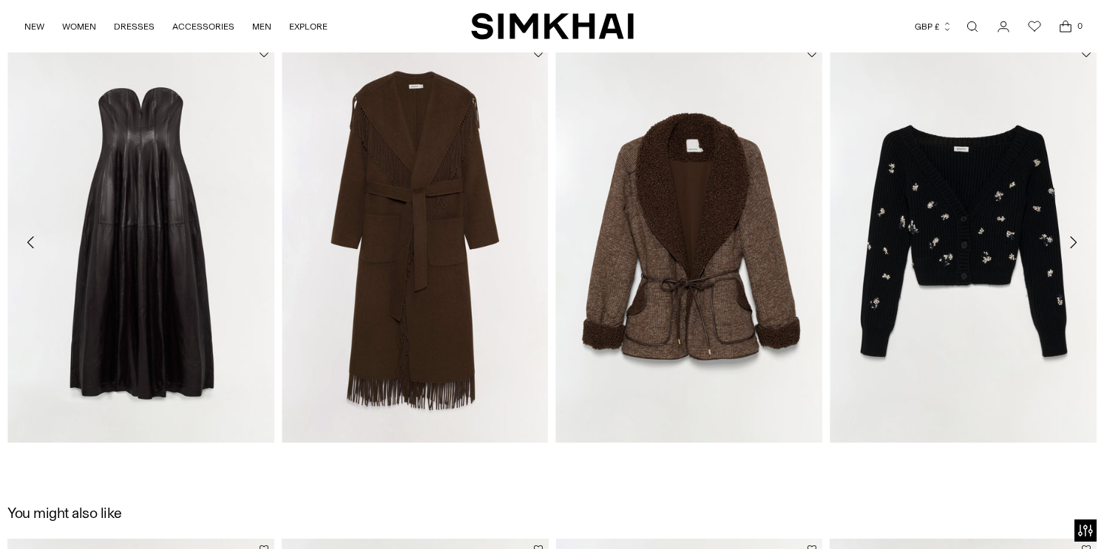
click at [1080, 238] on icon "Move to next carousel slide" at bounding box center [1073, 243] width 18 height 18
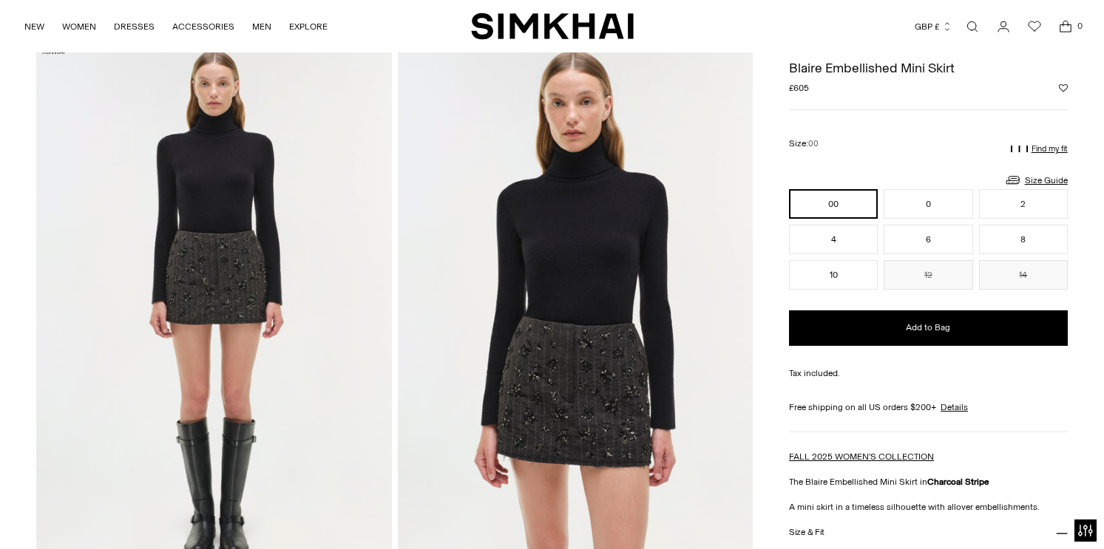
scroll to position [0, 0]
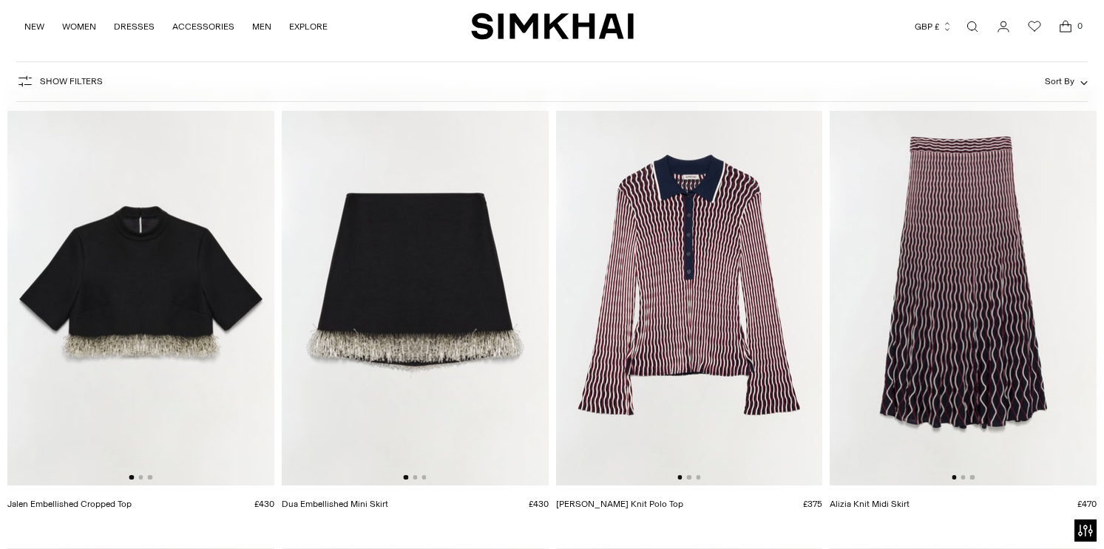
scroll to position [155, 0]
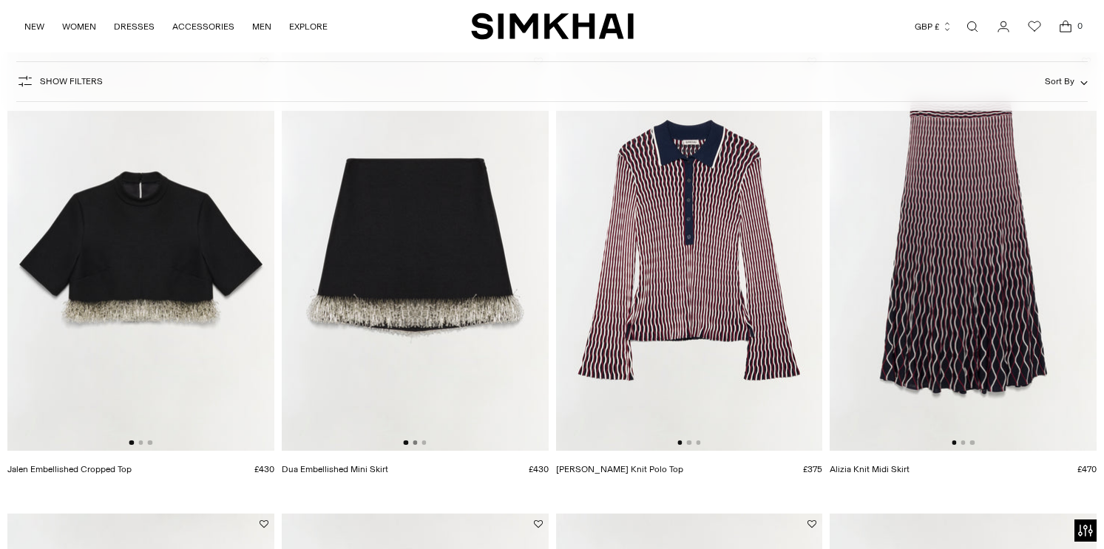
click at [416, 444] on button "Go to slide 2" at bounding box center [415, 443] width 4 height 4
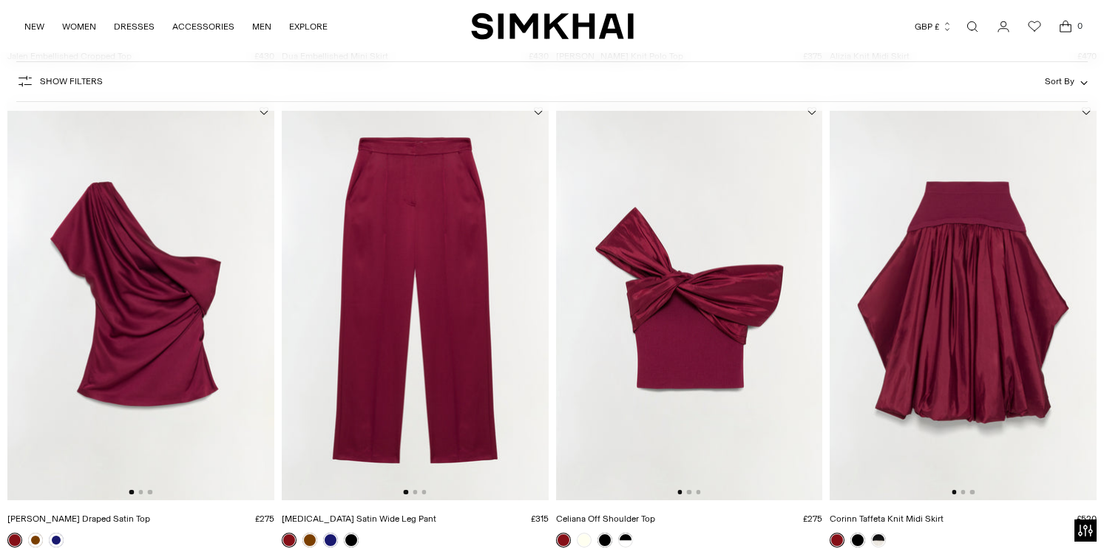
scroll to position [582, 0]
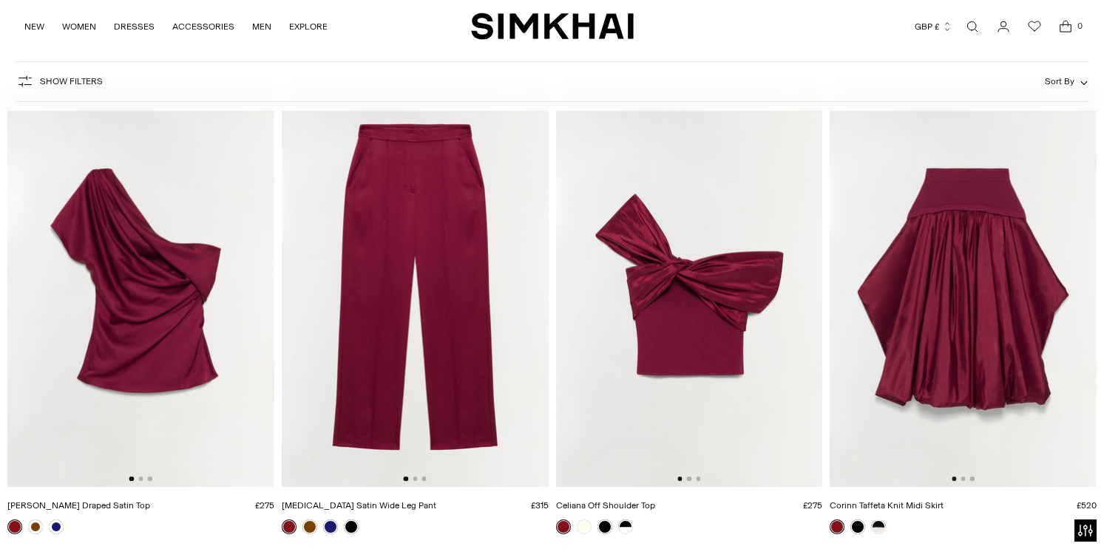
click at [140, 477] on img at bounding box center [140, 287] width 267 height 400
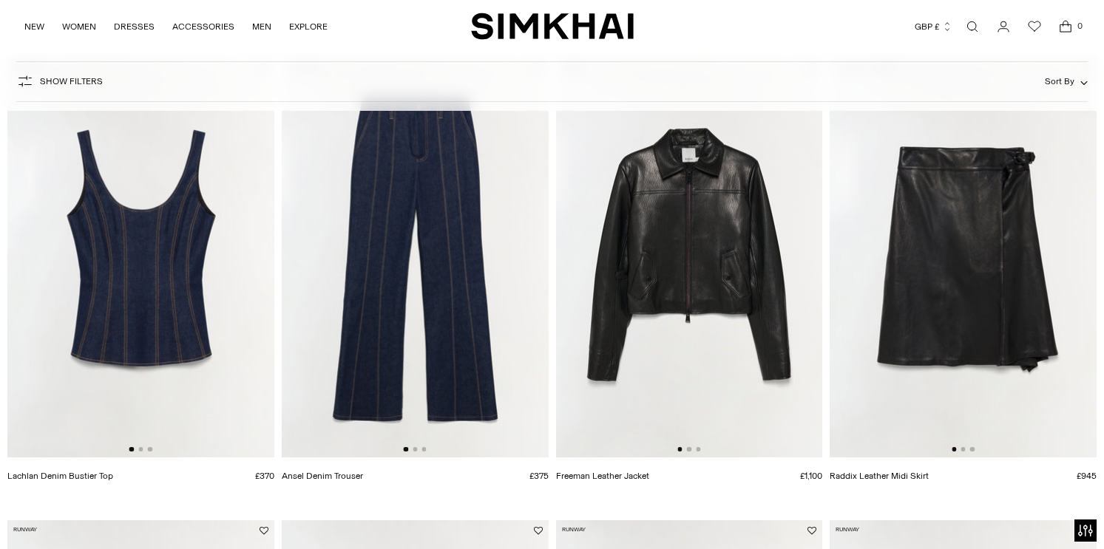
scroll to position [2043, 0]
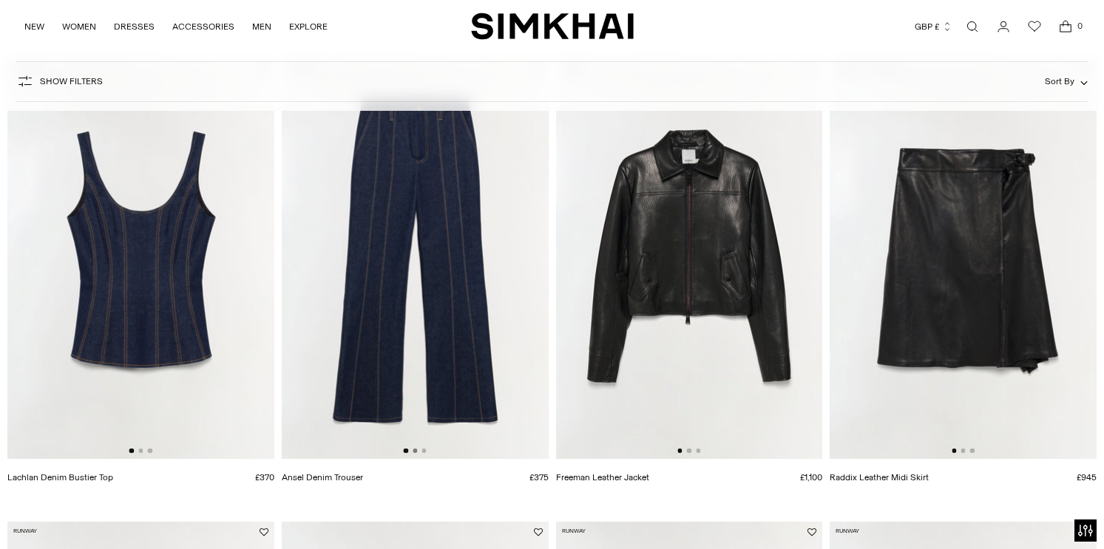
click at [416, 452] on button "Go to slide 2" at bounding box center [415, 451] width 4 height 4
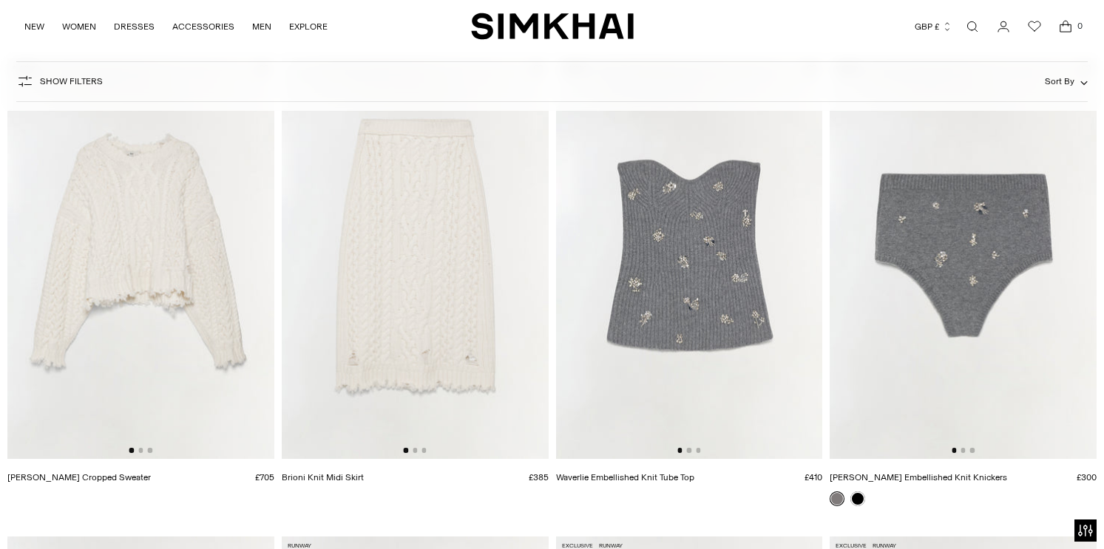
scroll to position [2508, 0]
click at [417, 450] on div at bounding box center [415, 449] width 23 height 4
click at [415, 447] on button "Go to slide 2" at bounding box center [415, 449] width 4 height 4
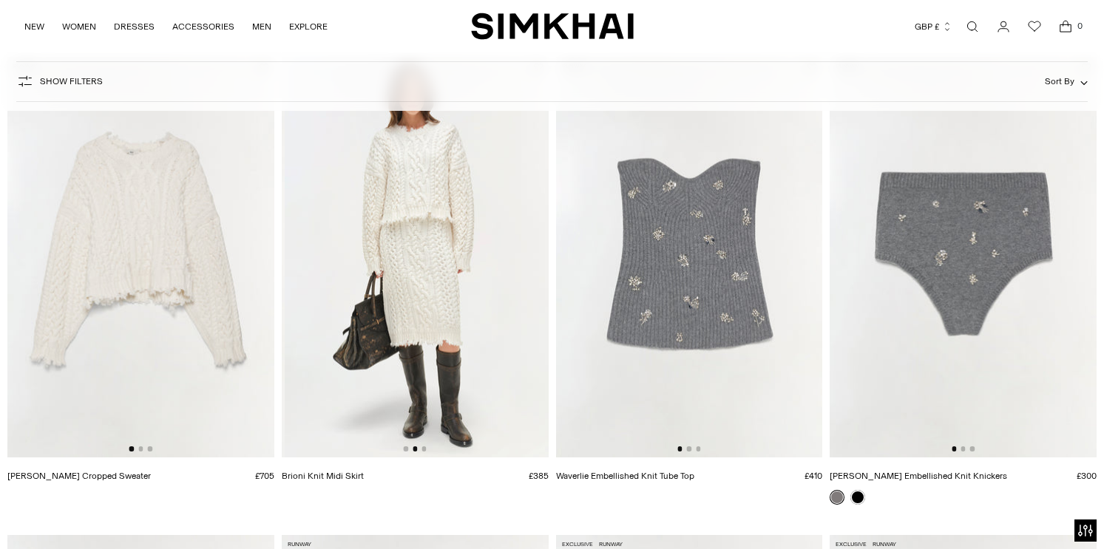
scroll to position [0, 267]
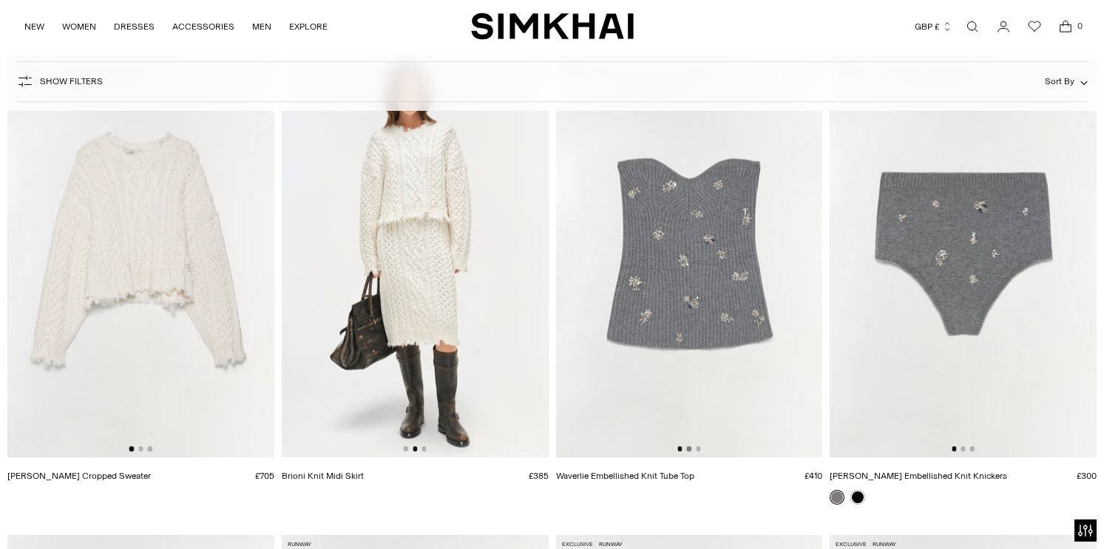
click at [690, 450] on button "Go to slide 2" at bounding box center [689, 449] width 4 height 4
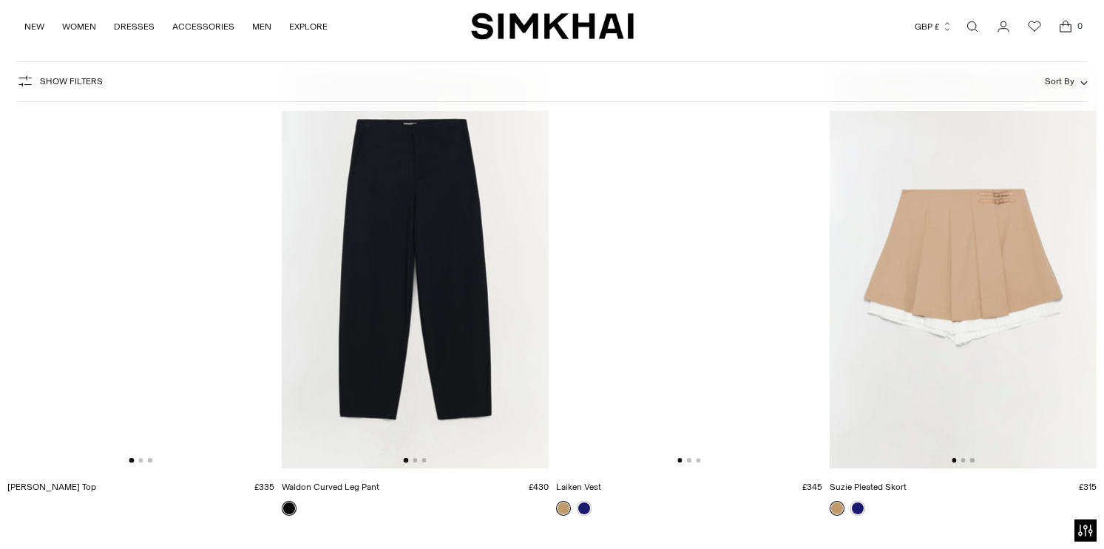
scroll to position [3927, 0]
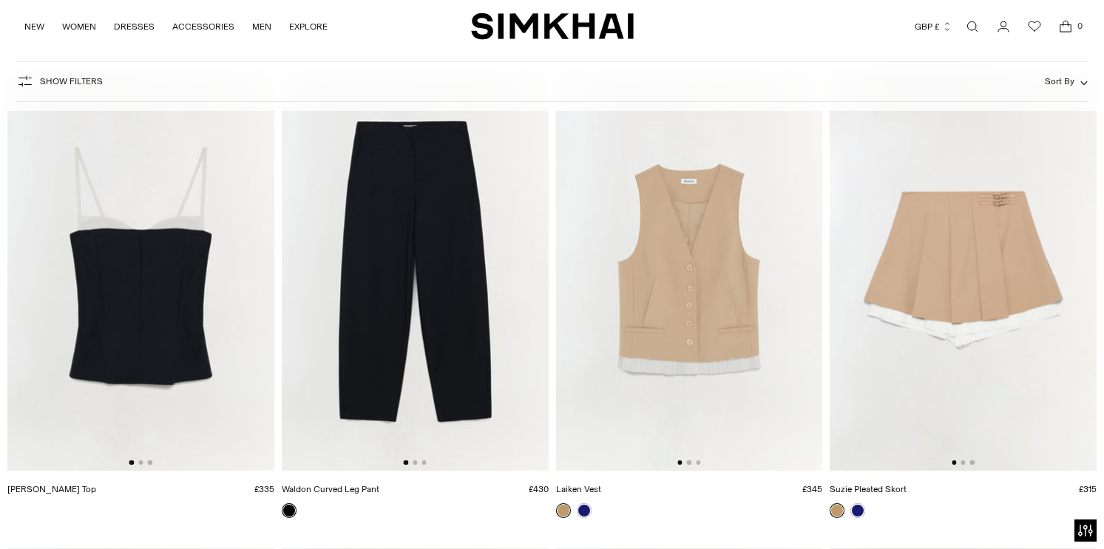
click at [183, 279] on img at bounding box center [140, 271] width 267 height 400
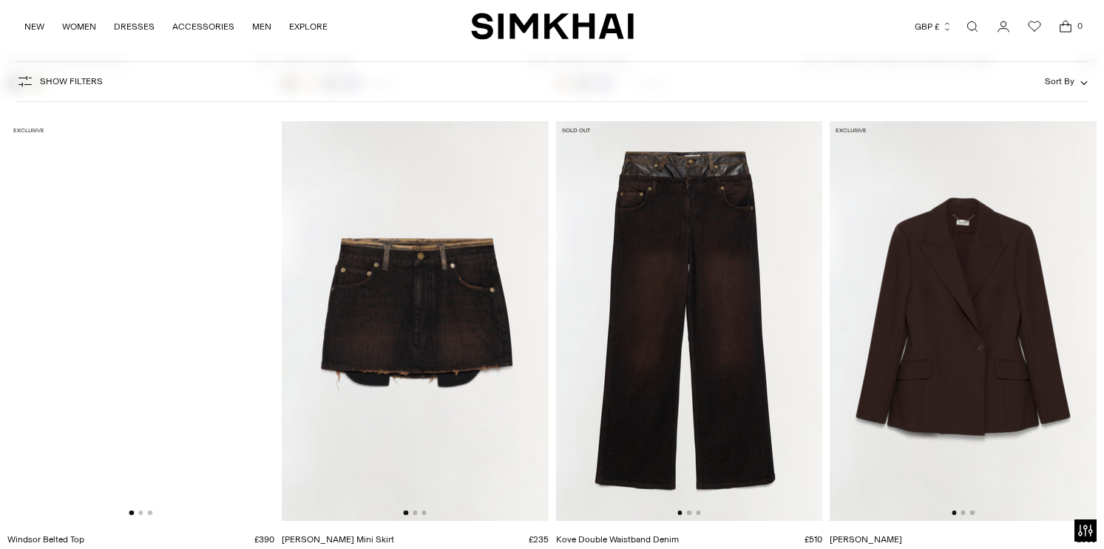
scroll to position [9079, 0]
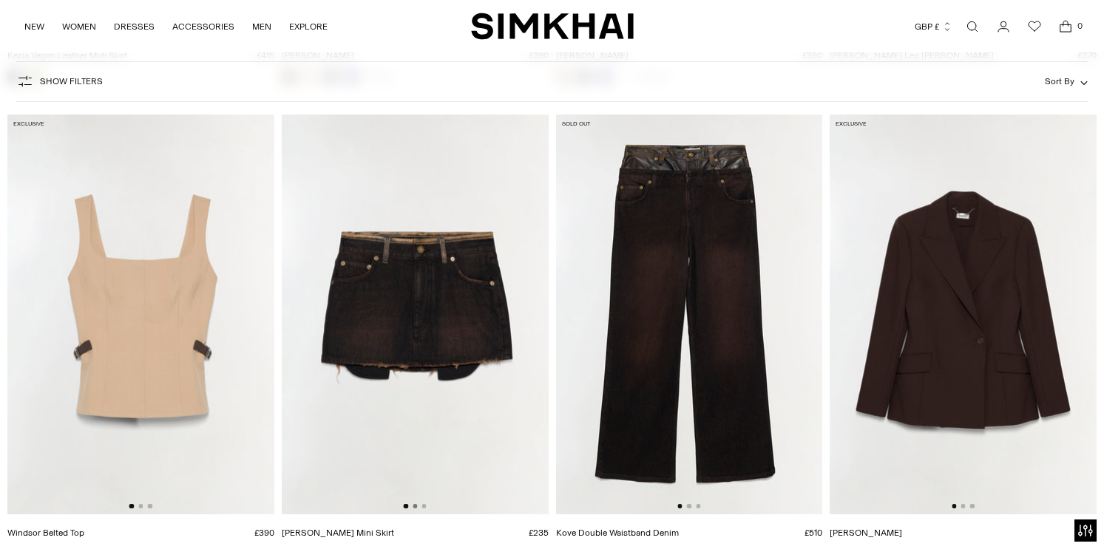
click at [416, 505] on button "Go to slide 2" at bounding box center [415, 506] width 4 height 4
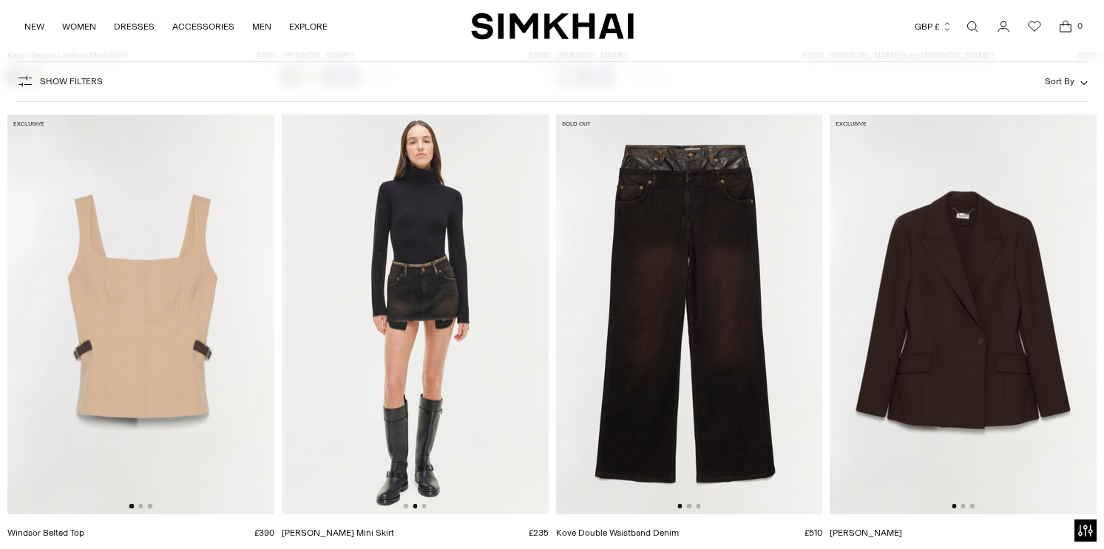
scroll to position [0, 267]
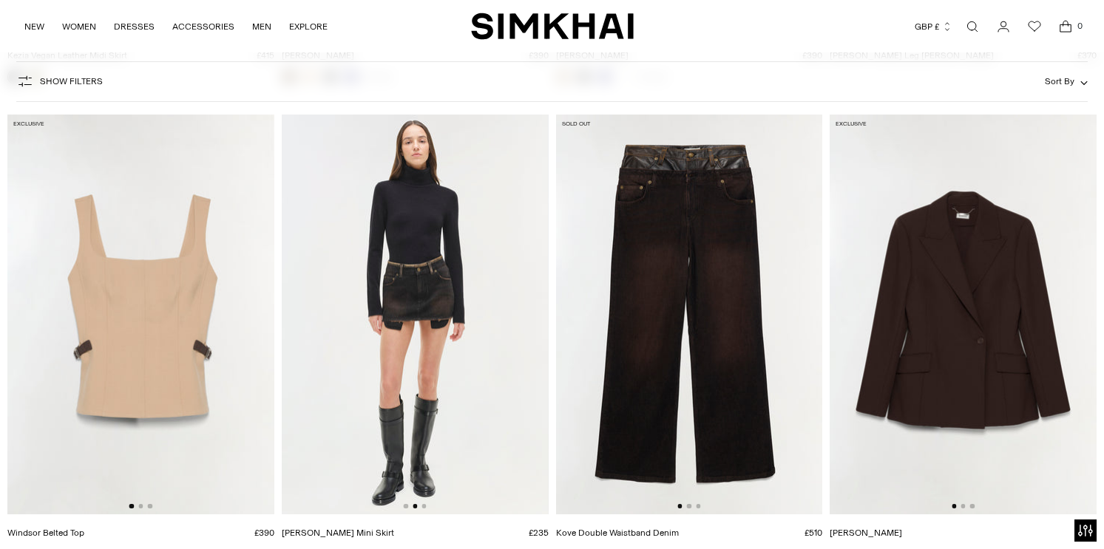
click at [692, 506] on div at bounding box center [688, 506] width 23 height 4
click at [687, 506] on button "Go to slide 2" at bounding box center [689, 506] width 4 height 4
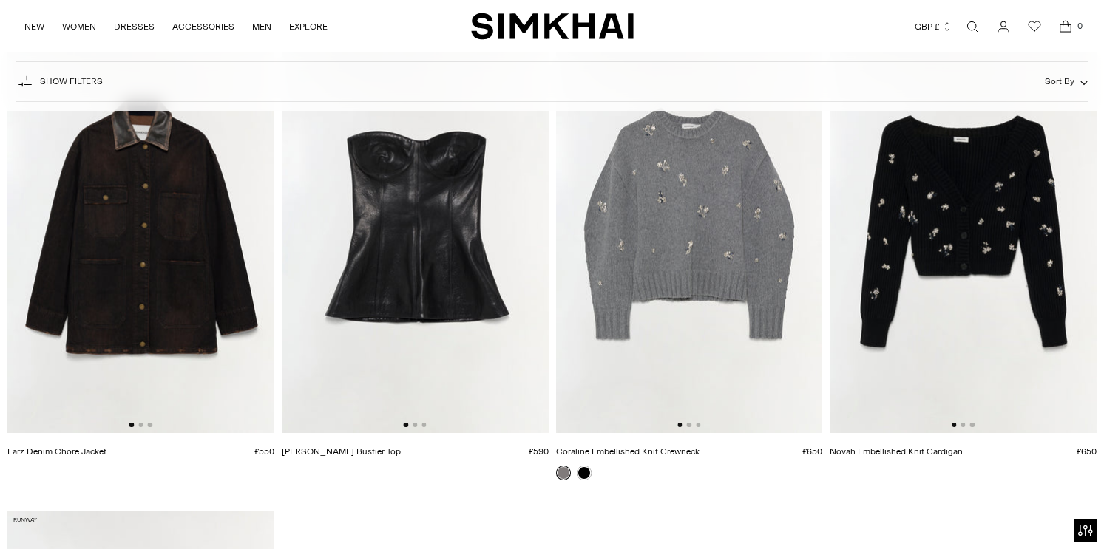
scroll to position [9598, 0]
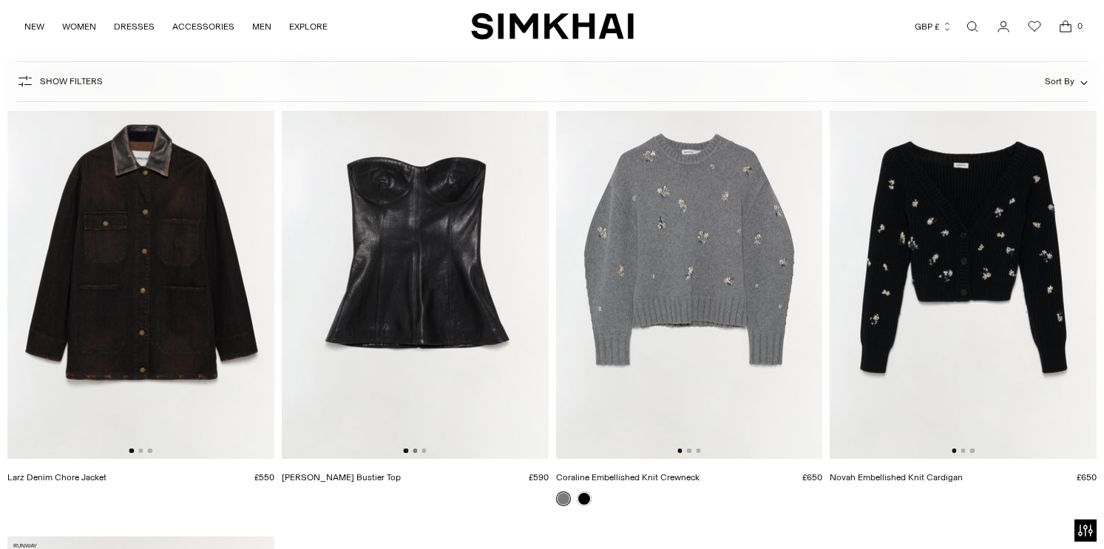
click at [413, 451] on button "Go to slide 2" at bounding box center [415, 451] width 4 height 4
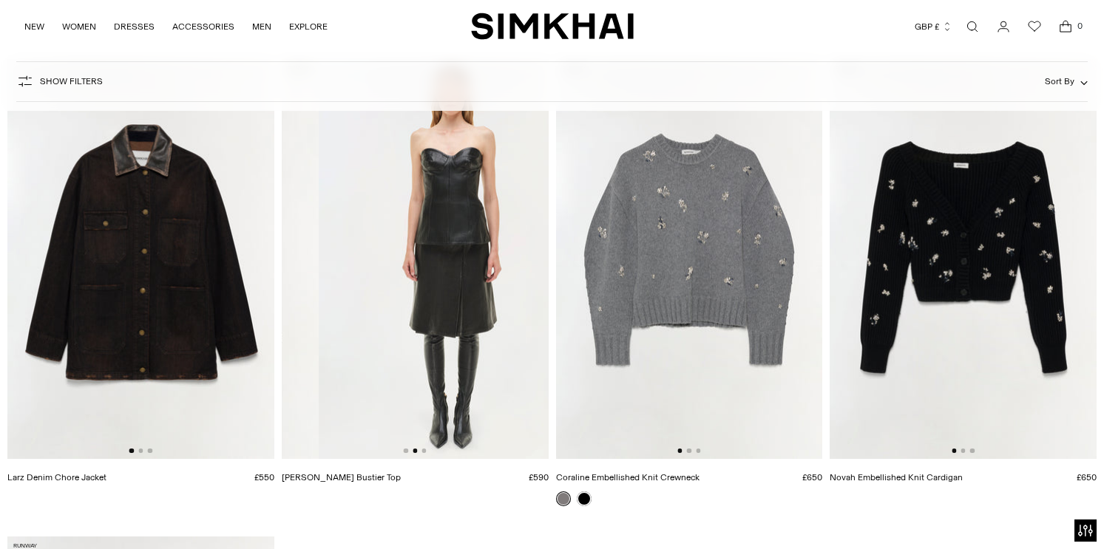
scroll to position [0, 267]
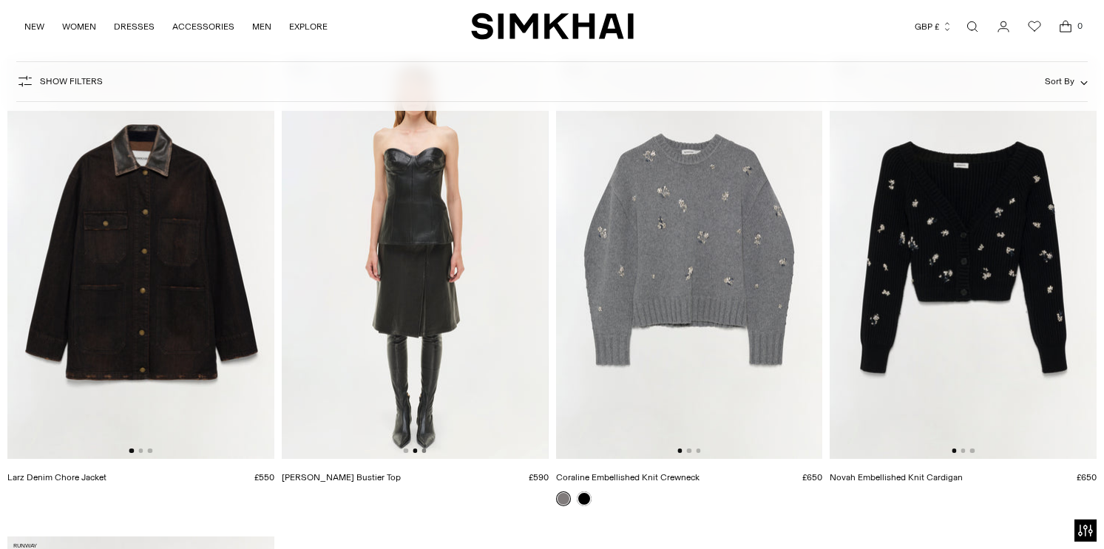
click at [422, 450] on button "Go to slide 3" at bounding box center [423, 451] width 4 height 4
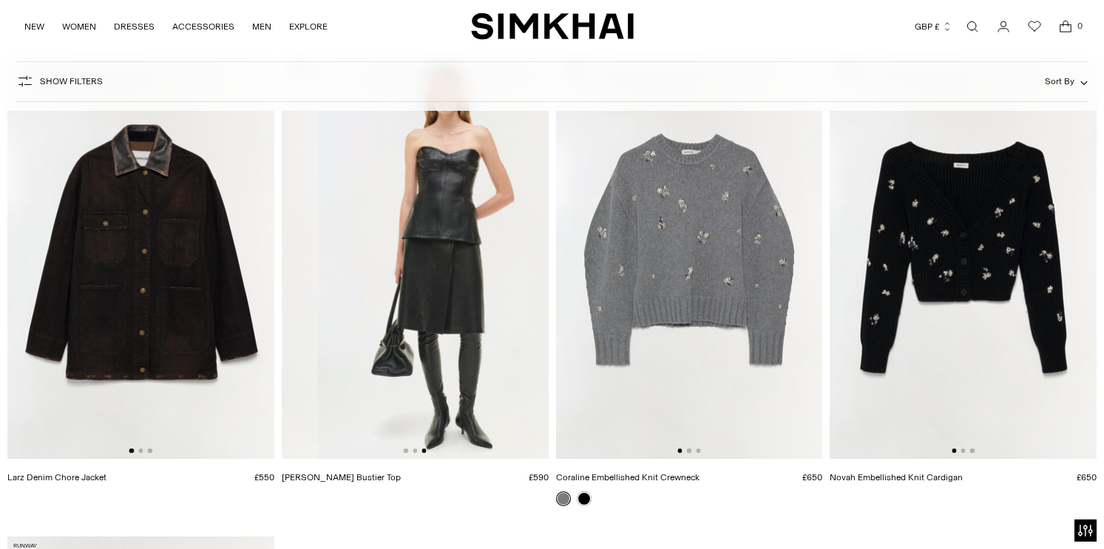
scroll to position [0, 533]
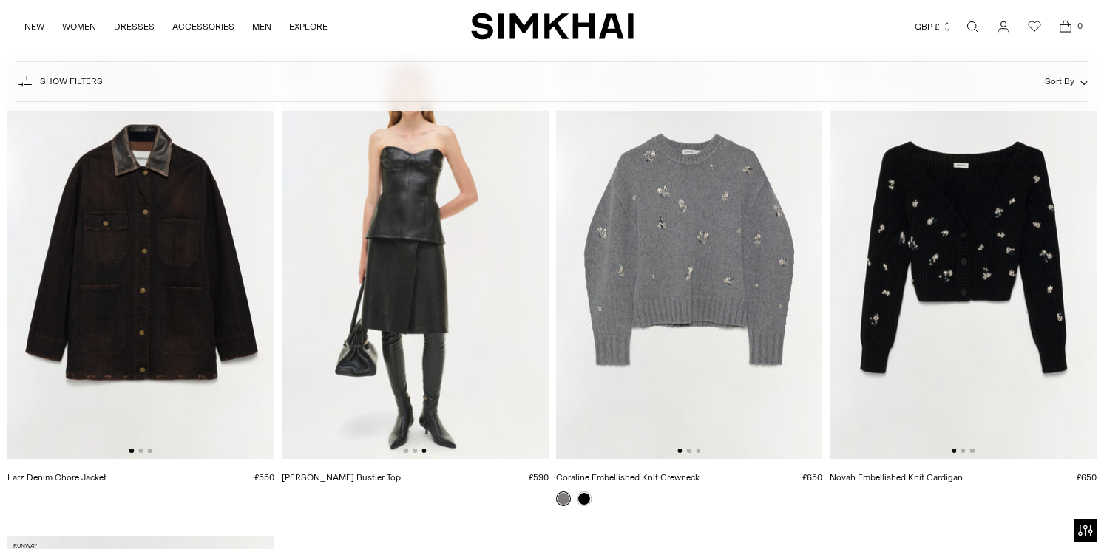
click at [458, 333] on img at bounding box center [415, 259] width 267 height 400
click at [963, 449] on button "Go to slide 2" at bounding box center [962, 451] width 4 height 4
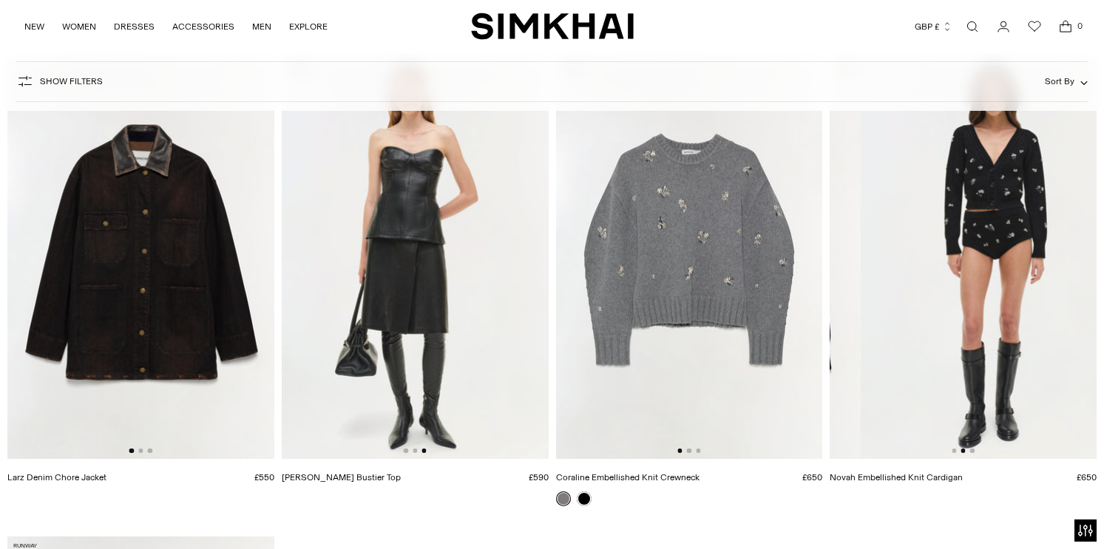
scroll to position [0, 267]
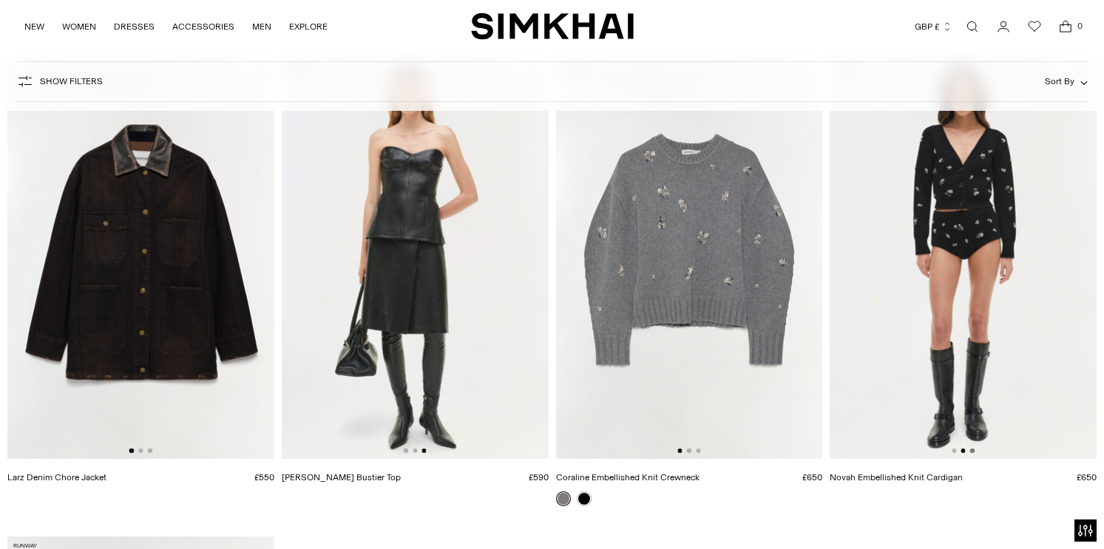
click at [973, 452] on button "Go to slide 3" at bounding box center [972, 451] width 4 height 4
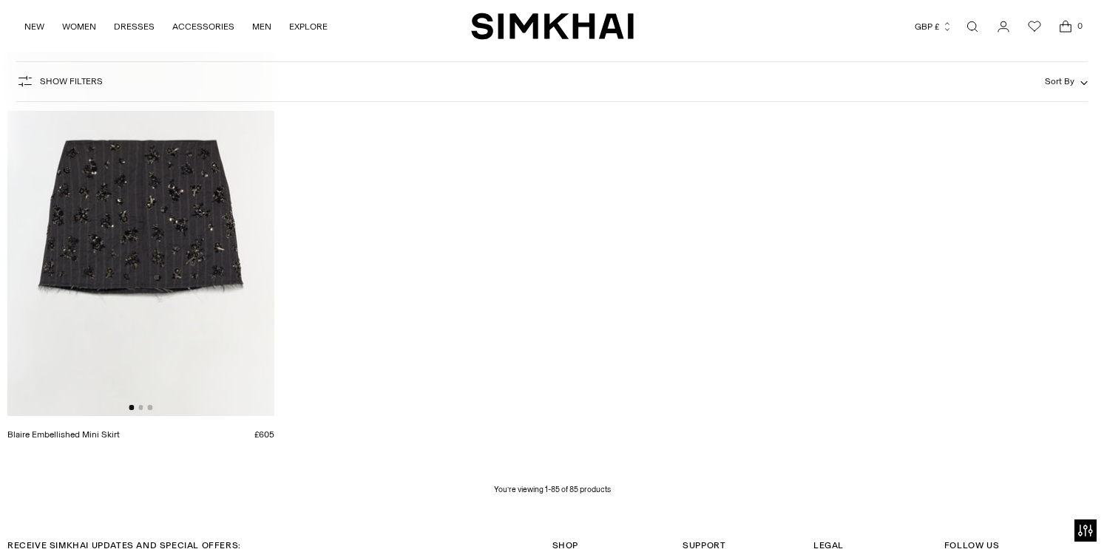
scroll to position [10101, 0]
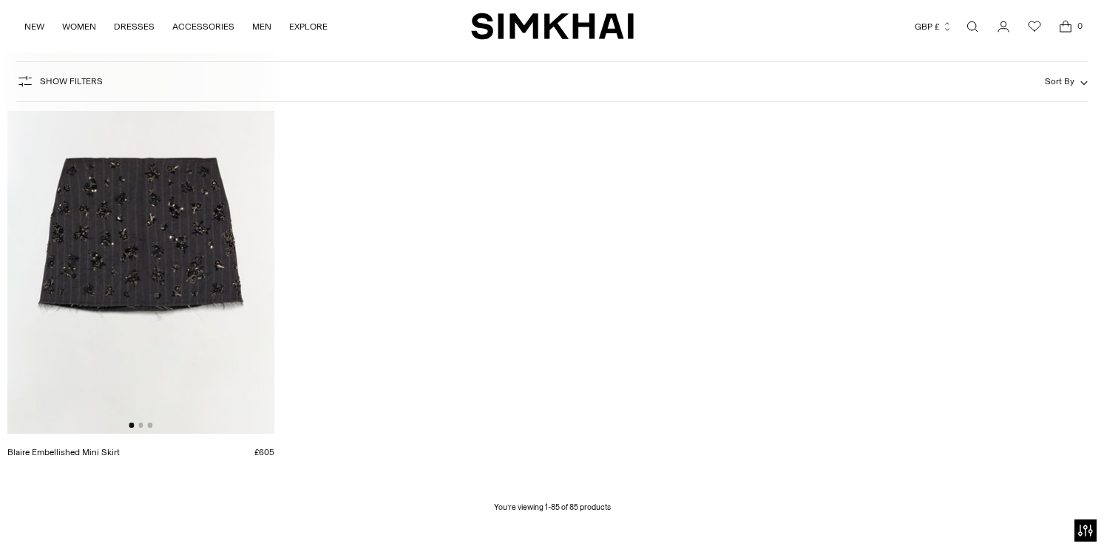
click at [210, 291] on img at bounding box center [140, 233] width 267 height 400
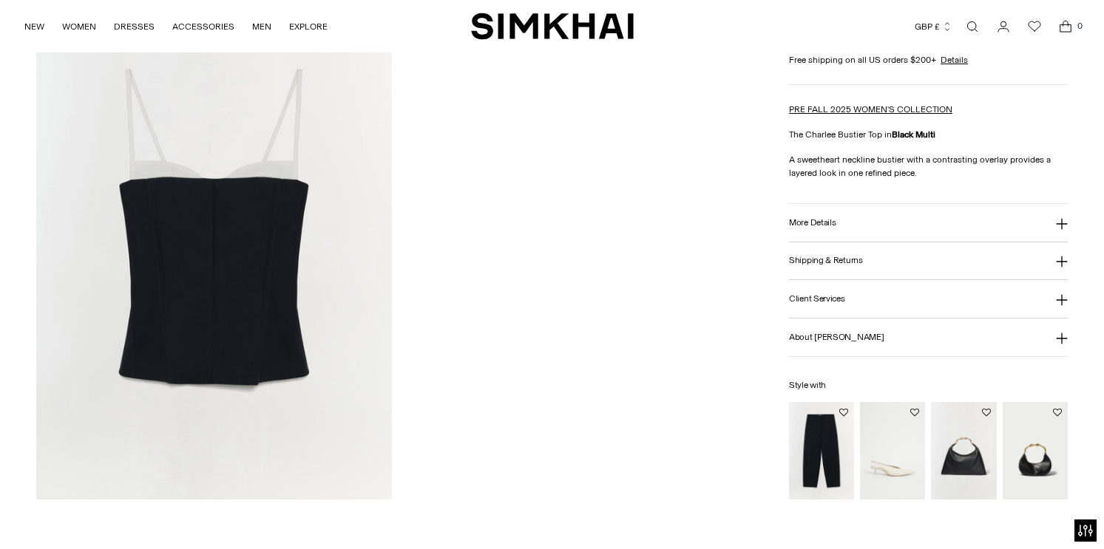
scroll to position [1761, 0]
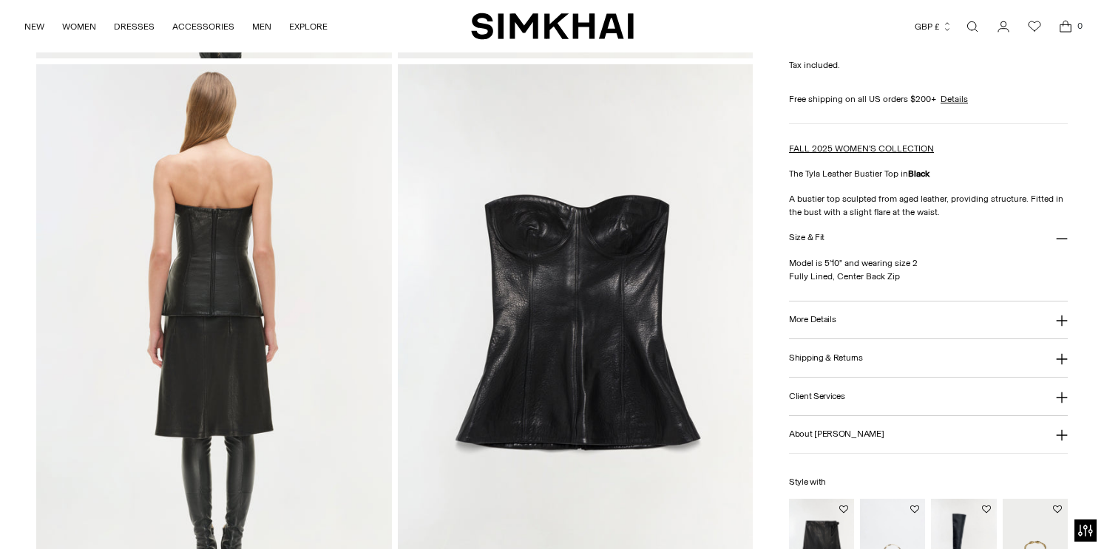
scroll to position [1101, 0]
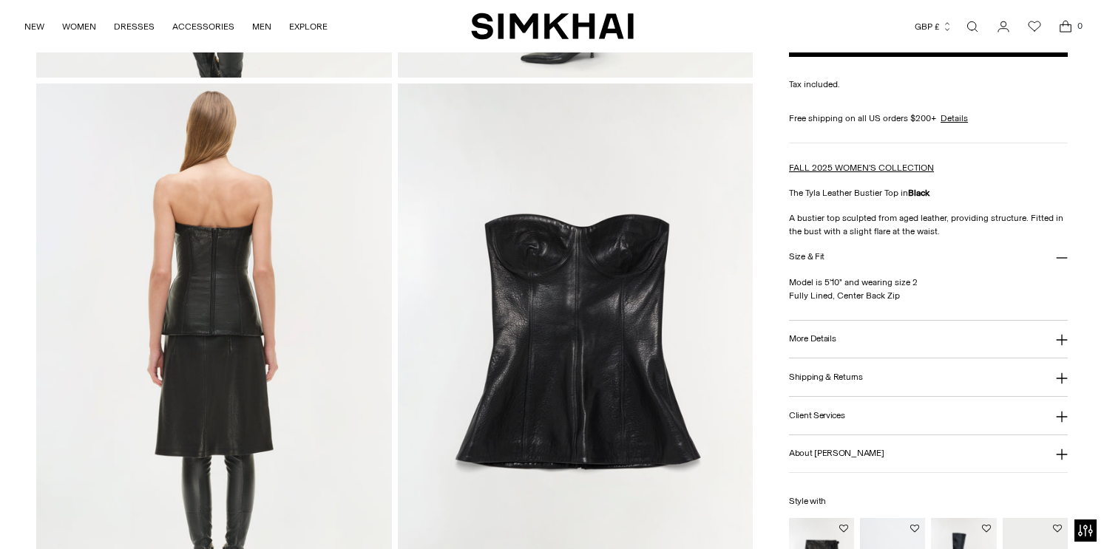
click at [906, 345] on button "More Details" at bounding box center [928, 340] width 279 height 38
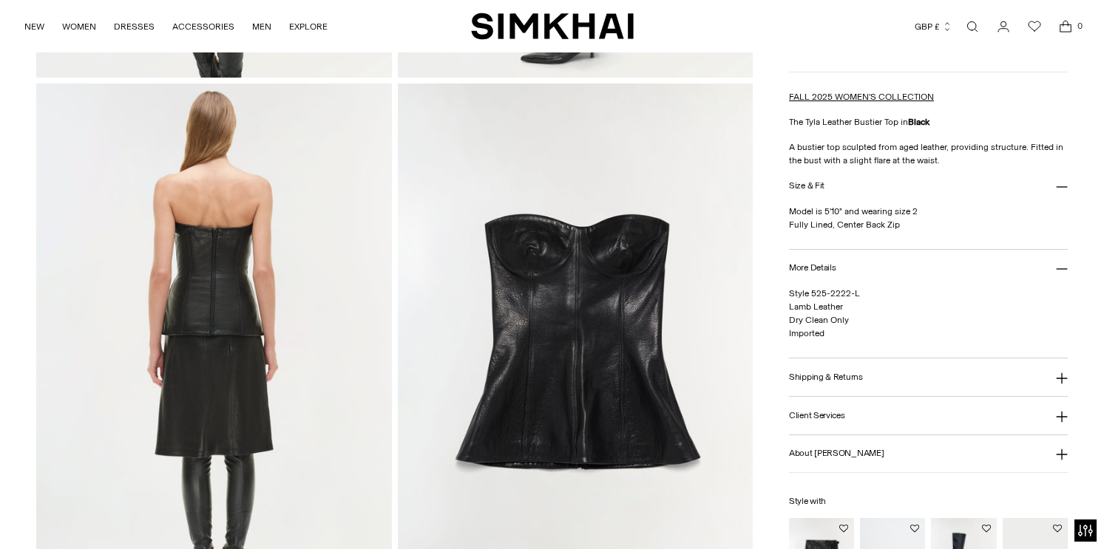
click at [862, 374] on button "Shipping & Returns" at bounding box center [928, 378] width 279 height 38
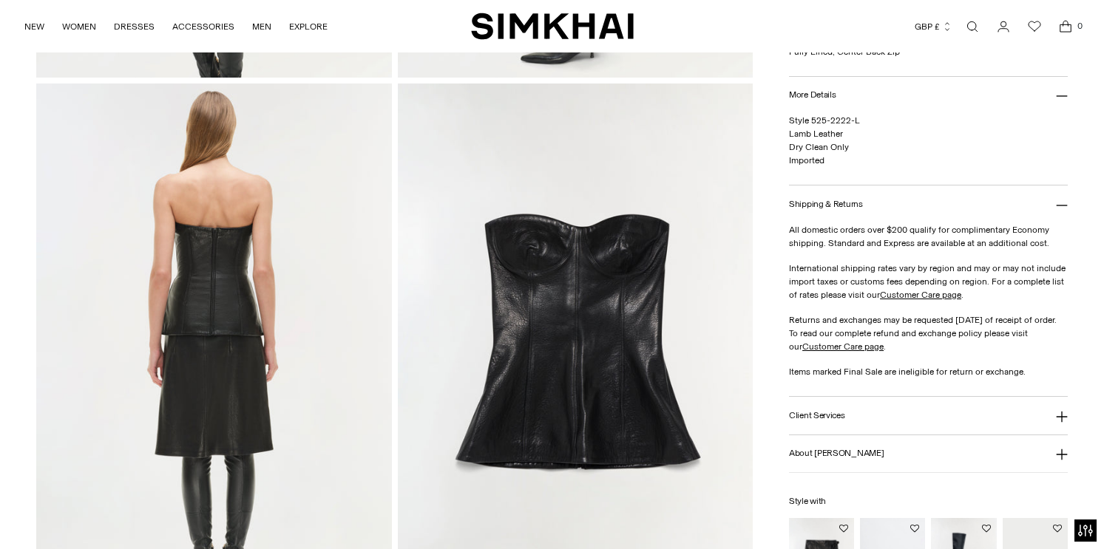
click at [861, 418] on button "Client Services" at bounding box center [928, 416] width 279 height 38
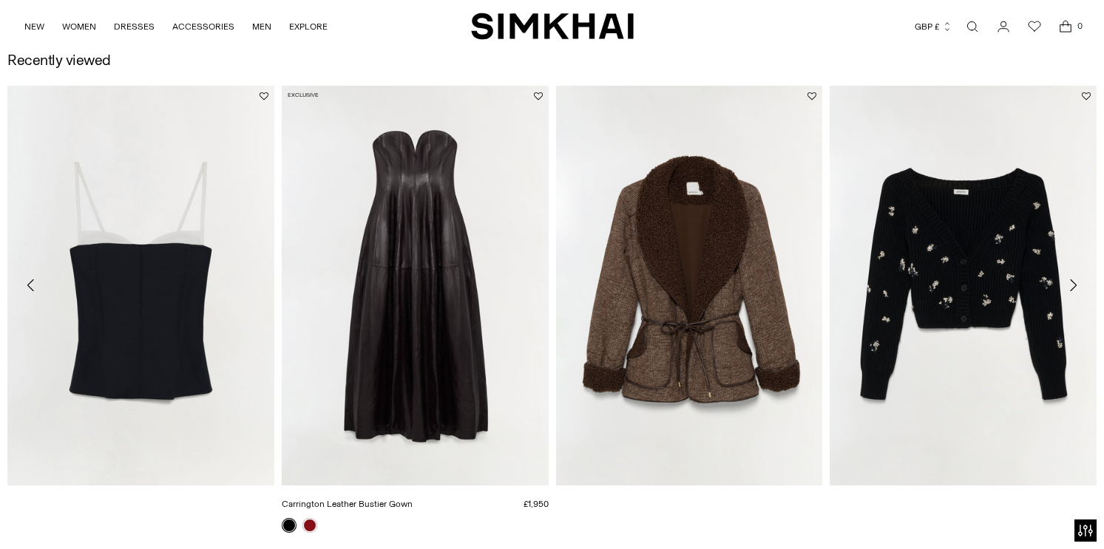
scroll to position [1724, 0]
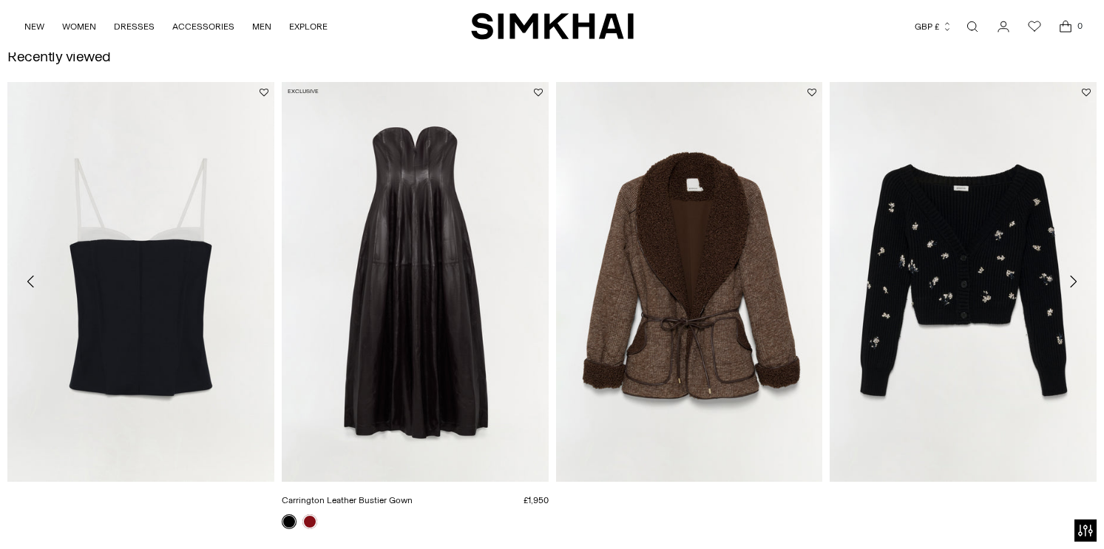
click at [307, 506] on link "Carrington Leather Bustier Gown" at bounding box center [347, 500] width 131 height 10
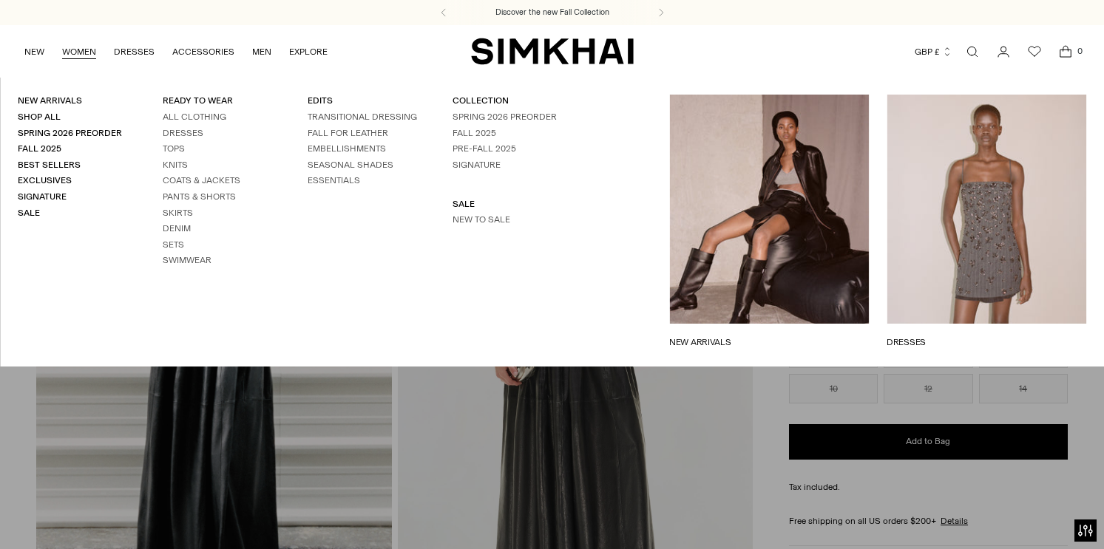
click at [935, 336] on link "DRESSES" at bounding box center [986, 342] width 200 height 13
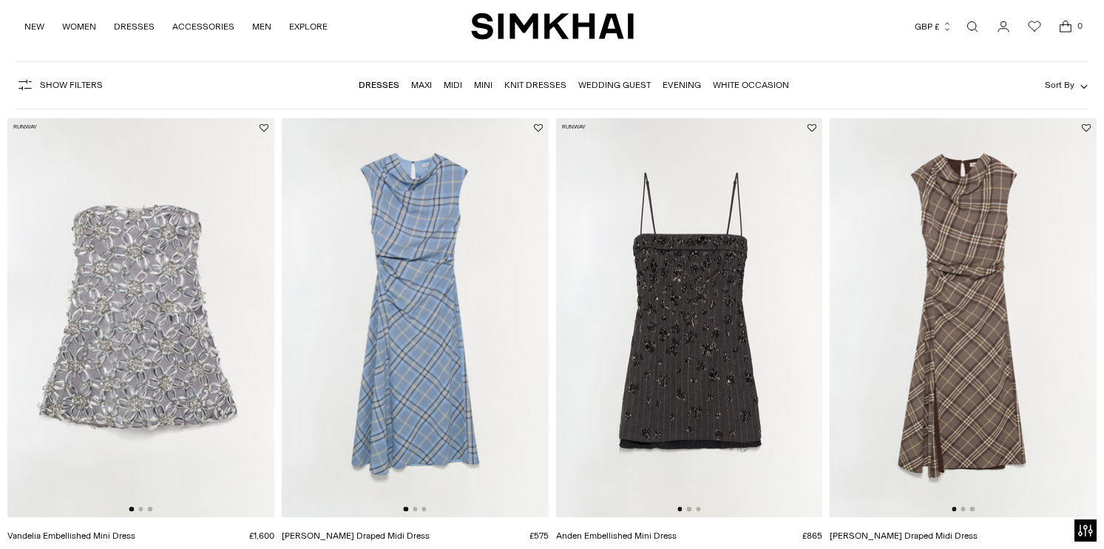
scroll to position [117, 0]
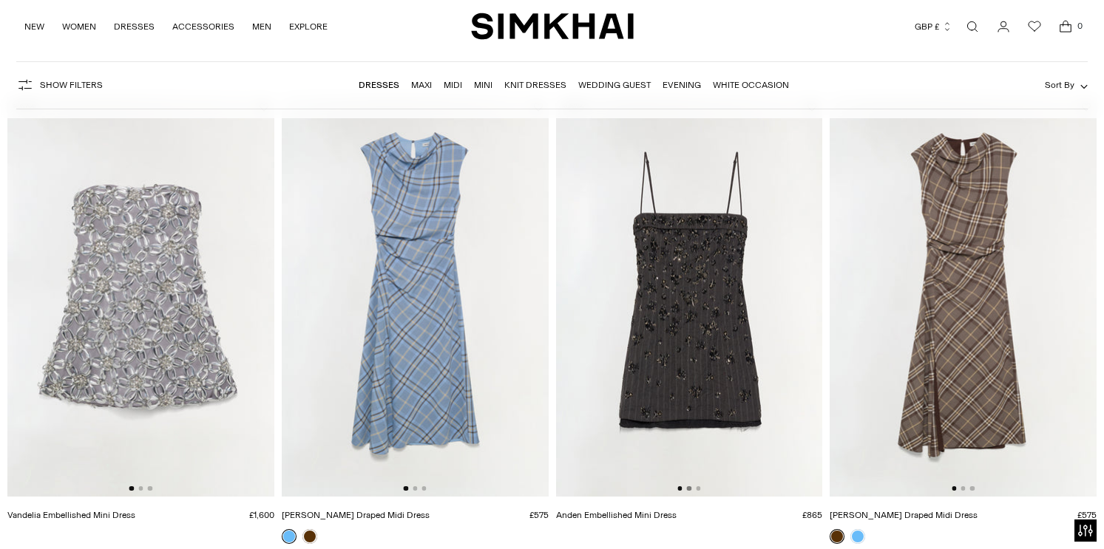
click at [689, 488] on button "Go to slide 2" at bounding box center [689, 488] width 4 height 4
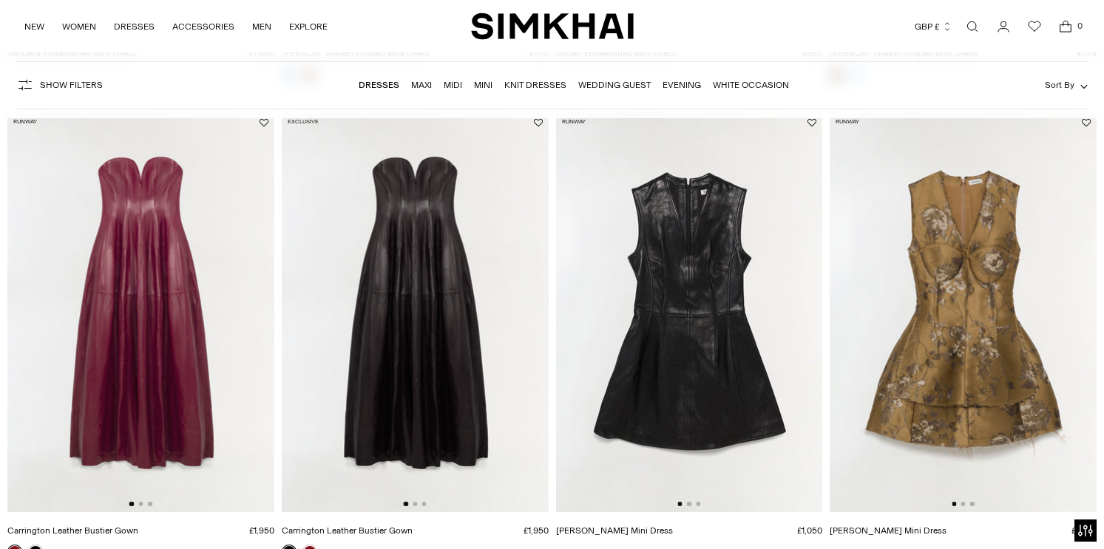
scroll to position [575, 0]
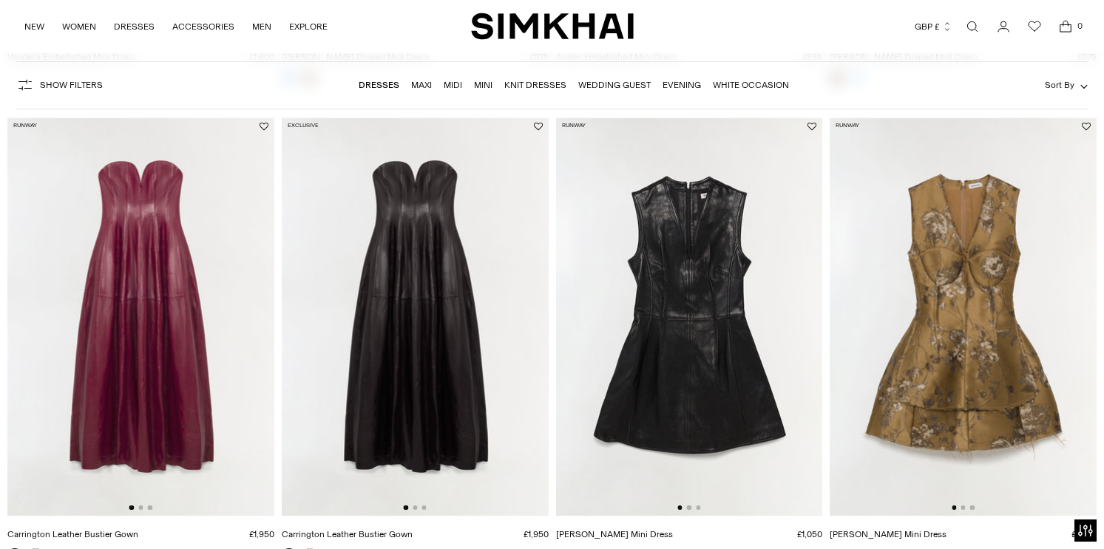
click at [691, 507] on div at bounding box center [688, 508] width 23 height 4
click at [689, 507] on button "Go to slide 2" at bounding box center [689, 508] width 4 height 4
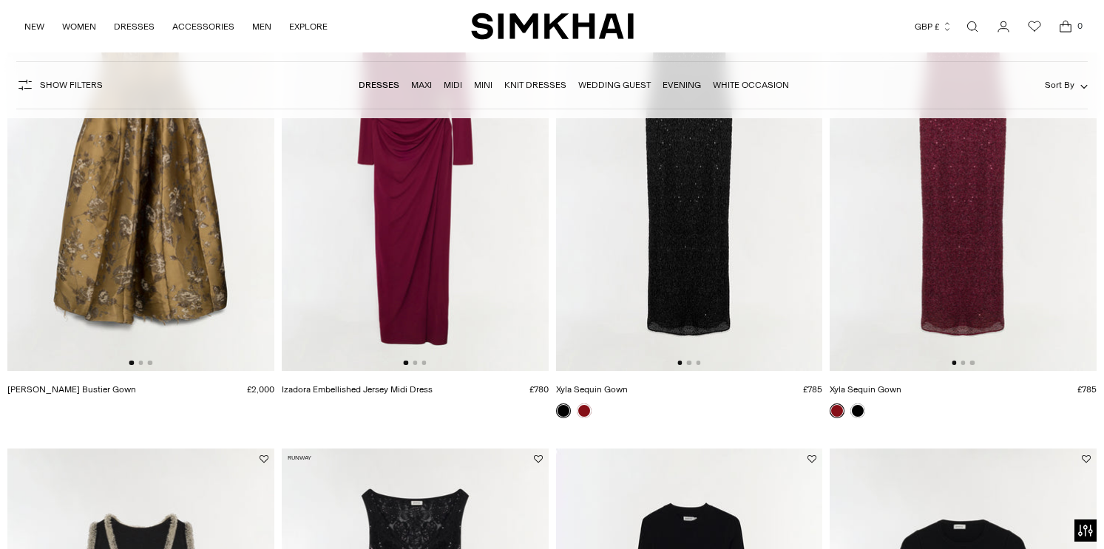
scroll to position [1196, 0]
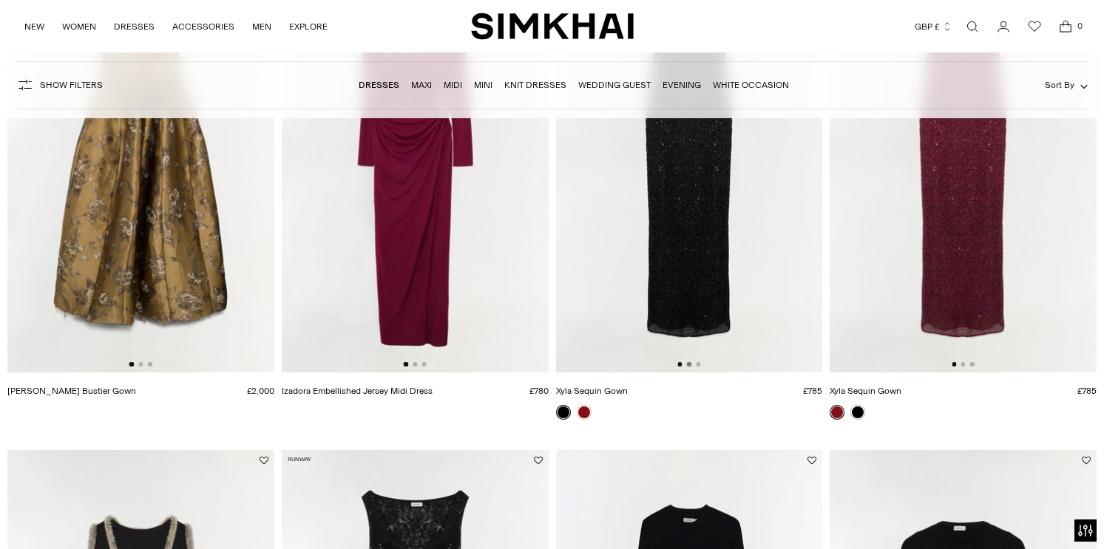
click at [691, 366] on button "Go to slide 2" at bounding box center [689, 364] width 4 height 4
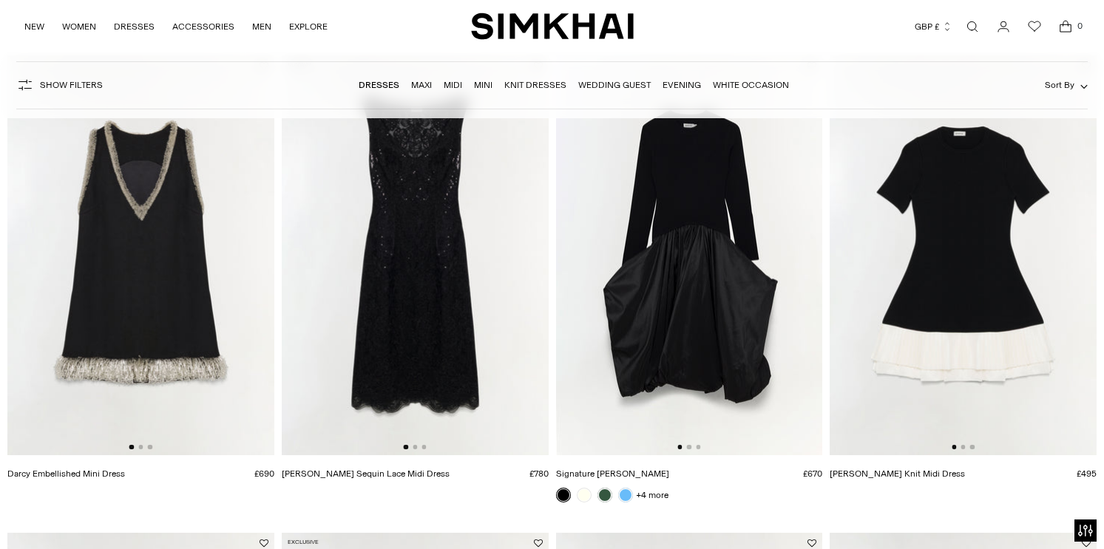
scroll to position [1588, 0]
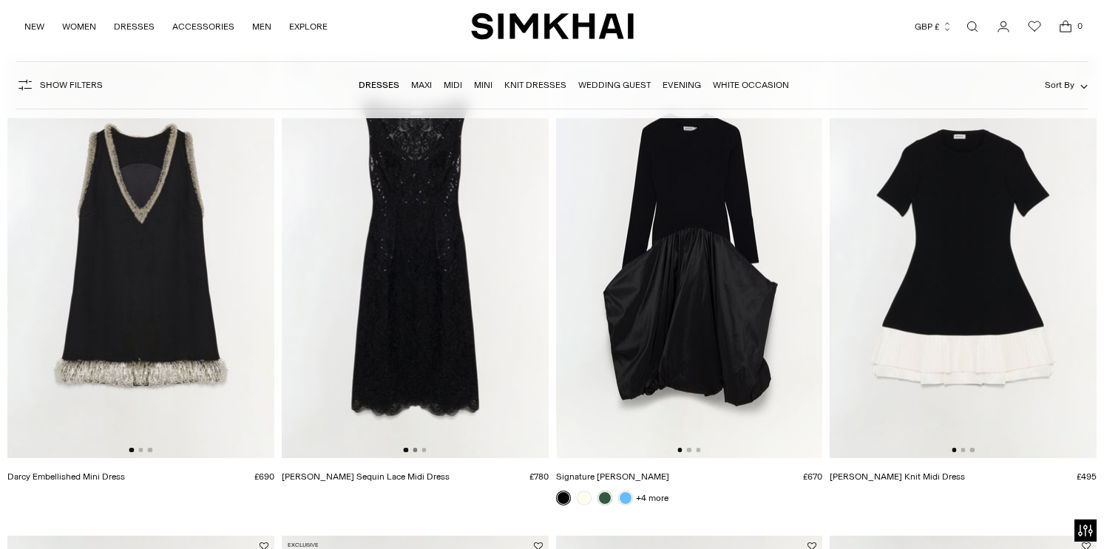
click at [415, 450] on button "Go to slide 2" at bounding box center [415, 450] width 4 height 4
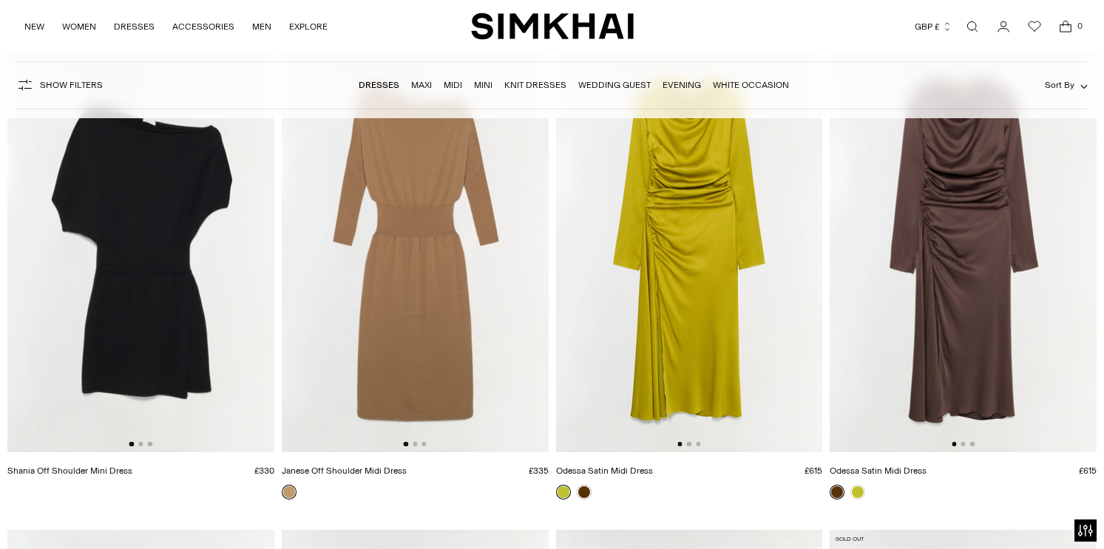
scroll to position [3971, 0]
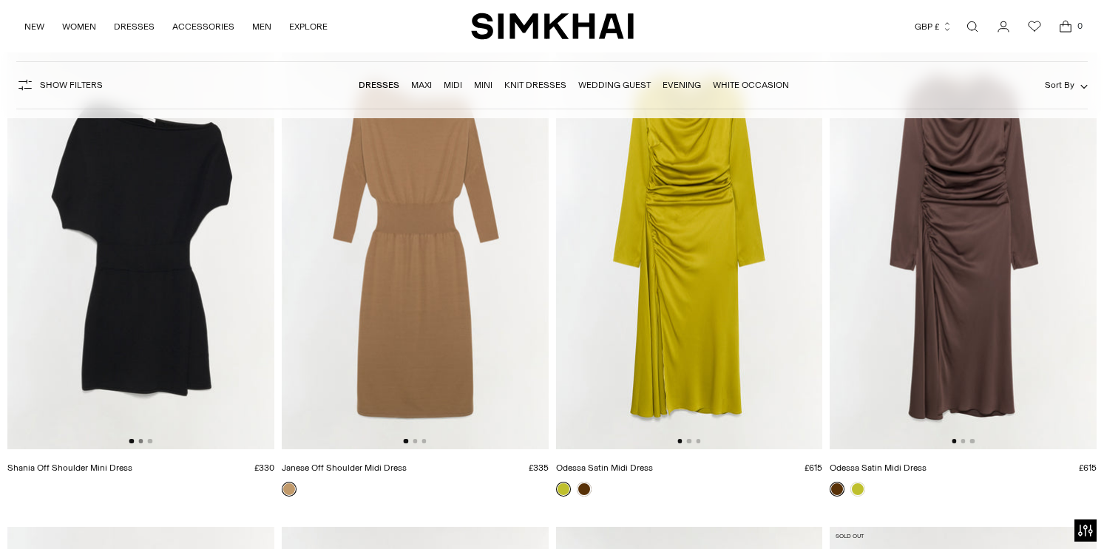
click at [140, 443] on button "Go to slide 2" at bounding box center [140, 441] width 4 height 4
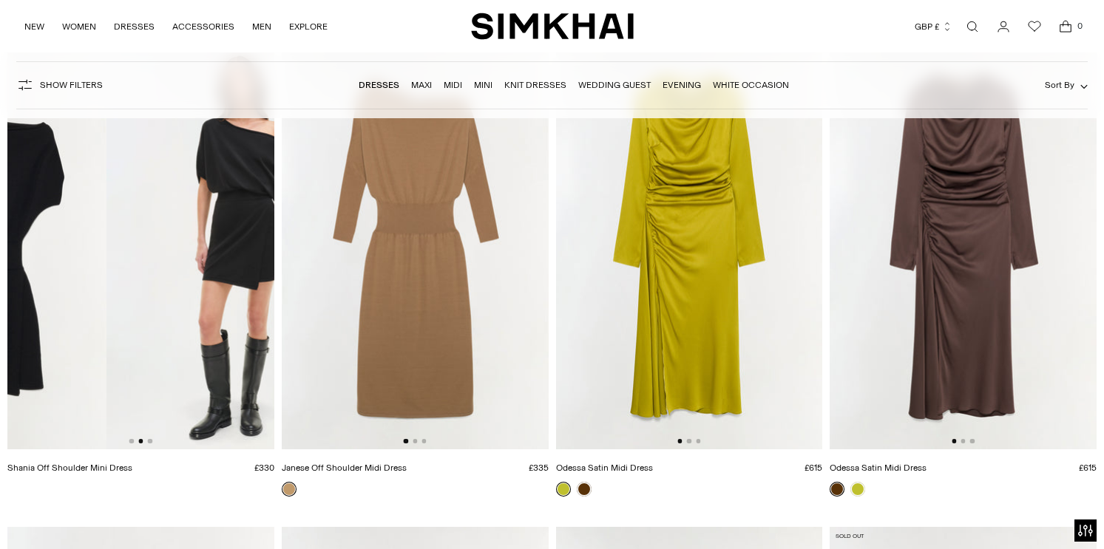
scroll to position [0, 267]
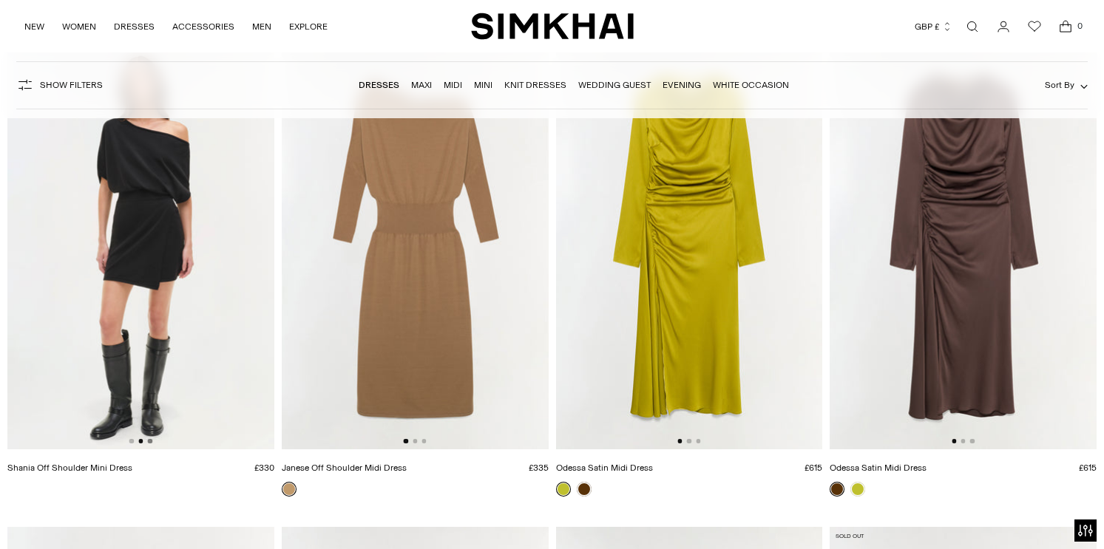
click at [149, 442] on button "Go to slide 3" at bounding box center [150, 441] width 4 height 4
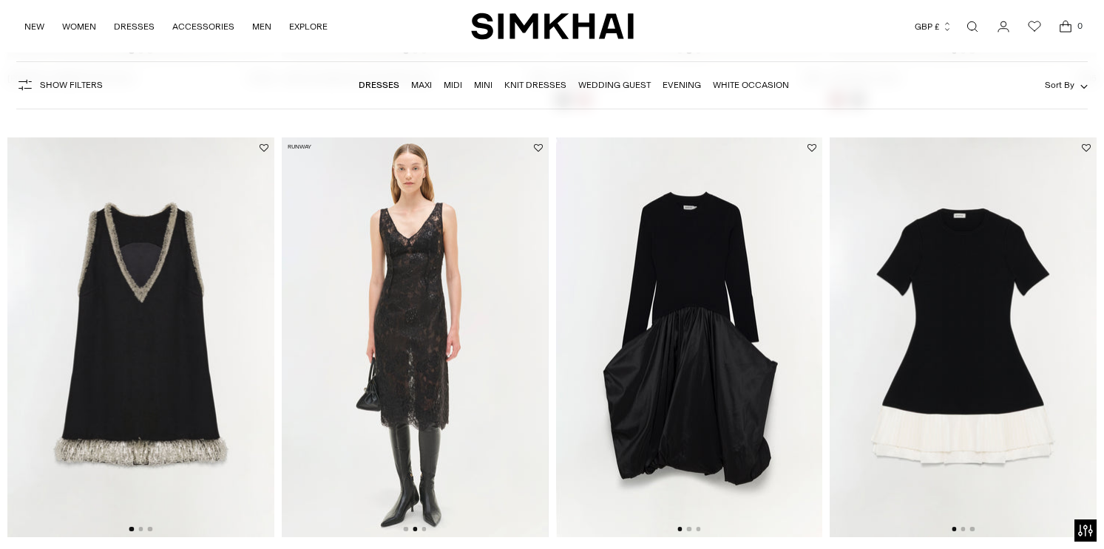
scroll to position [1508, 0]
click at [434, 275] on img at bounding box center [415, 338] width 267 height 400
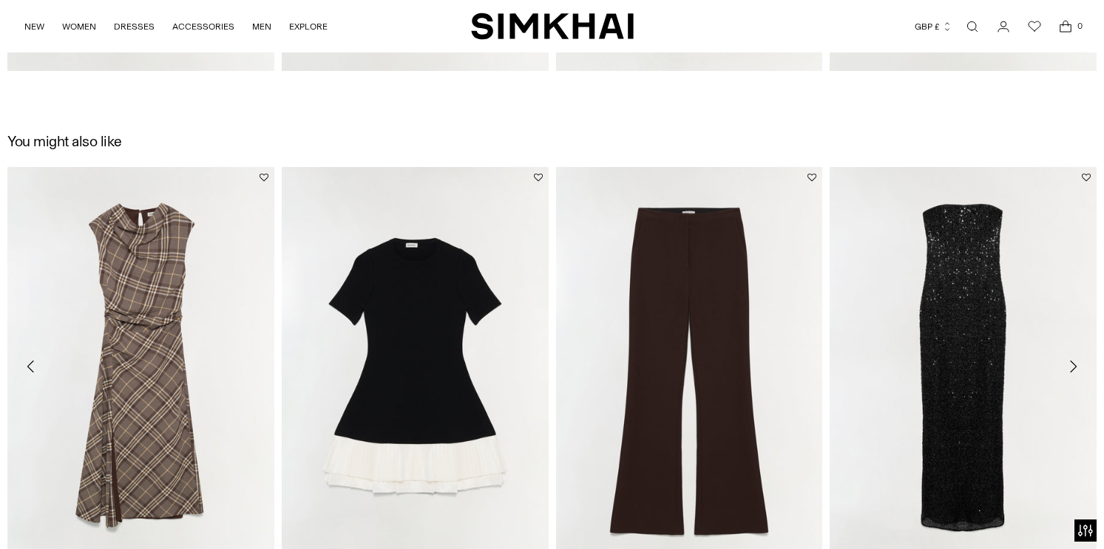
scroll to position [2135, 0]
